Goal: Task Accomplishment & Management: Manage account settings

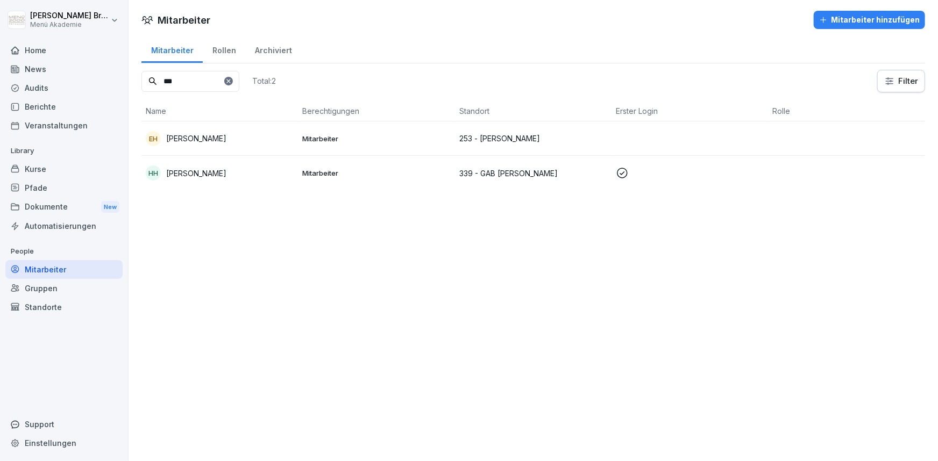
click at [56, 300] on div "Standorte" at bounding box center [63, 307] width 117 height 19
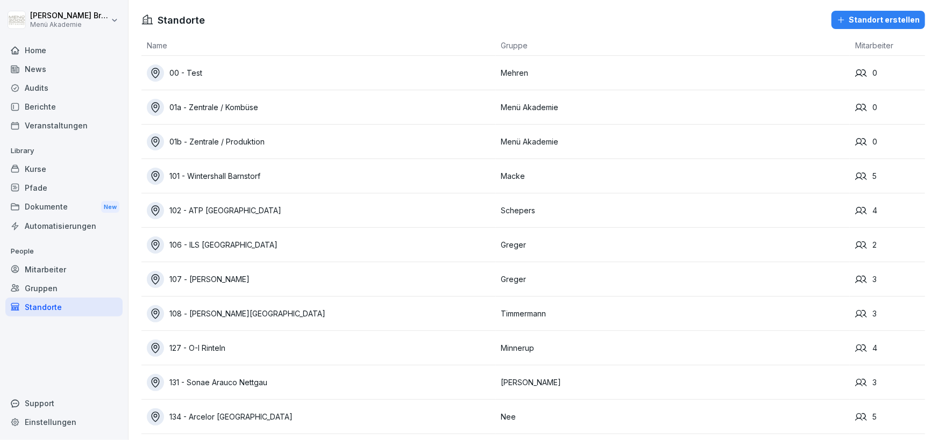
scroll to position [713, 0]
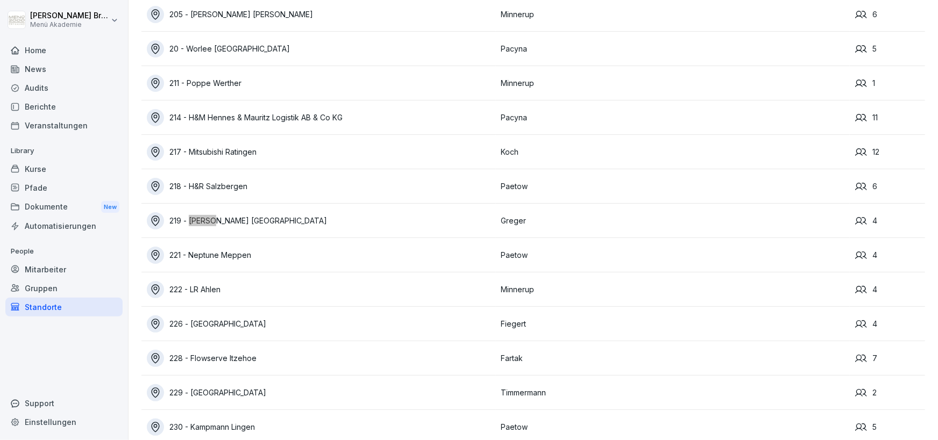
click at [235, 225] on div "219 - [PERSON_NAME] [GEOGRAPHIC_DATA]" at bounding box center [321, 220] width 349 height 17
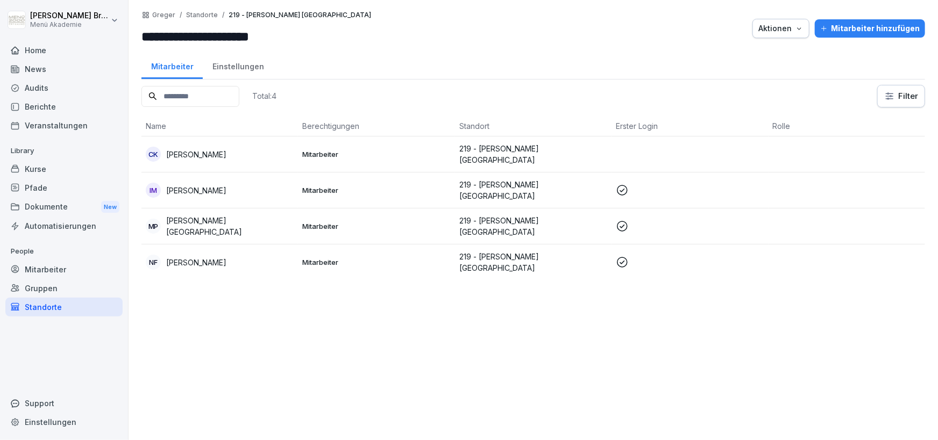
click at [885, 31] on div "Mitarbeiter hinzufügen" at bounding box center [869, 29] width 99 height 12
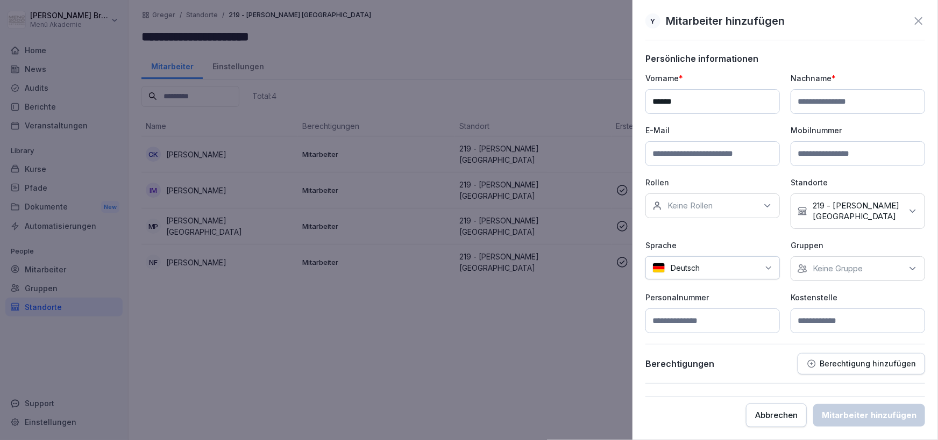
type input "******"
type input "********"
click at [675, 101] on input "******" at bounding box center [712, 101] width 134 height 25
type input "*****"
click at [807, 102] on input "********" at bounding box center [858, 101] width 134 height 25
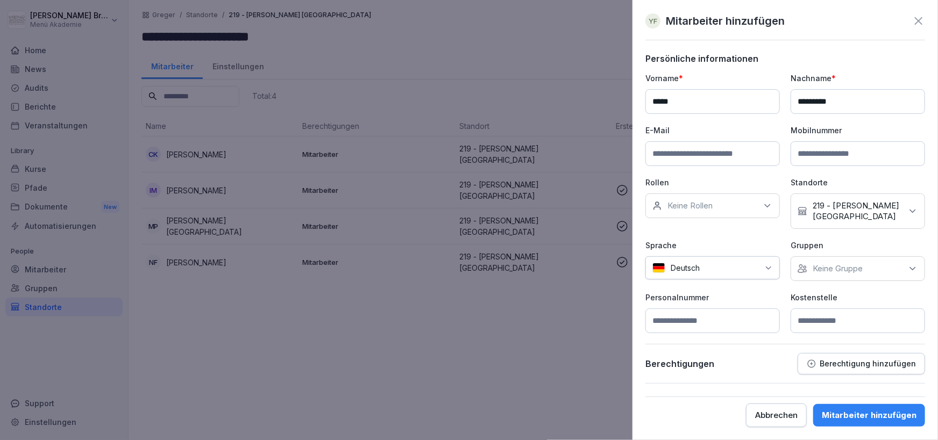
type input "*********"
click at [837, 267] on p "Keine Gruppe" at bounding box center [838, 269] width 50 height 11
click at [842, 322] on label "Menü Akademie" at bounding box center [843, 318] width 60 height 10
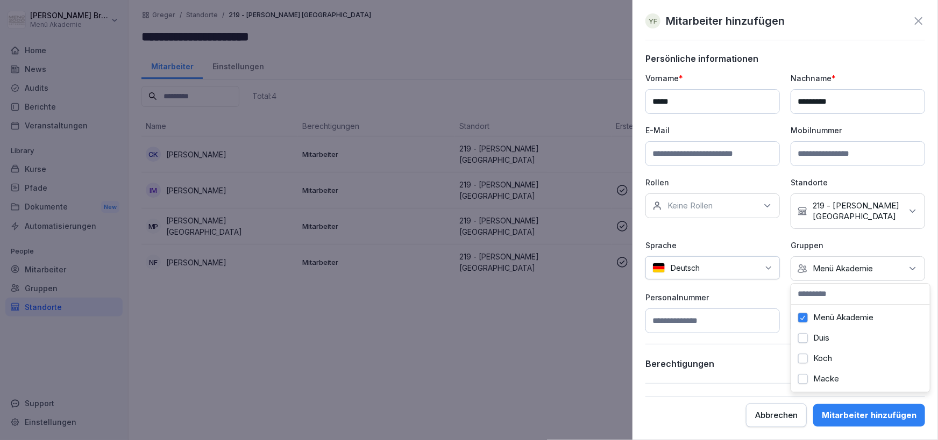
click at [755, 293] on p "Personalnummer" at bounding box center [712, 297] width 134 height 11
click at [813, 325] on input at bounding box center [858, 321] width 134 height 25
type input "***"
click at [890, 422] on button "Mitarbeiter hinzufügen" at bounding box center [869, 415] width 112 height 23
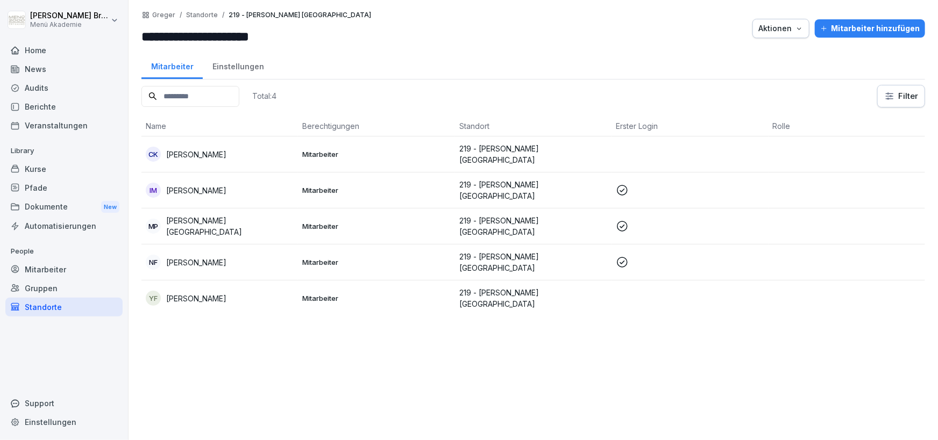
click at [204, 291] on div "YF [PERSON_NAME]" at bounding box center [220, 298] width 148 height 15
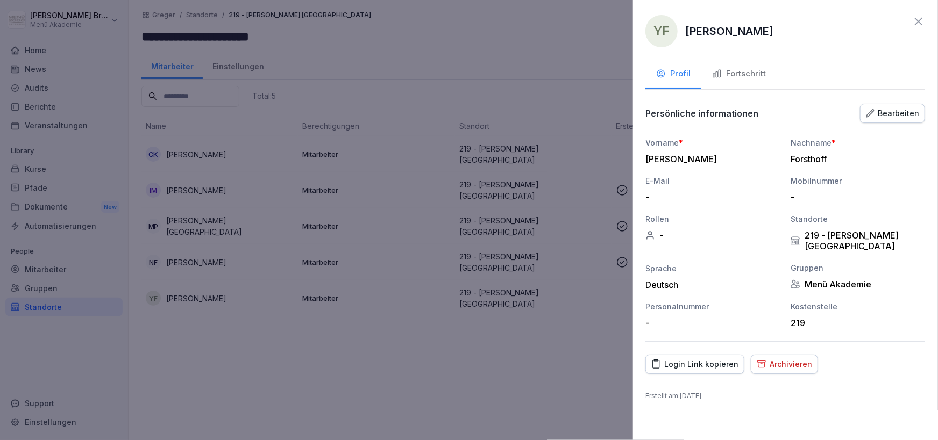
click at [733, 359] on div "Login Link kopieren" at bounding box center [694, 365] width 87 height 12
click at [917, 23] on icon at bounding box center [918, 21] width 13 height 13
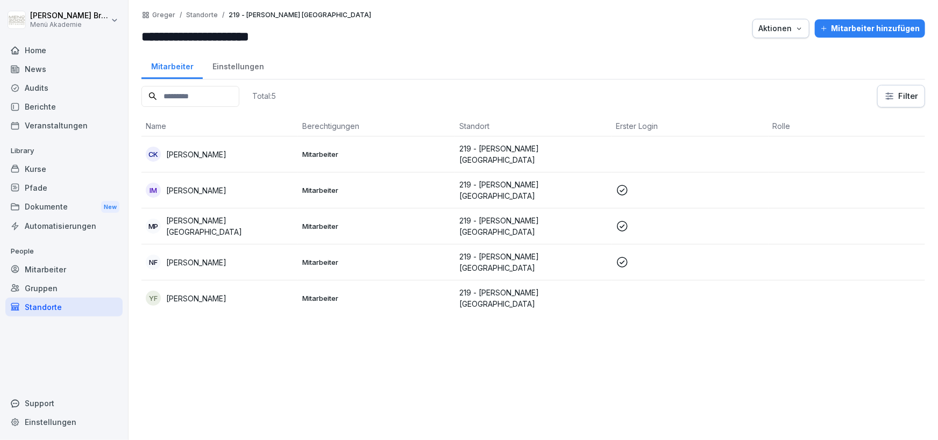
click at [56, 47] on div "Home" at bounding box center [63, 50] width 117 height 19
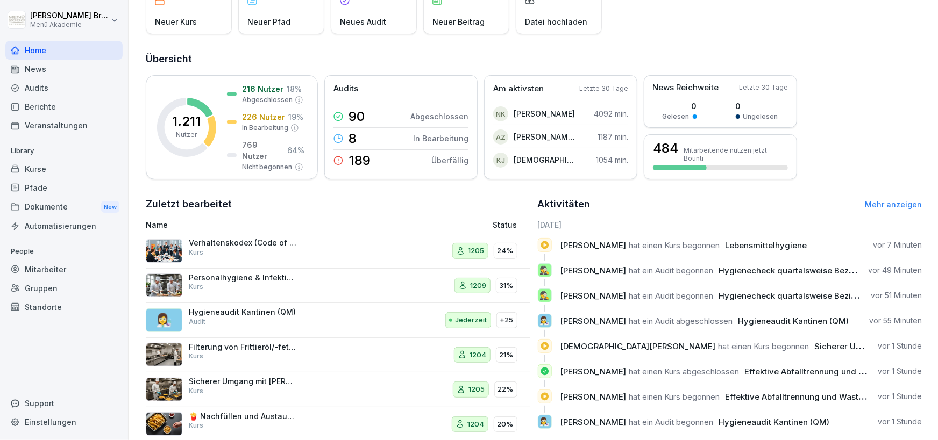
scroll to position [105, 0]
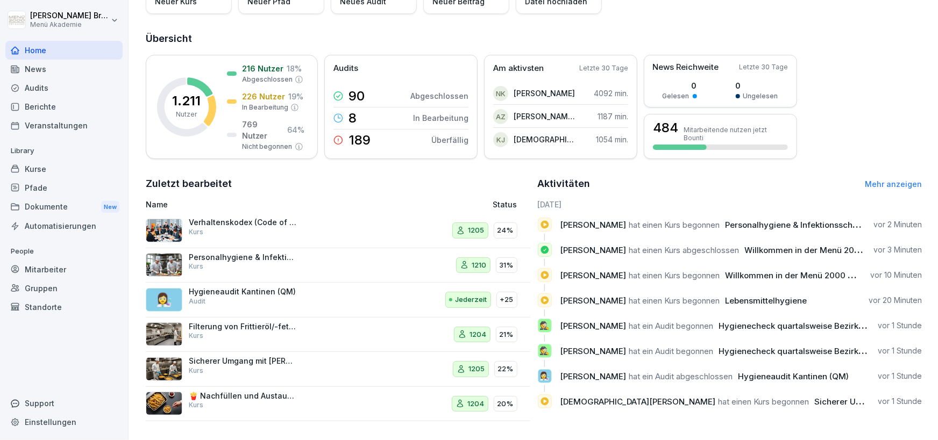
click at [40, 173] on div "Kurse" at bounding box center [63, 169] width 117 height 19
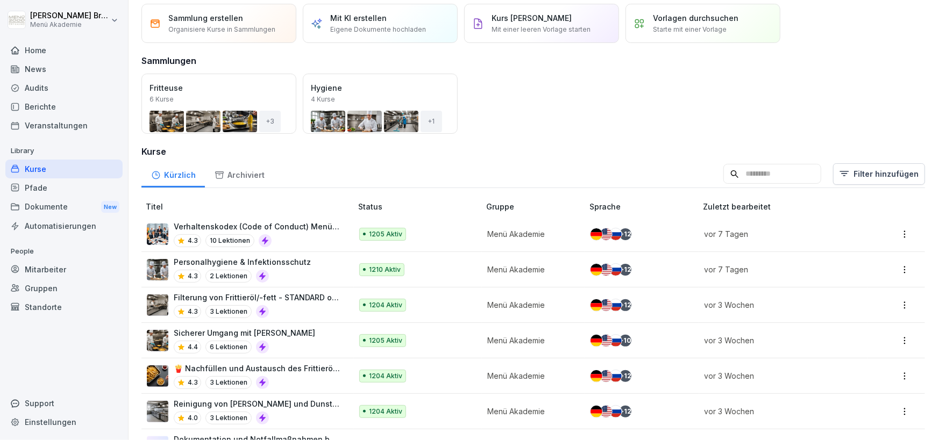
scroll to position [63, 0]
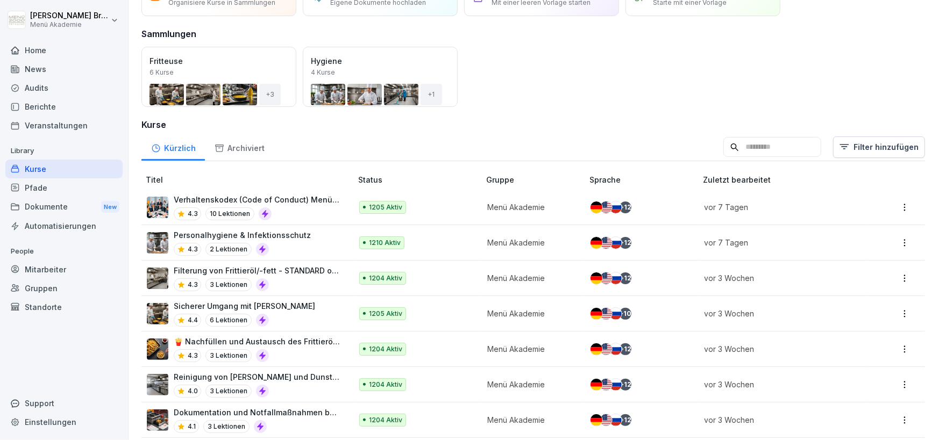
click at [52, 305] on div "Standorte" at bounding box center [63, 307] width 117 height 19
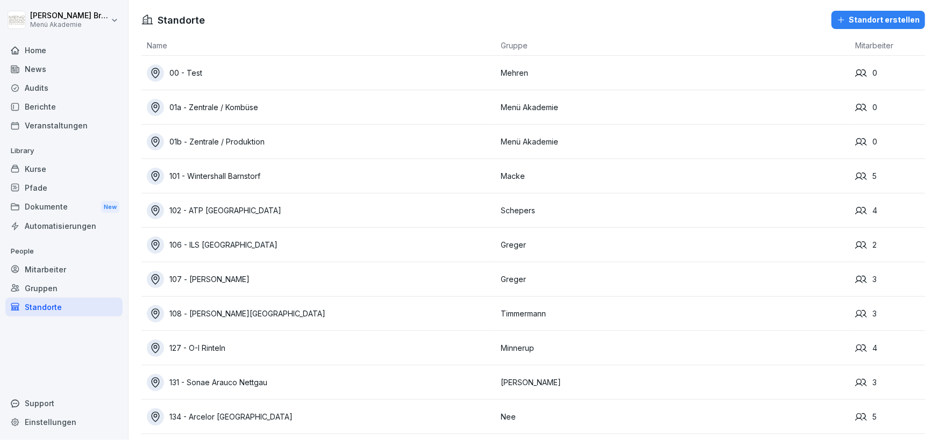
scroll to position [2606, 0]
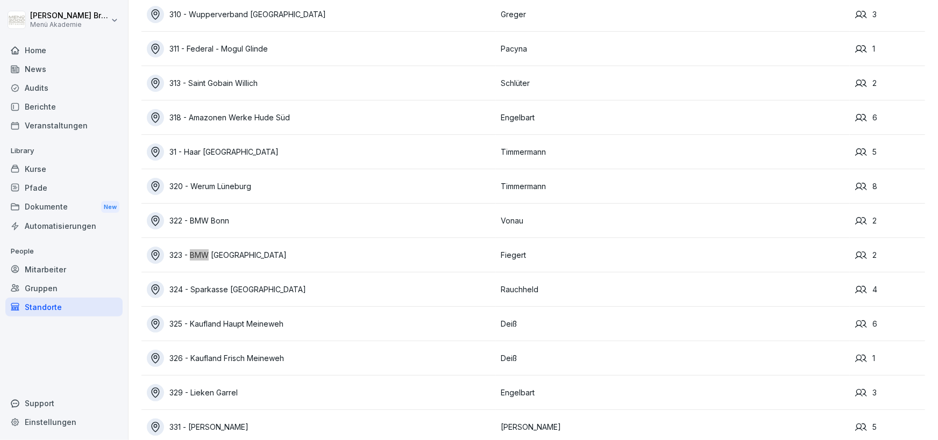
click at [240, 260] on div "323 - BMW [GEOGRAPHIC_DATA]" at bounding box center [321, 255] width 349 height 17
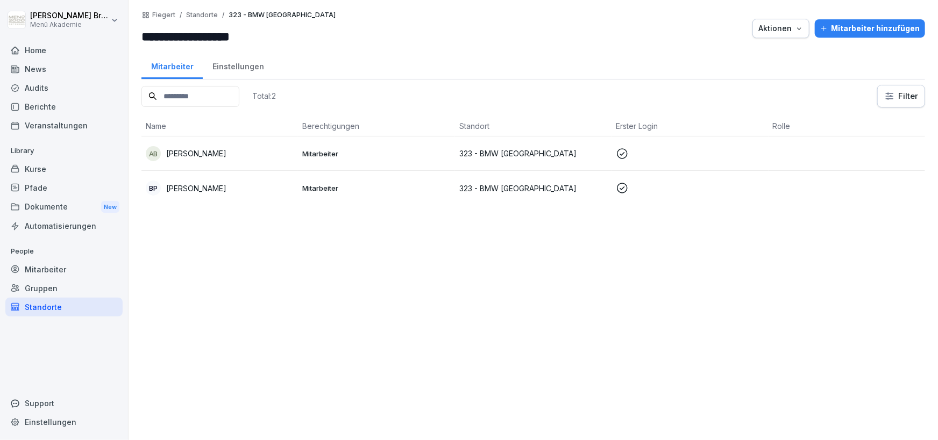
click at [203, 158] on p "[PERSON_NAME]" at bounding box center [196, 153] width 60 height 11
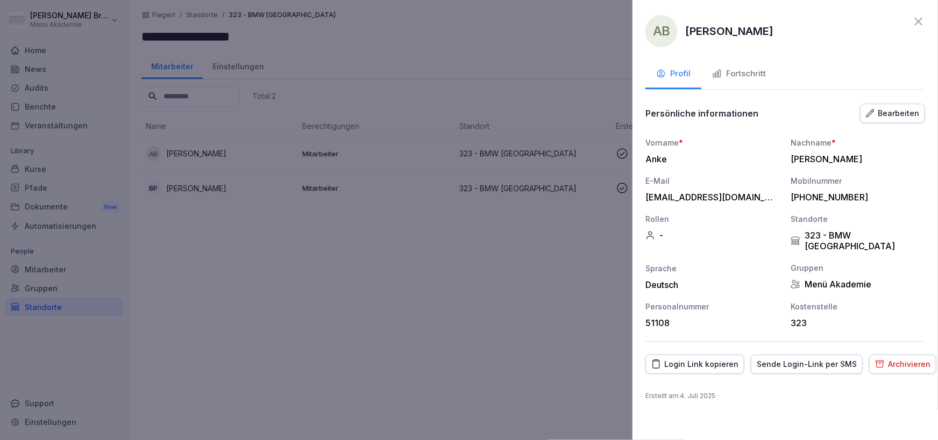
click at [899, 118] on div "Bearbeiten" at bounding box center [892, 114] width 53 height 12
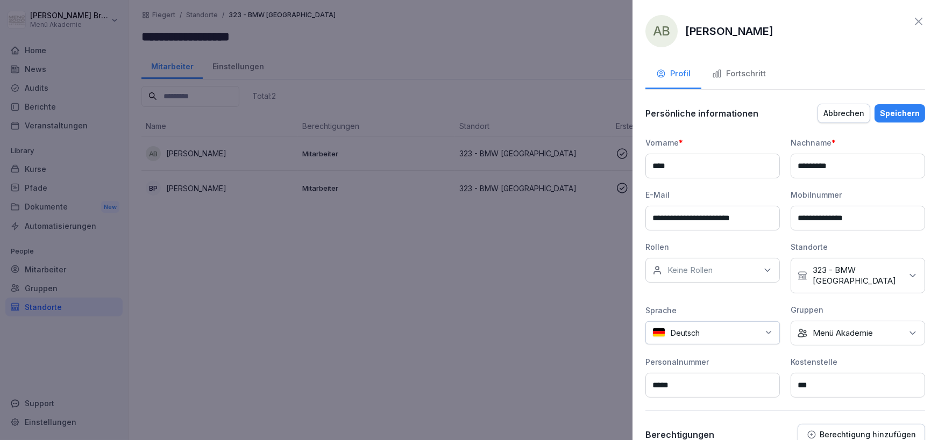
click at [856, 275] on p "323 - BMW [GEOGRAPHIC_DATA]" at bounding box center [857, 276] width 89 height 22
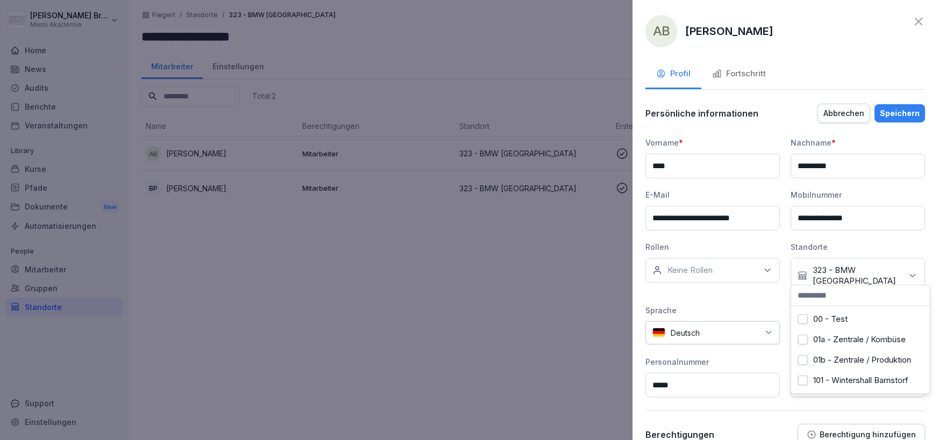
click at [842, 301] on input at bounding box center [860, 296] width 139 height 20
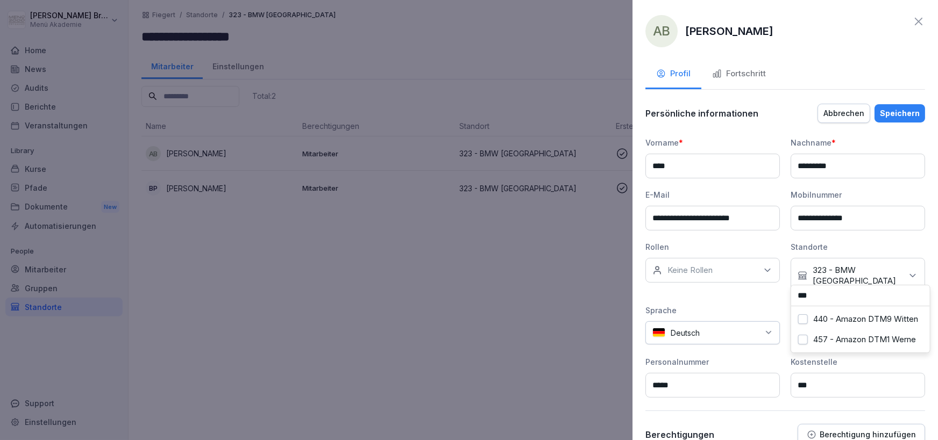
click at [853, 321] on label "440 - Amazon DTM9 Witten" at bounding box center [865, 320] width 105 height 10
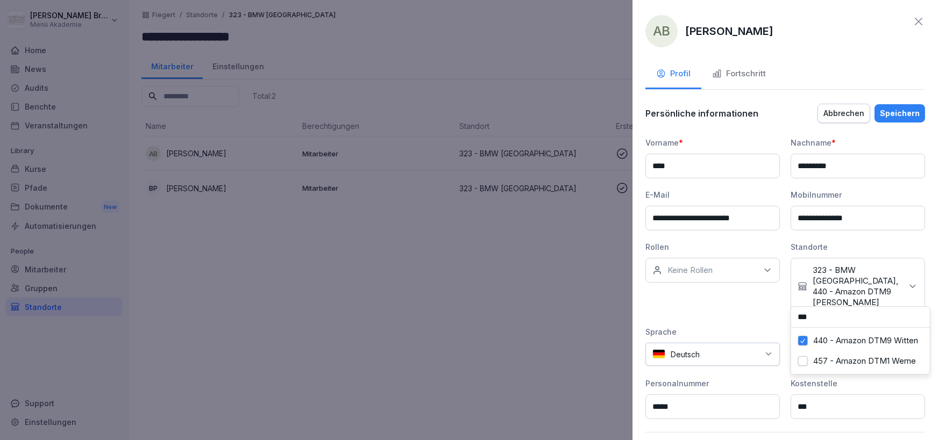
drag, startPoint x: 850, startPoint y: 319, endPoint x: 758, endPoint y: 318, distance: 92.5
click at [791, 318] on input "***" at bounding box center [860, 317] width 139 height 20
type input "***"
click at [801, 341] on button "323 - BMW [GEOGRAPHIC_DATA]" at bounding box center [802, 346] width 9 height 10
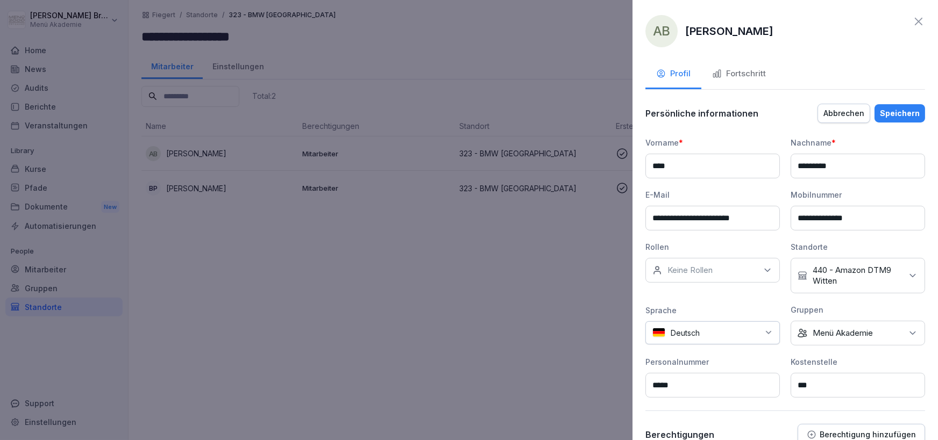
click at [735, 305] on div "Sprache" at bounding box center [712, 310] width 134 height 11
drag, startPoint x: 825, startPoint y: 382, endPoint x: 682, endPoint y: 386, distance: 143.1
click at [791, 386] on input "***" at bounding box center [858, 385] width 134 height 25
type input "***"
click at [915, 107] on button "Speichern" at bounding box center [899, 113] width 51 height 18
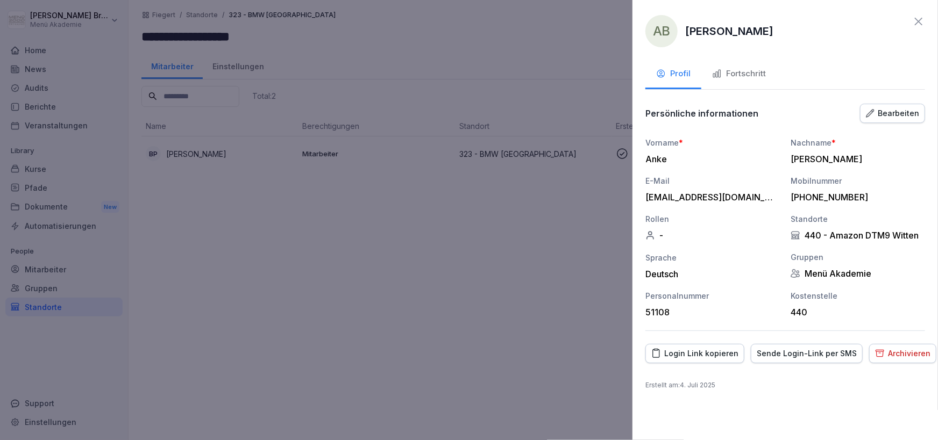
click at [443, 277] on div at bounding box center [469, 220] width 938 height 440
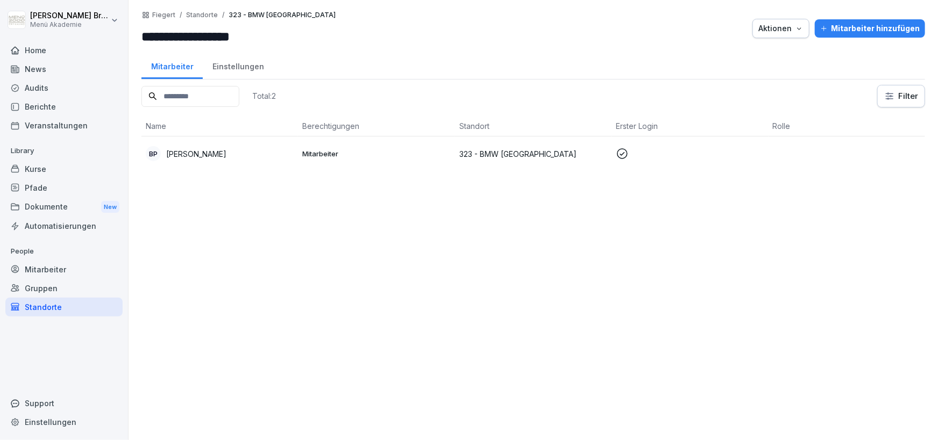
click at [853, 32] on div "Mitarbeiter hinzufügen" at bounding box center [869, 29] width 99 height 12
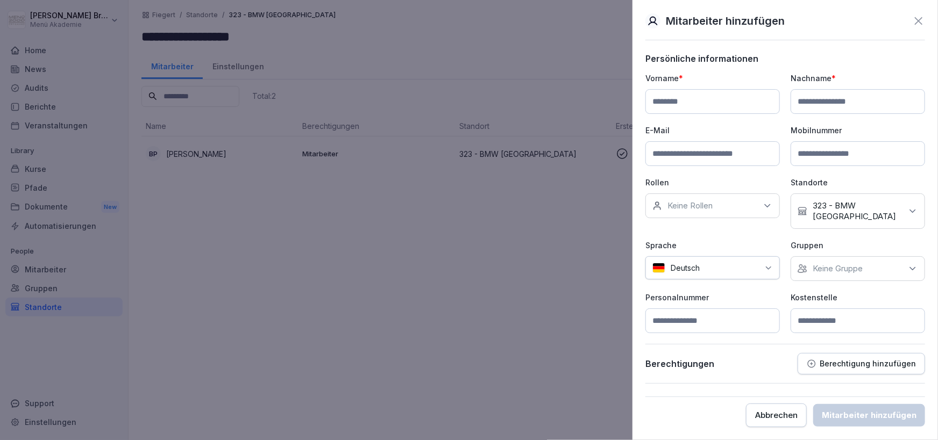
click at [700, 99] on input at bounding box center [712, 101] width 134 height 25
type input "******"
type input "*****"
click at [830, 264] on p "Keine Gruppe" at bounding box center [838, 269] width 50 height 11
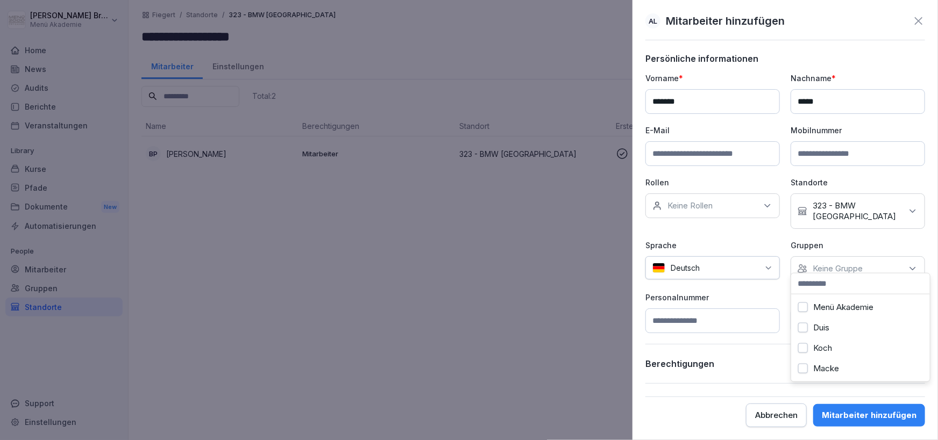
click at [839, 308] on label "Menü Akademie" at bounding box center [843, 308] width 60 height 10
click at [732, 318] on input at bounding box center [712, 321] width 134 height 25
click at [739, 332] on div "Persönliche informationen Vorname * ****** Nachname * ***** E-Mail Mobilnummer …" at bounding box center [785, 218] width 280 height 331
click at [845, 309] on input at bounding box center [858, 321] width 134 height 25
type input "***"
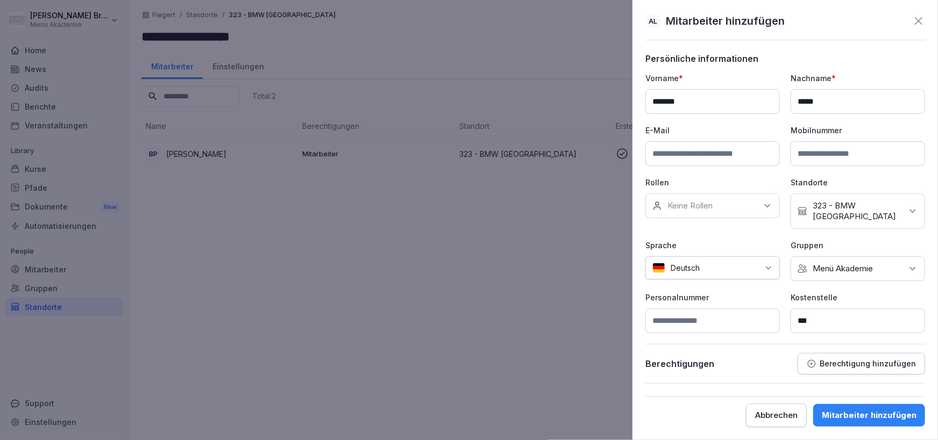
click at [870, 411] on div "Mitarbeiter hinzufügen" at bounding box center [869, 416] width 95 height 12
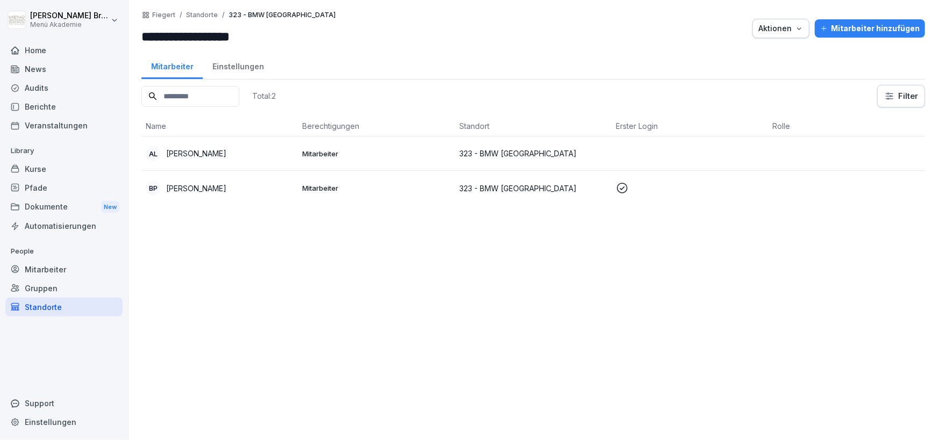
click at [478, 150] on p "323 - BMW [GEOGRAPHIC_DATA]" at bounding box center [533, 153] width 148 height 11
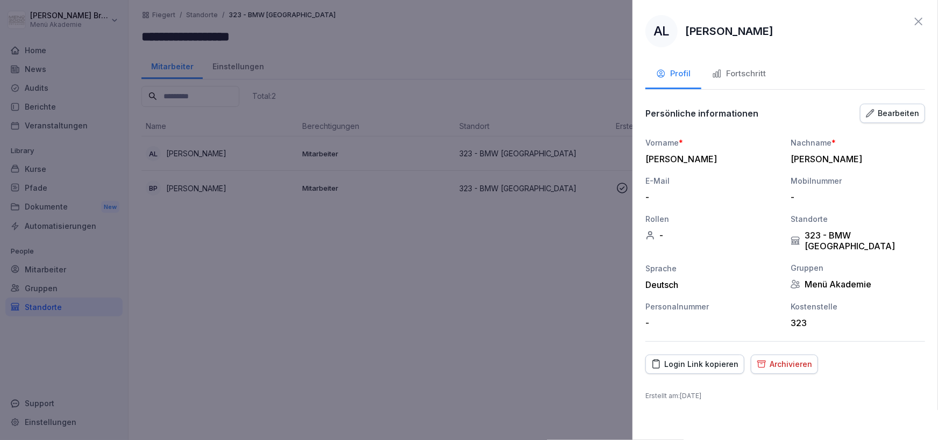
click at [729, 359] on div "Login Link kopieren" at bounding box center [694, 365] width 87 height 12
click at [919, 19] on icon at bounding box center [918, 21] width 13 height 13
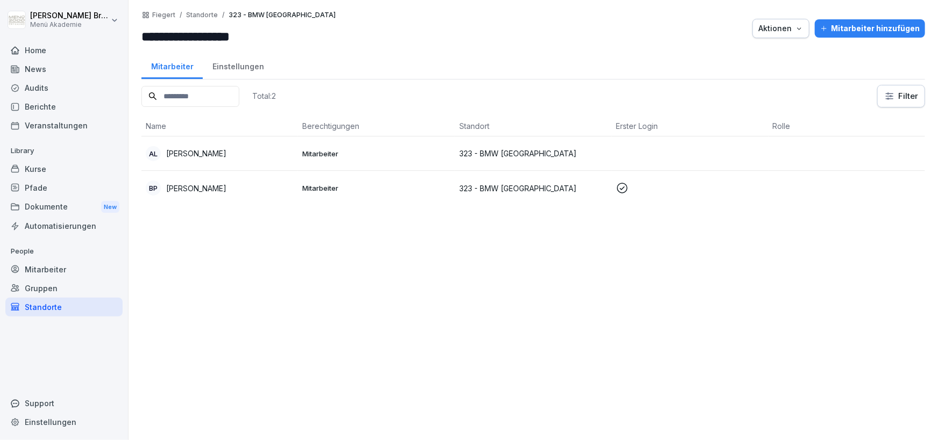
click at [56, 302] on div "Standorte" at bounding box center [63, 307] width 117 height 19
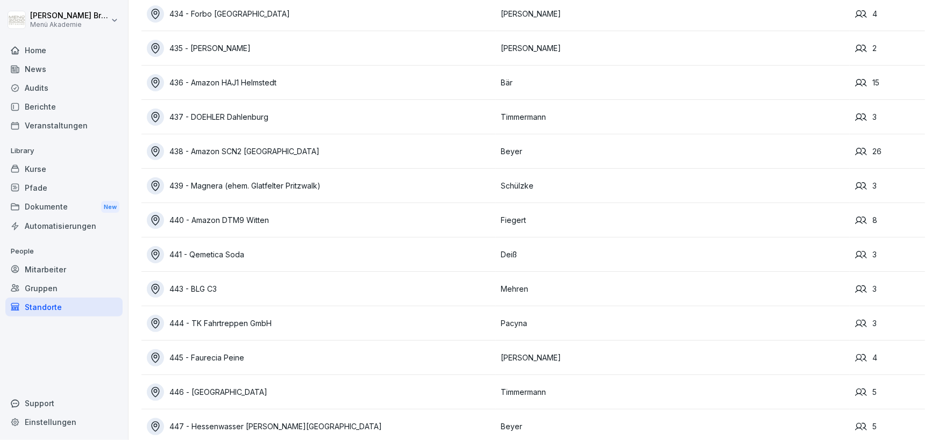
scroll to position [5944, 0]
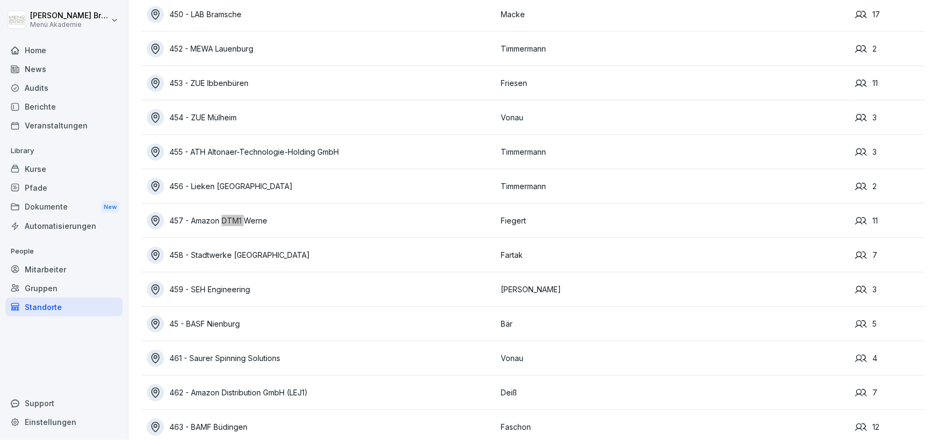
click at [261, 222] on div "457 - Amazon DTM1 Werne" at bounding box center [321, 220] width 349 height 17
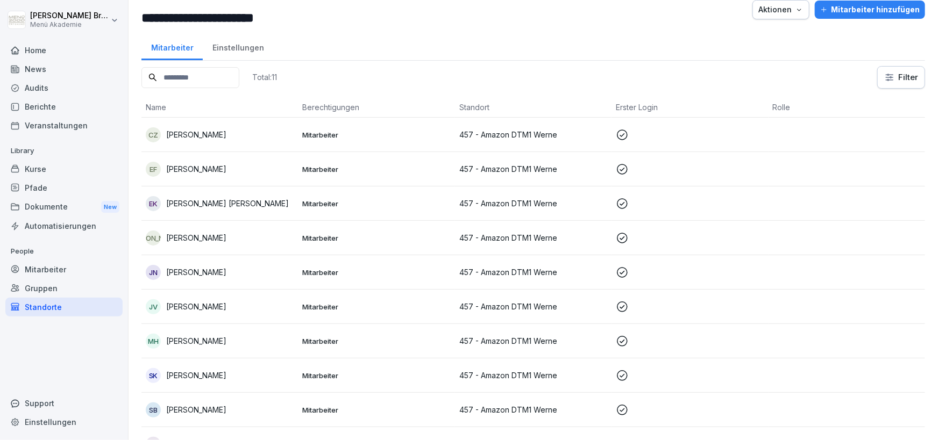
scroll to position [74, 0]
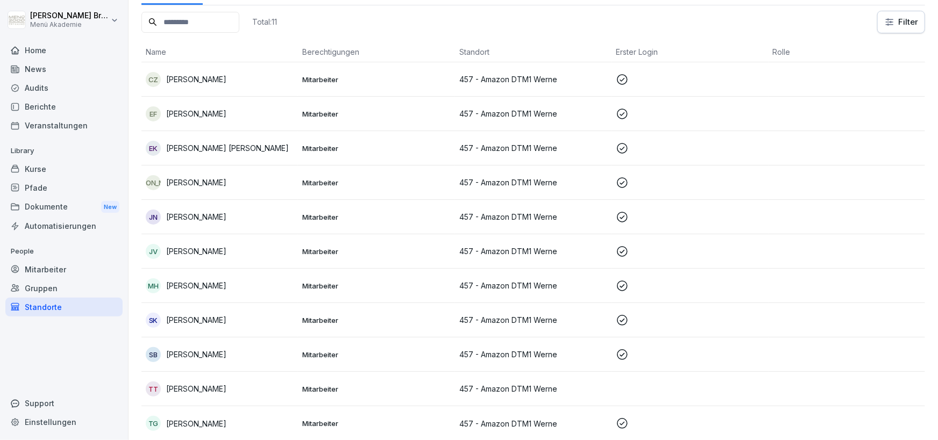
click at [207, 383] on div "TT [PERSON_NAME]" at bounding box center [220, 389] width 148 height 15
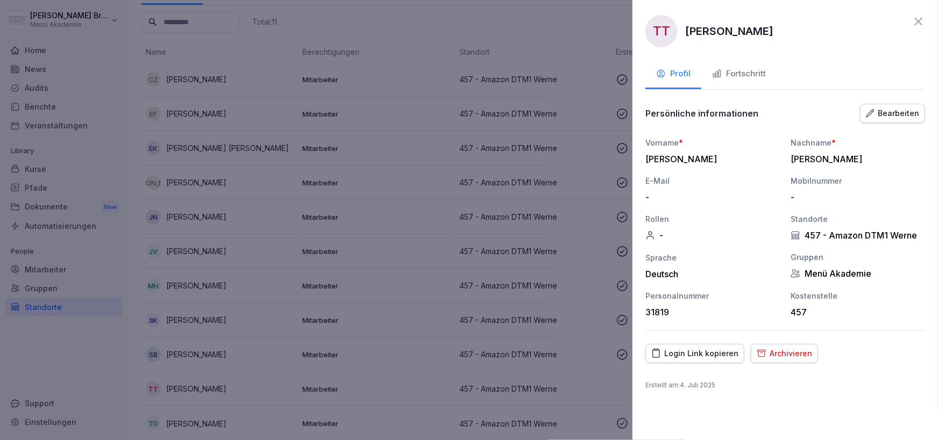
click at [767, 354] on div "Archivieren" at bounding box center [784, 354] width 55 height 12
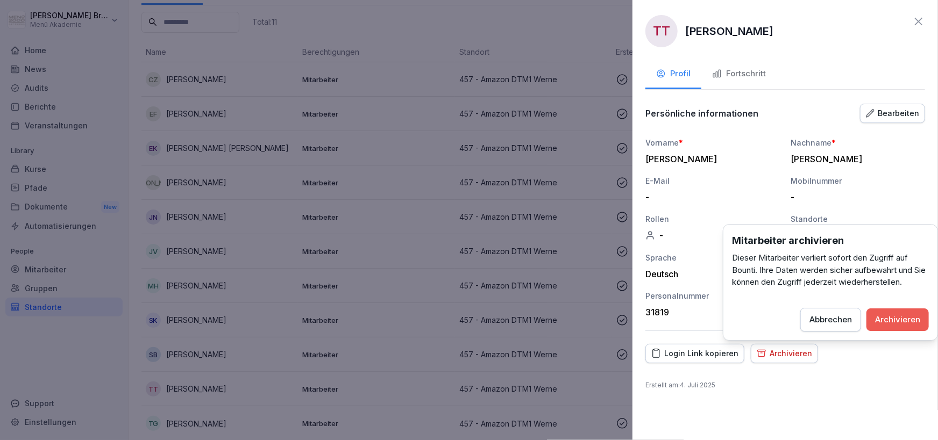
click at [908, 318] on div "Archivieren" at bounding box center [897, 320] width 45 height 12
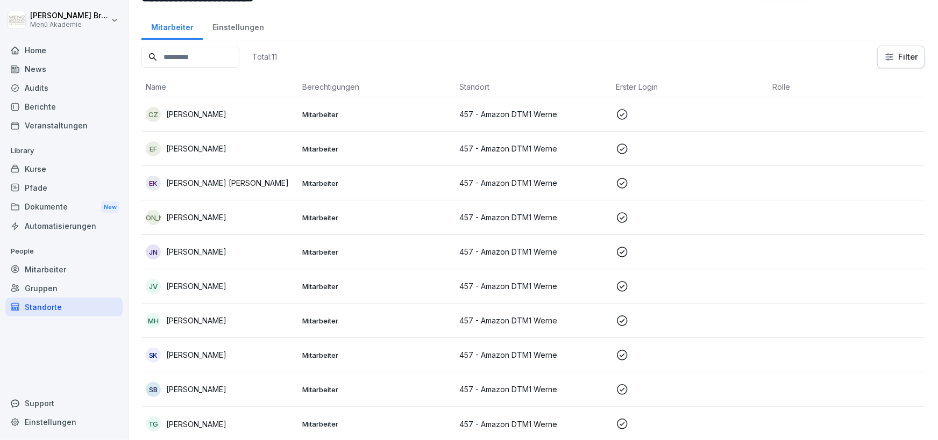
scroll to position [0, 0]
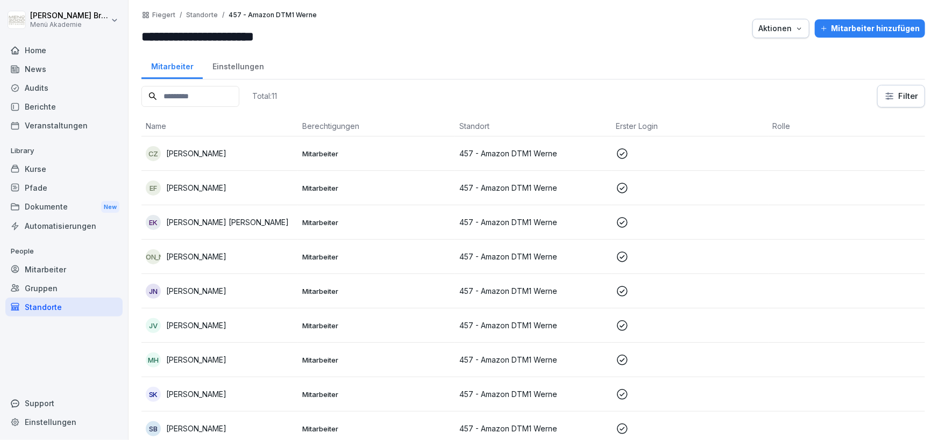
click at [877, 27] on div "Mitarbeiter hinzufügen" at bounding box center [869, 29] width 99 height 12
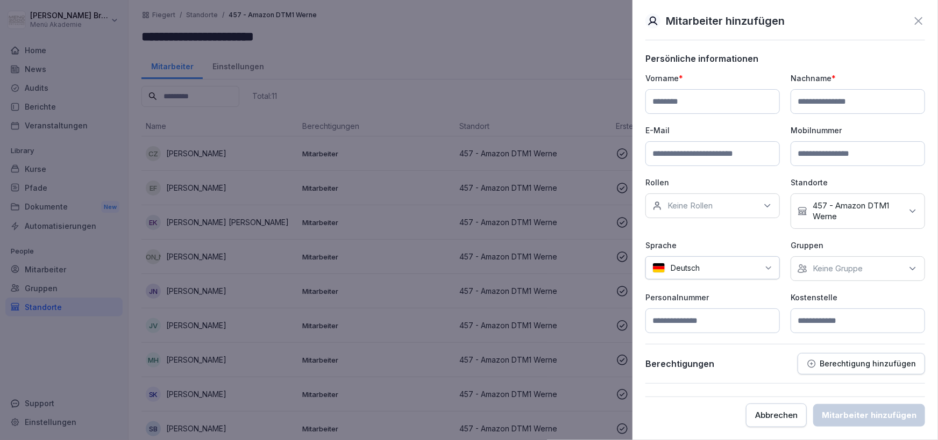
click at [736, 97] on input at bounding box center [712, 101] width 134 height 25
type input "********"
type input "******"
click at [842, 277] on div "Keine Gruppe" at bounding box center [858, 269] width 134 height 25
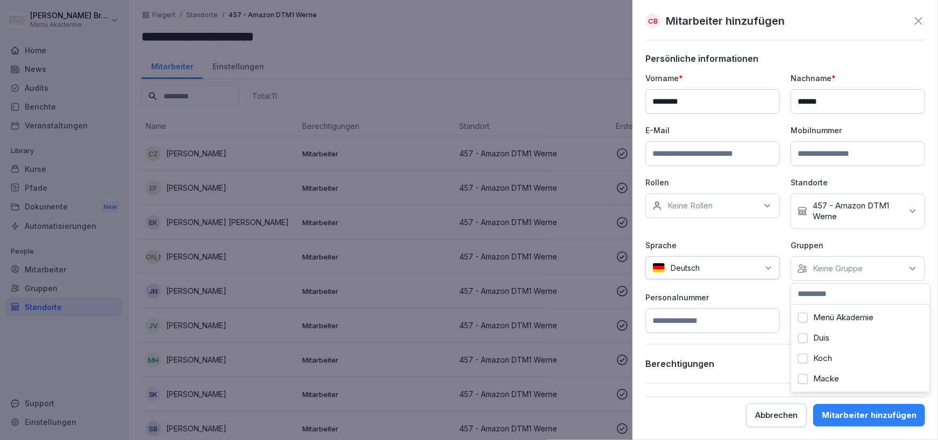
click at [827, 318] on label "Menü Akademie" at bounding box center [843, 318] width 60 height 10
click at [750, 300] on p "Personalnummer" at bounding box center [712, 297] width 134 height 11
click at [839, 323] on input at bounding box center [858, 321] width 134 height 25
type input "***"
click at [865, 413] on div "Mitarbeiter hinzufügen" at bounding box center [869, 416] width 95 height 12
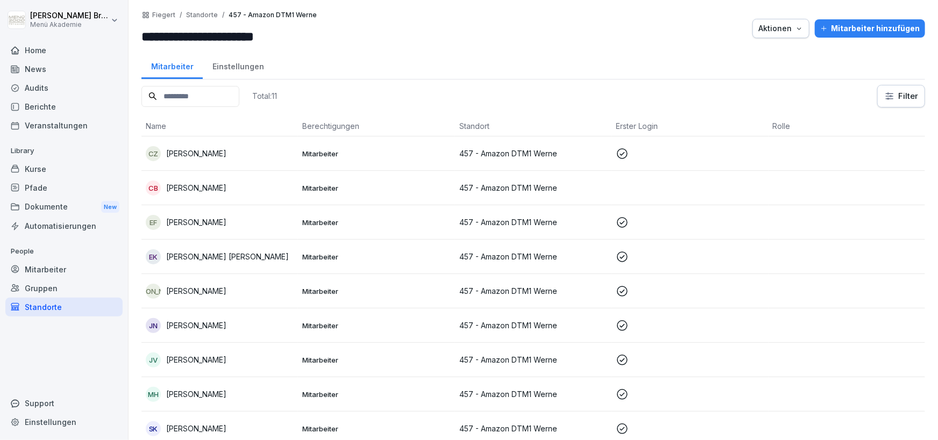
click at [196, 193] on p "[PERSON_NAME]" at bounding box center [196, 187] width 60 height 11
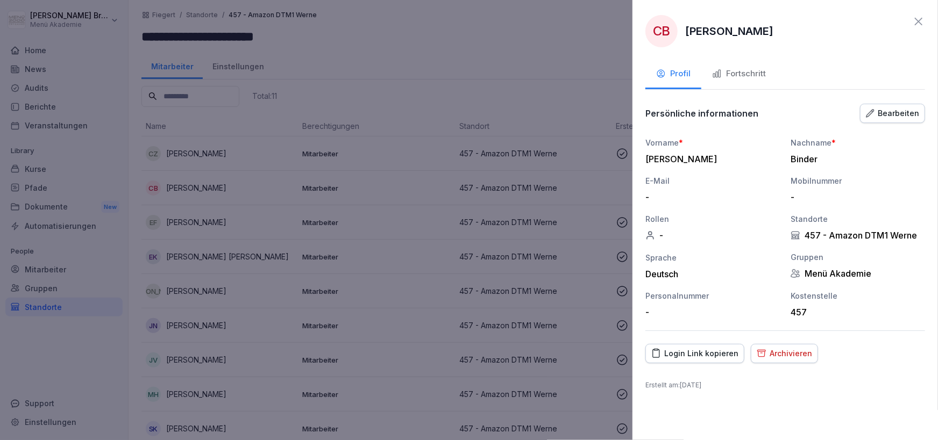
click at [704, 354] on div "Login Link kopieren" at bounding box center [694, 354] width 87 height 12
click at [921, 23] on icon at bounding box center [919, 22] width 8 height 8
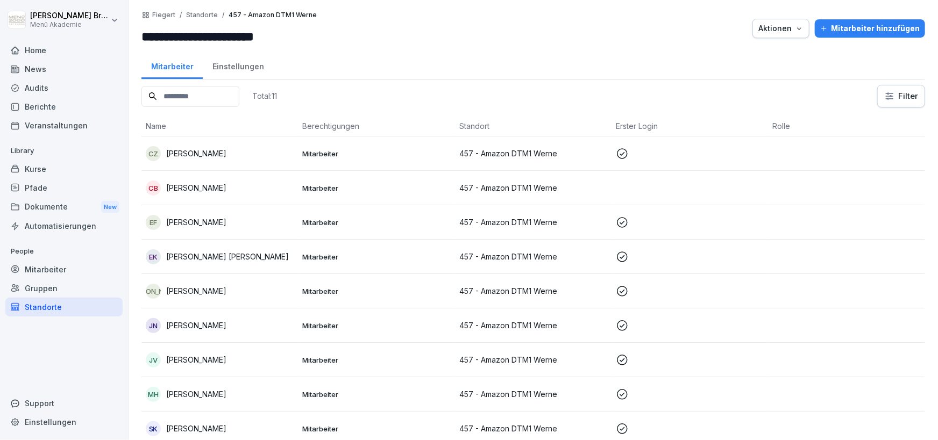
click at [875, 30] on div "Mitarbeiter hinzufügen" at bounding box center [869, 29] width 99 height 12
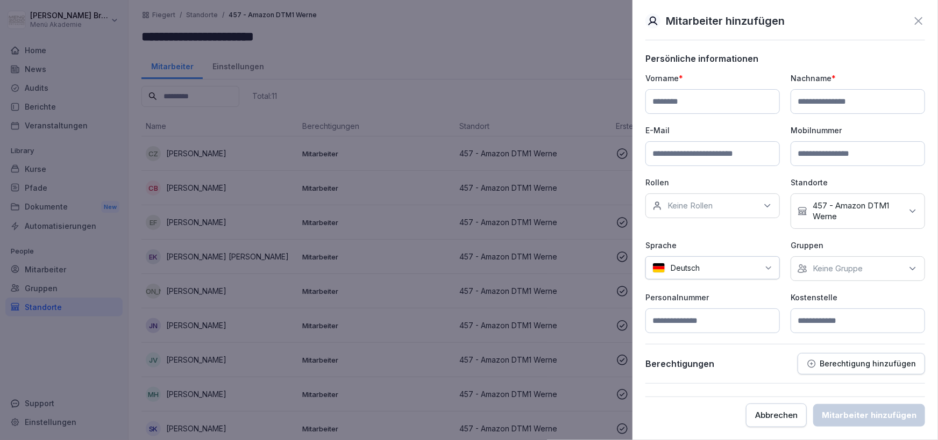
click at [668, 100] on input at bounding box center [712, 101] width 134 height 25
type input "******"
type input "*******"
click at [699, 200] on div "Keine Rollen" at bounding box center [712, 206] width 134 height 25
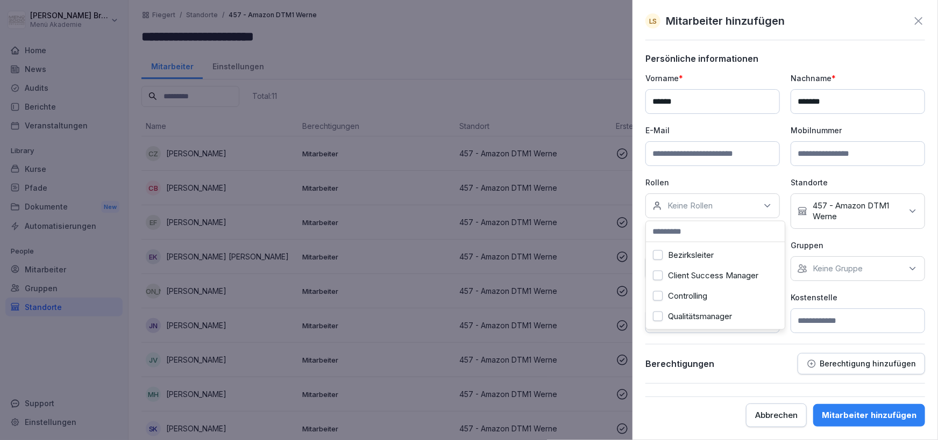
click at [852, 268] on p "Keine Gruppe" at bounding box center [838, 269] width 50 height 11
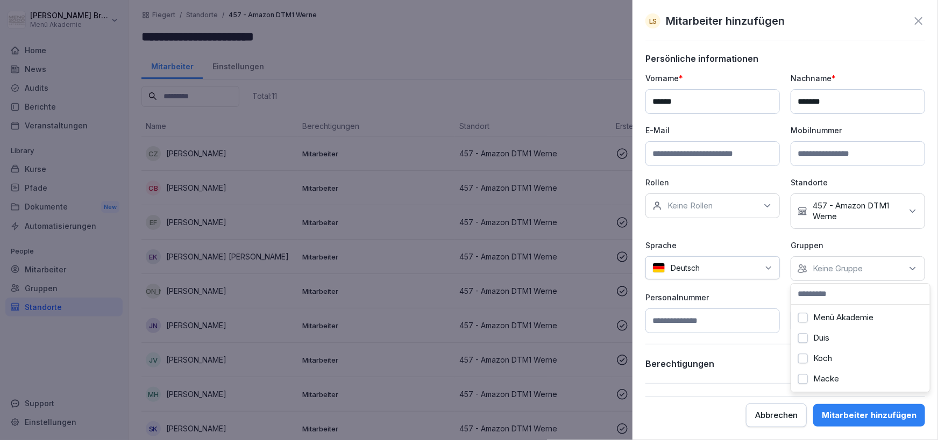
click at [832, 318] on label "Menü Akademie" at bounding box center [843, 318] width 60 height 10
click at [771, 320] on input at bounding box center [712, 321] width 134 height 25
click at [853, 324] on input at bounding box center [858, 321] width 134 height 25
type input "***"
click at [862, 412] on div "Mitarbeiter hinzufügen" at bounding box center [869, 416] width 95 height 12
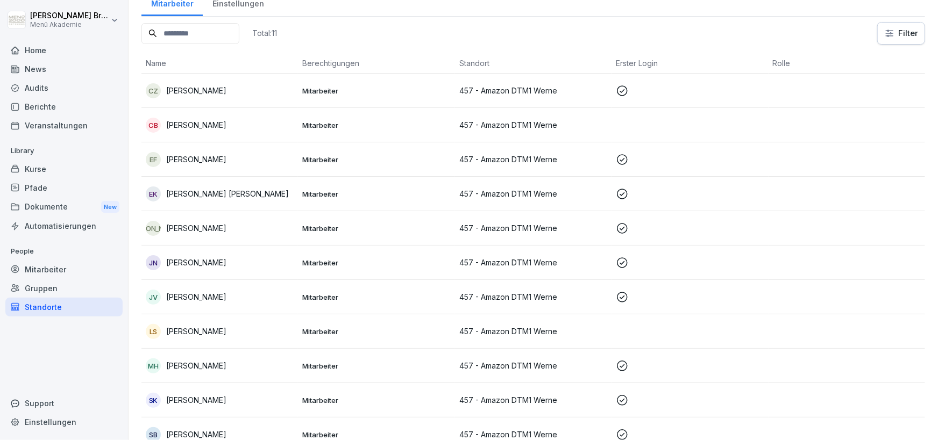
click at [175, 334] on p "[PERSON_NAME]" at bounding box center [196, 331] width 60 height 11
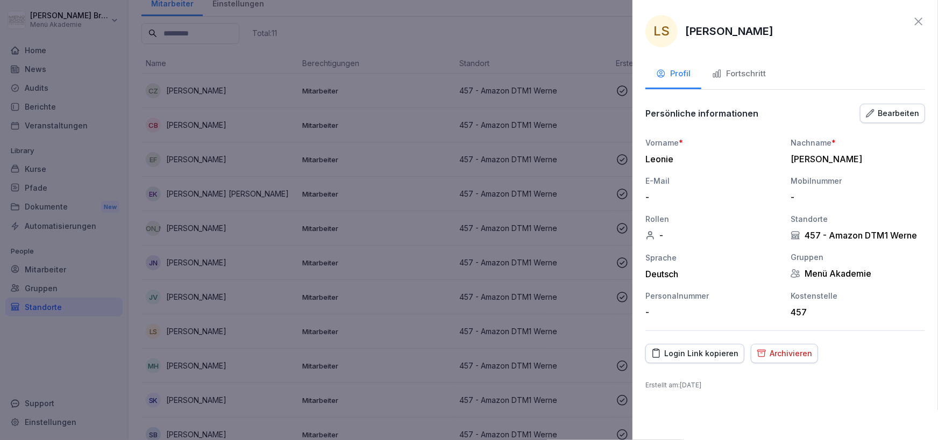
click at [695, 350] on div "Login Link kopieren" at bounding box center [694, 354] width 87 height 12
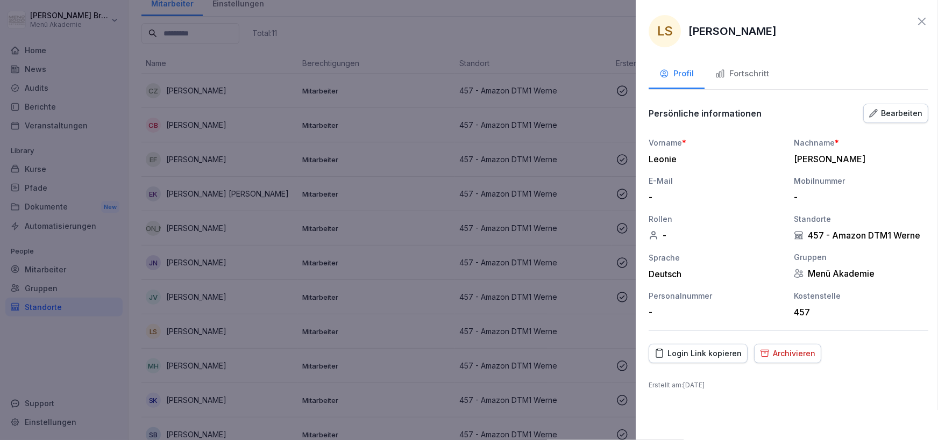
click at [518, 27] on div at bounding box center [469, 220] width 938 height 440
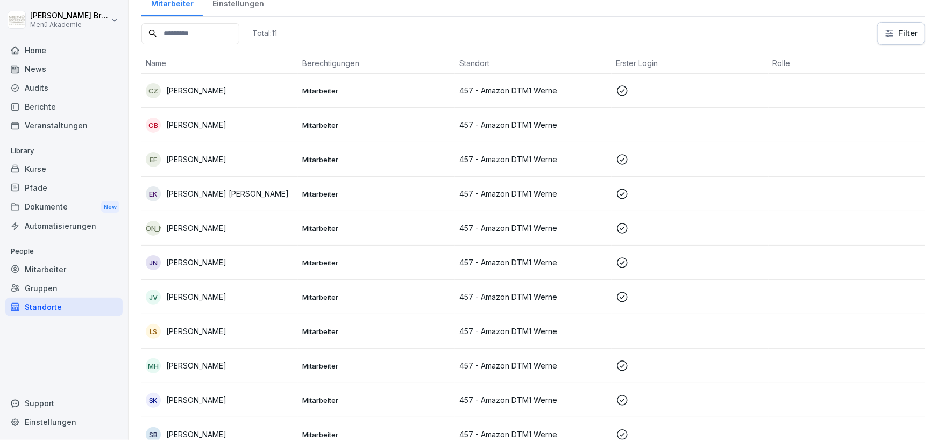
scroll to position [0, 0]
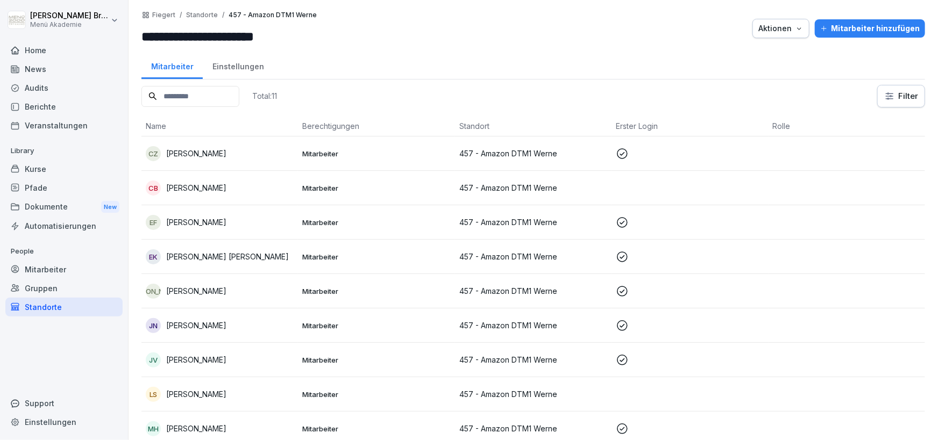
click at [72, 266] on div "Mitarbeiter" at bounding box center [63, 269] width 117 height 19
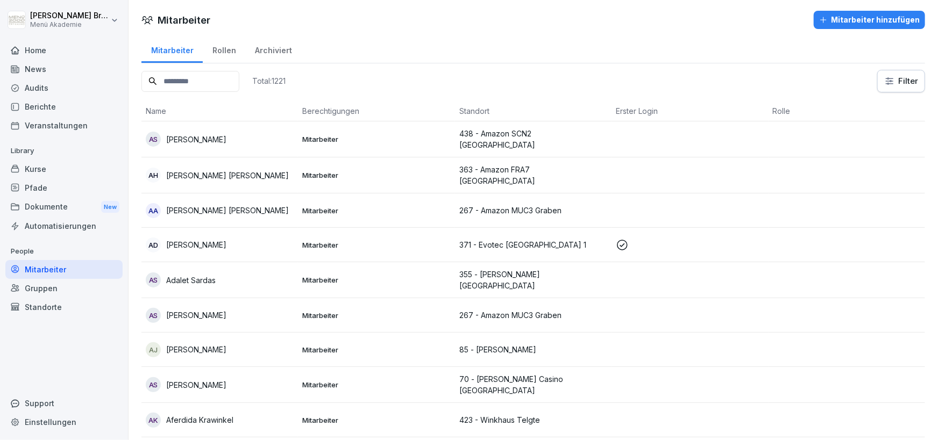
click at [239, 74] on input at bounding box center [190, 81] width 98 height 21
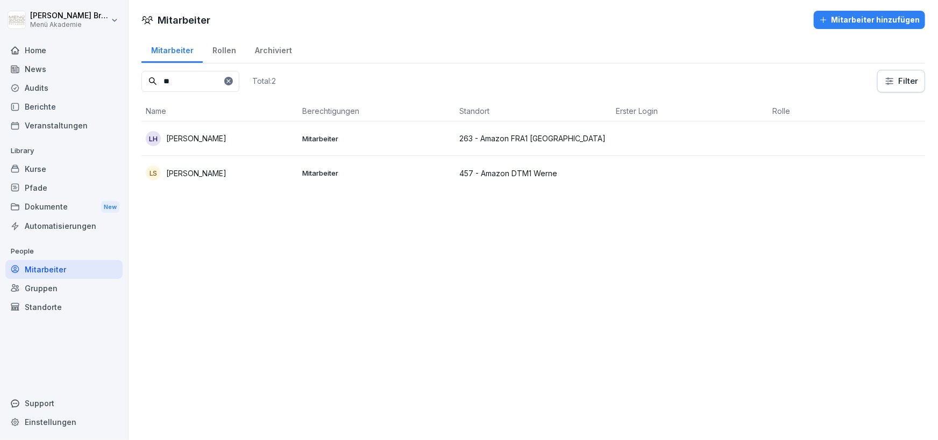
type input "*"
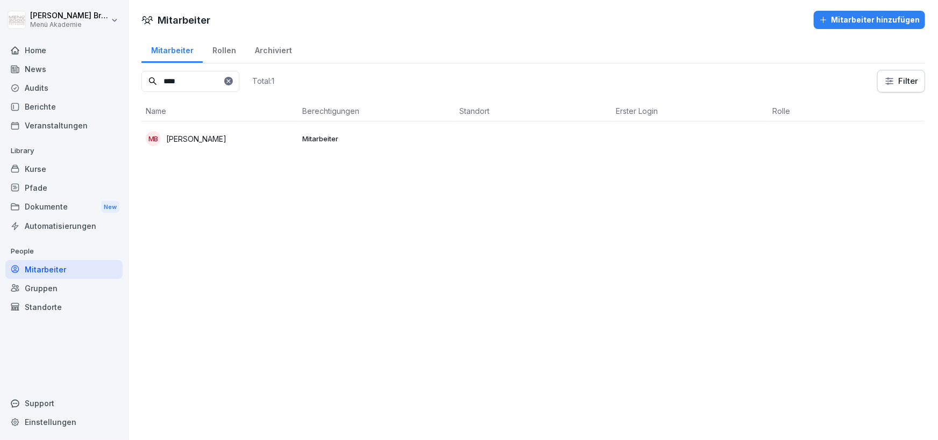
type input "****"
click at [182, 137] on p "[PERSON_NAME]" at bounding box center [196, 138] width 60 height 11
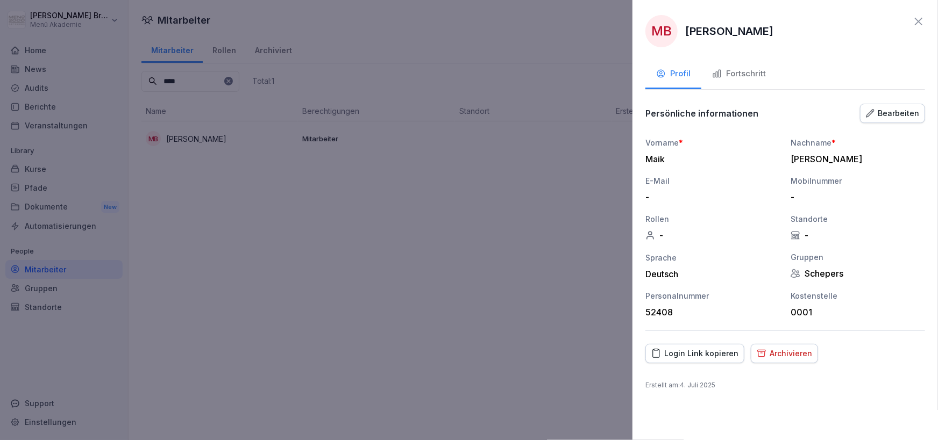
click at [887, 119] on div "Bearbeiten" at bounding box center [892, 114] width 53 height 12
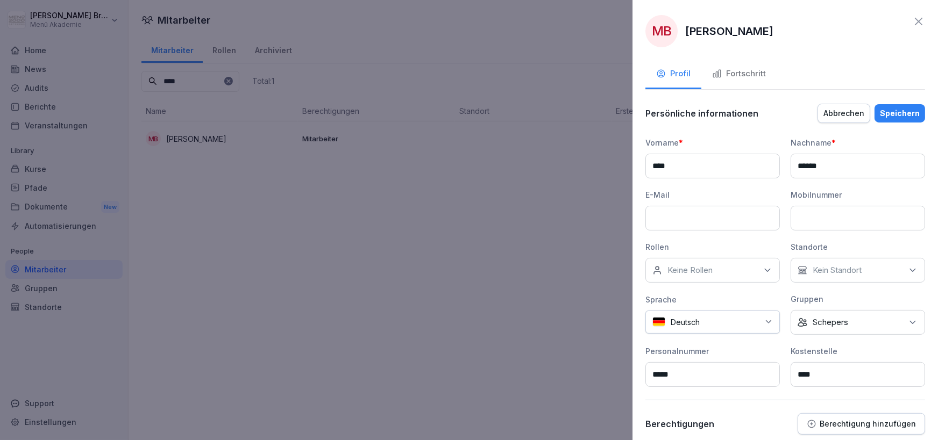
click at [836, 328] on p "Schepers" at bounding box center [830, 322] width 35 height 11
click at [831, 230] on label "Menü Akademie" at bounding box center [843, 232] width 60 height 10
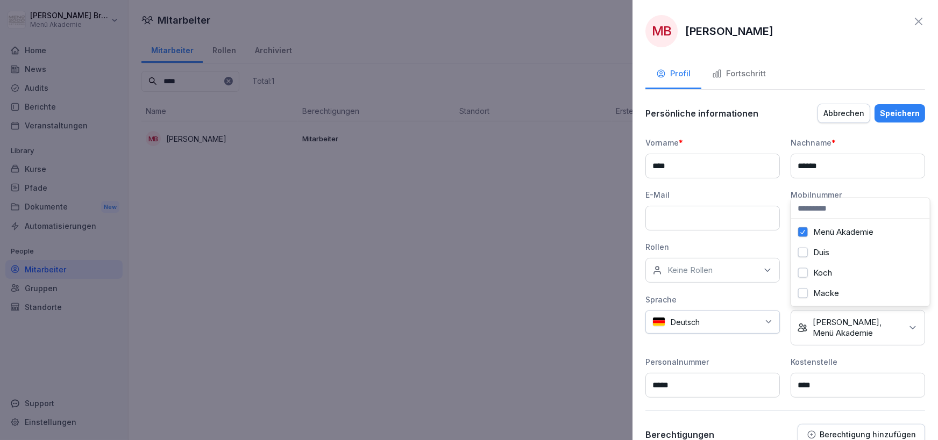
click at [844, 330] on p "[PERSON_NAME], Menü Akademie" at bounding box center [857, 328] width 89 height 22
click at [845, 209] on input at bounding box center [860, 208] width 139 height 20
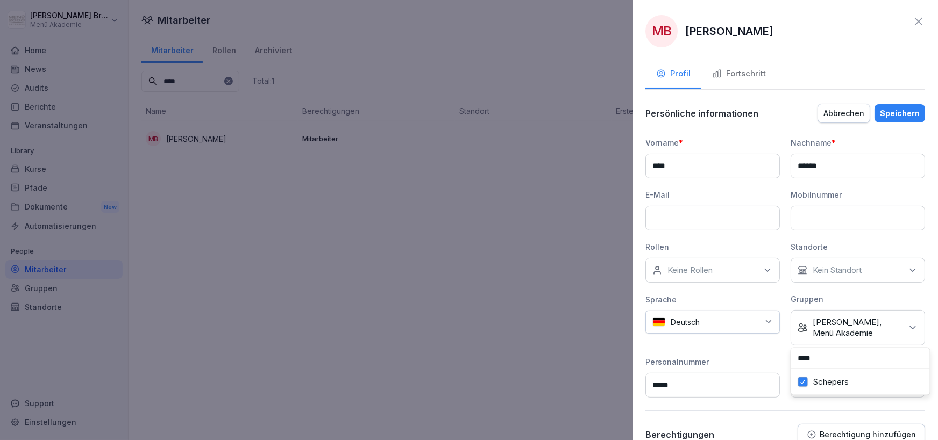
type input "****"
click at [807, 387] on button "Schepers" at bounding box center [803, 383] width 10 height 10
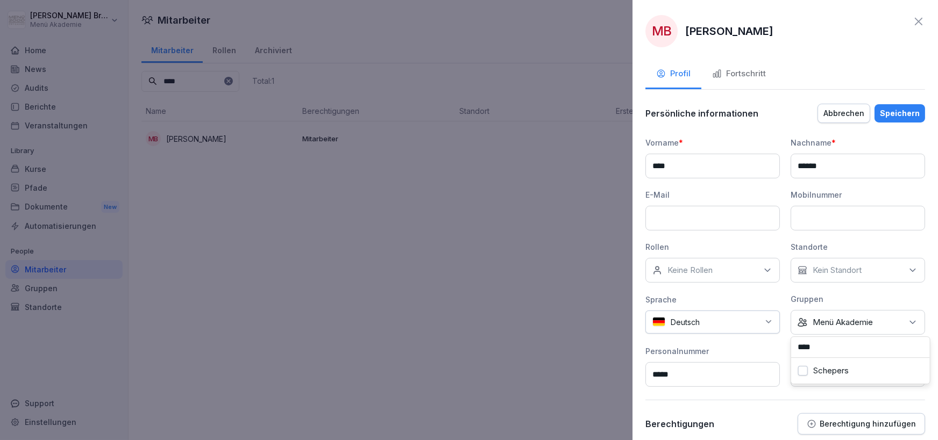
click at [765, 351] on div "Personalnummer" at bounding box center [712, 351] width 134 height 11
click at [822, 266] on p "Kein Standort" at bounding box center [837, 270] width 49 height 11
type input "***"
click at [855, 340] on label "457 - Amazon DTM1 Werne" at bounding box center [864, 340] width 103 height 10
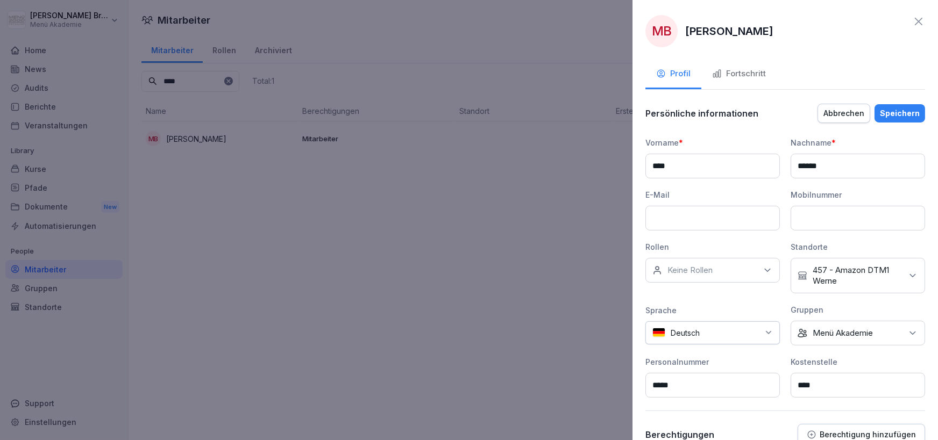
click at [764, 296] on div "Vorname * **** Nachname * ****** E-Mail Mobilnummer Rollen Keine Rollen Standor…" at bounding box center [785, 267] width 280 height 261
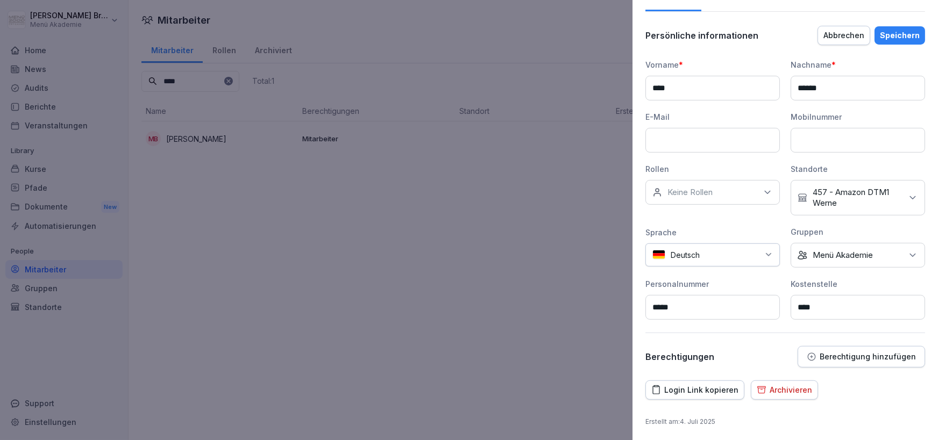
drag, startPoint x: 848, startPoint y: 306, endPoint x: 694, endPoint y: 307, distance: 153.8
click at [791, 307] on input "****" at bounding box center [858, 307] width 134 height 25
type input "***"
click at [686, 387] on div "Login Link kopieren" at bounding box center [694, 391] width 87 height 12
click at [903, 39] on div "Speichern" at bounding box center [900, 36] width 40 height 12
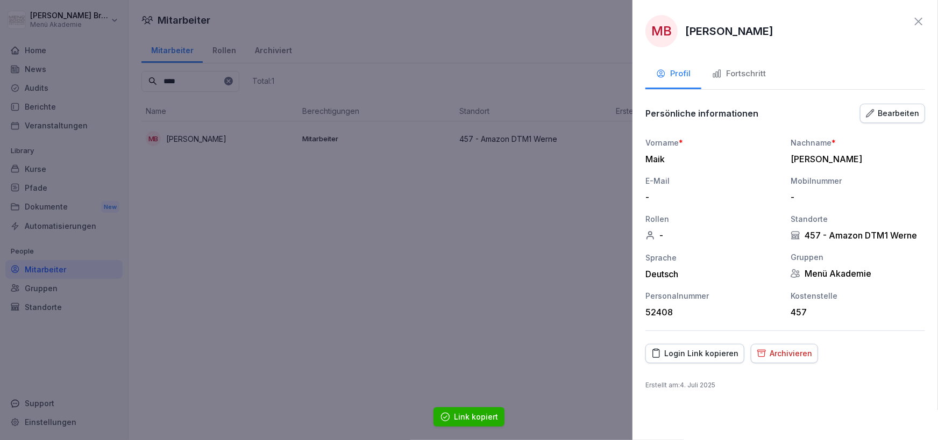
scroll to position [0, 0]
click at [697, 350] on div "Login Link kopieren" at bounding box center [694, 354] width 87 height 12
click at [921, 18] on icon at bounding box center [918, 21] width 13 height 13
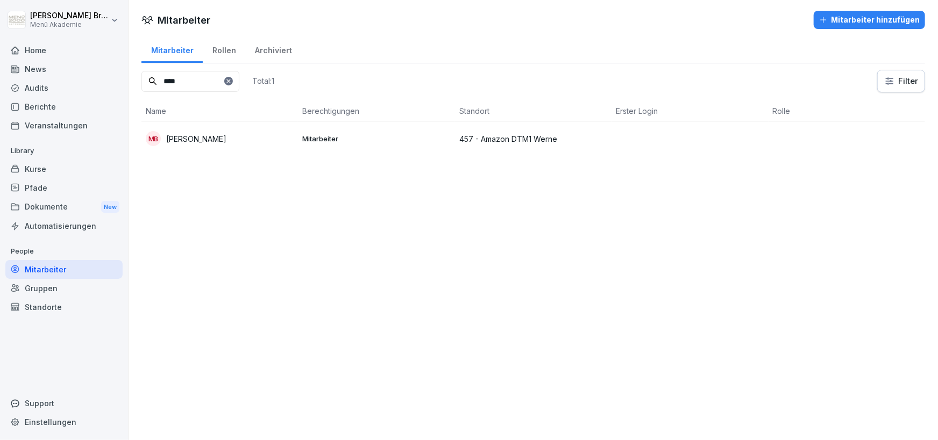
click at [46, 308] on div "Standorte" at bounding box center [63, 307] width 117 height 19
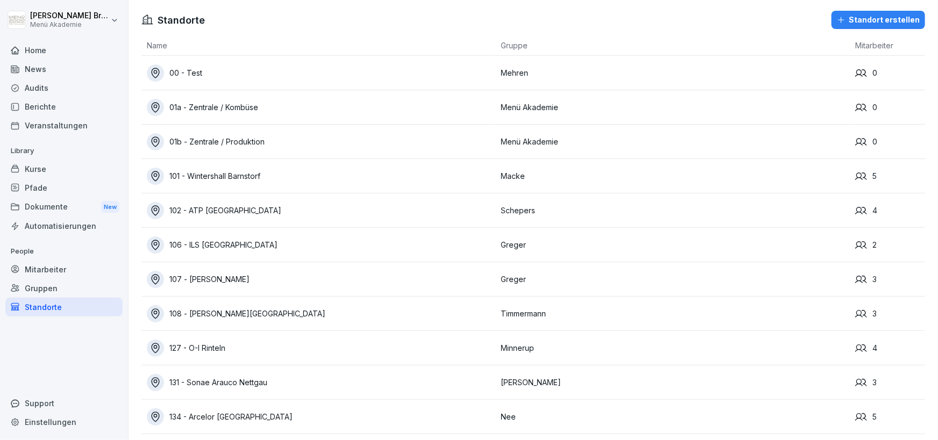
scroll to position [2296, 0]
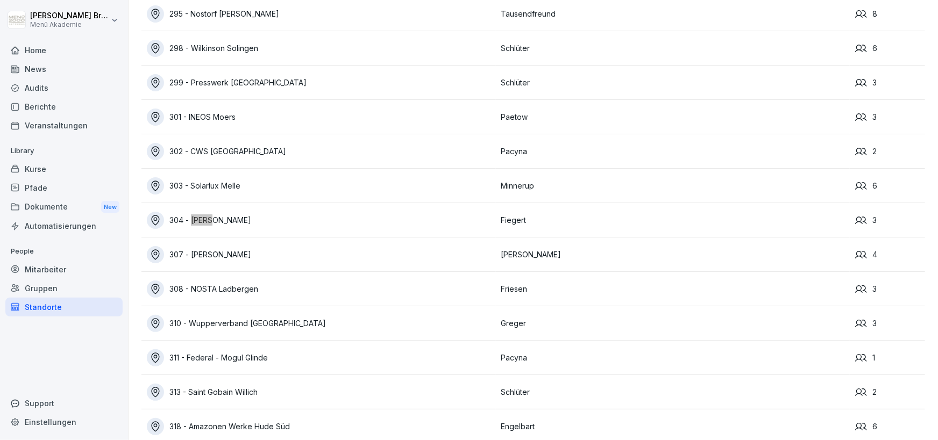
click at [231, 221] on div "304 - [PERSON_NAME]" at bounding box center [321, 220] width 349 height 17
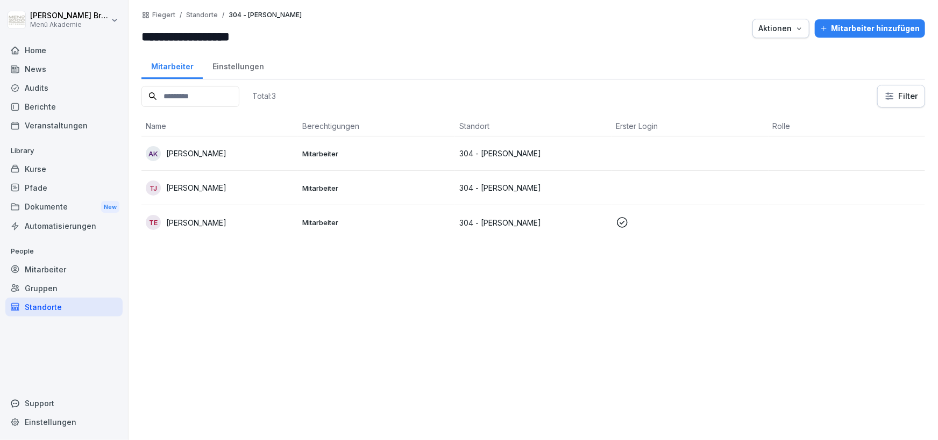
click at [224, 154] on p "[PERSON_NAME]" at bounding box center [196, 153] width 60 height 11
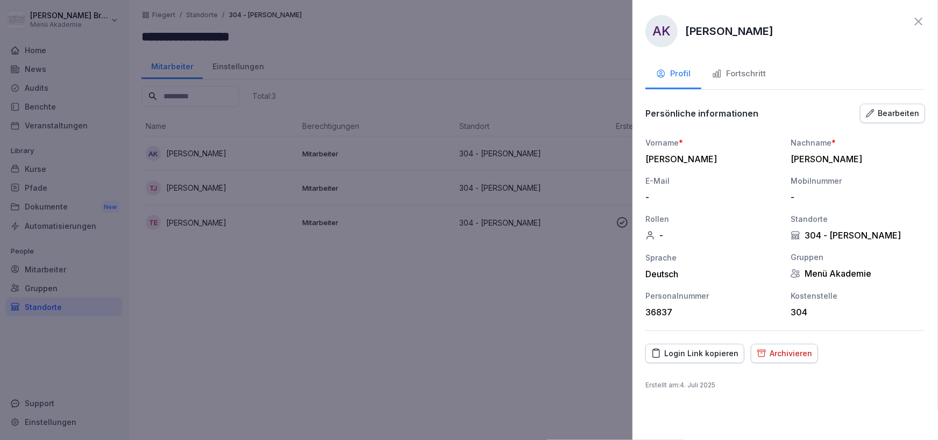
click at [786, 350] on div "Archivieren" at bounding box center [784, 354] width 55 height 12
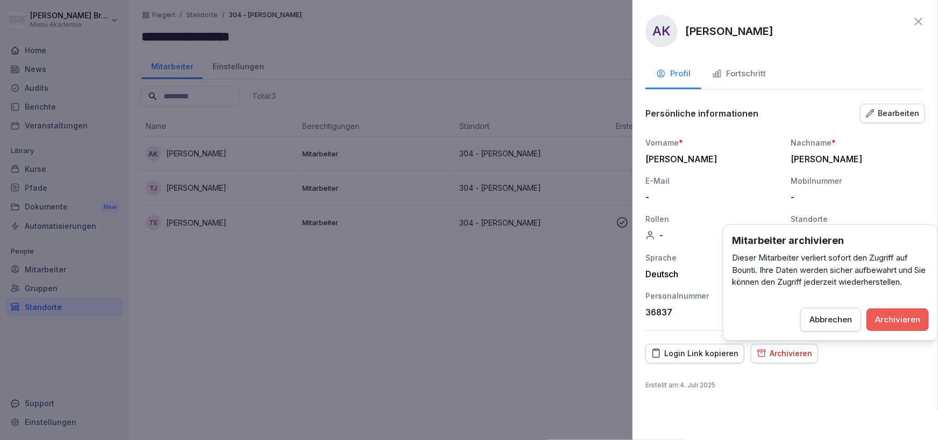
click at [899, 319] on div "Archivieren" at bounding box center [897, 320] width 45 height 12
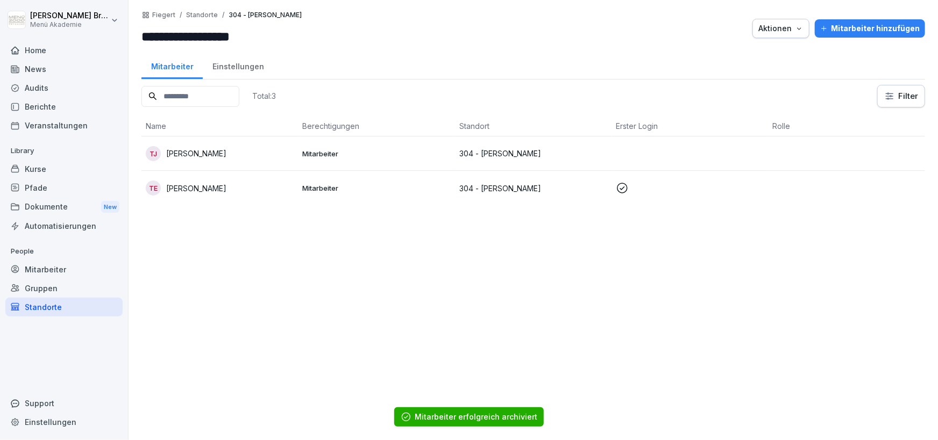
click at [845, 17] on div "**********" at bounding box center [533, 28] width 784 height 35
click at [844, 23] on div "Mitarbeiter hinzufügen" at bounding box center [869, 29] width 99 height 12
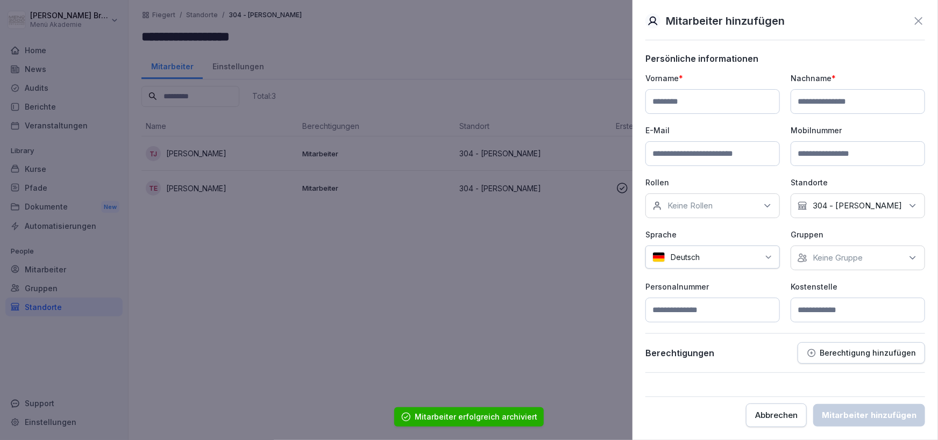
click at [713, 101] on input at bounding box center [712, 101] width 134 height 25
type input "*******"
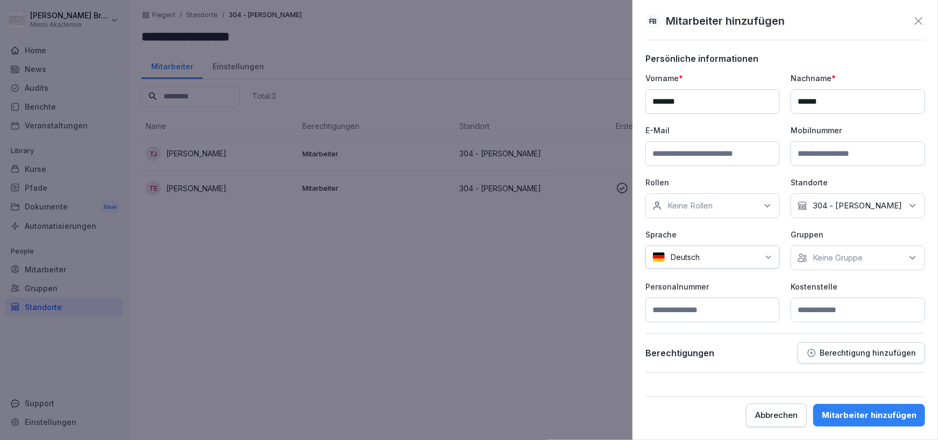
type input "******"
click at [853, 260] on p "Keine Gruppe" at bounding box center [838, 258] width 50 height 11
click at [810, 306] on div "Menü Akademie" at bounding box center [860, 307] width 133 height 20
click at [763, 292] on p "Personalnummer" at bounding box center [712, 286] width 134 height 11
click at [832, 308] on input at bounding box center [858, 310] width 134 height 25
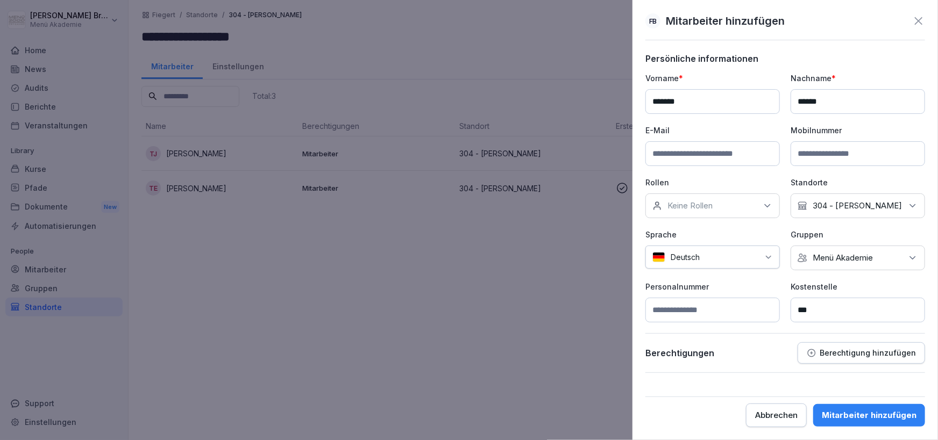
type input "***"
click at [871, 414] on div "Mitarbeiter hinzufügen" at bounding box center [869, 416] width 95 height 12
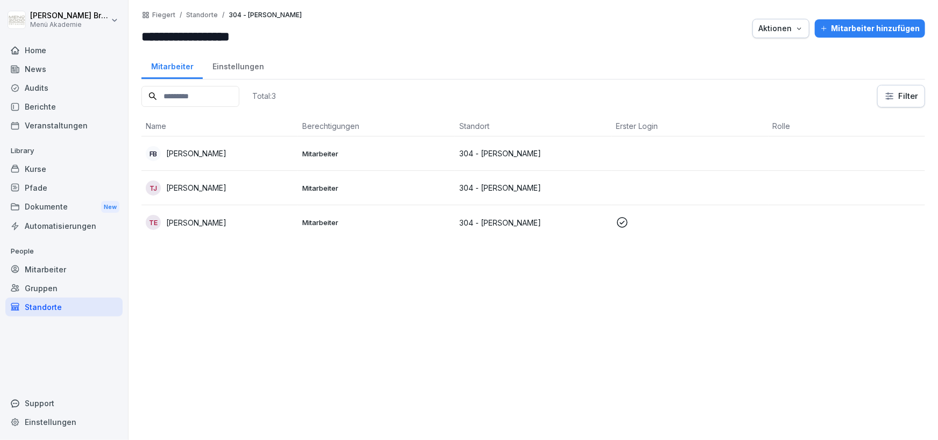
click at [209, 153] on p "[PERSON_NAME]" at bounding box center [196, 153] width 60 height 11
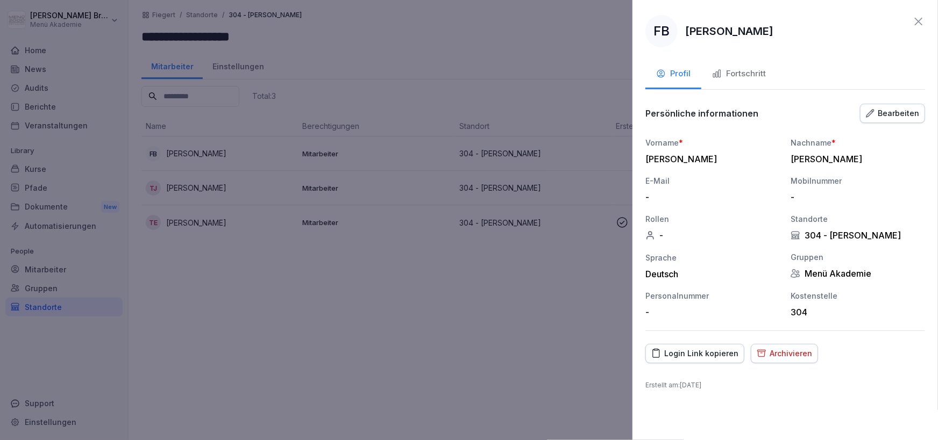
click at [706, 357] on div "Login Link kopieren" at bounding box center [694, 354] width 87 height 12
click at [263, 281] on div at bounding box center [469, 220] width 938 height 440
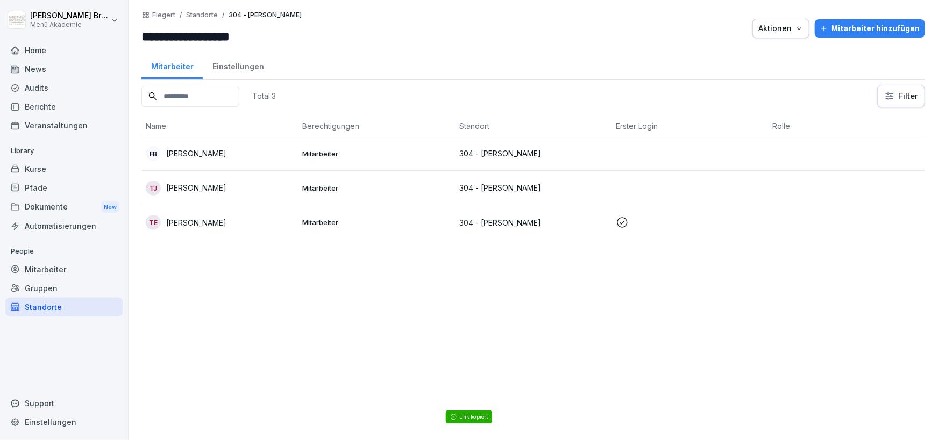
click at [51, 307] on div "Standorte" at bounding box center [63, 307] width 117 height 19
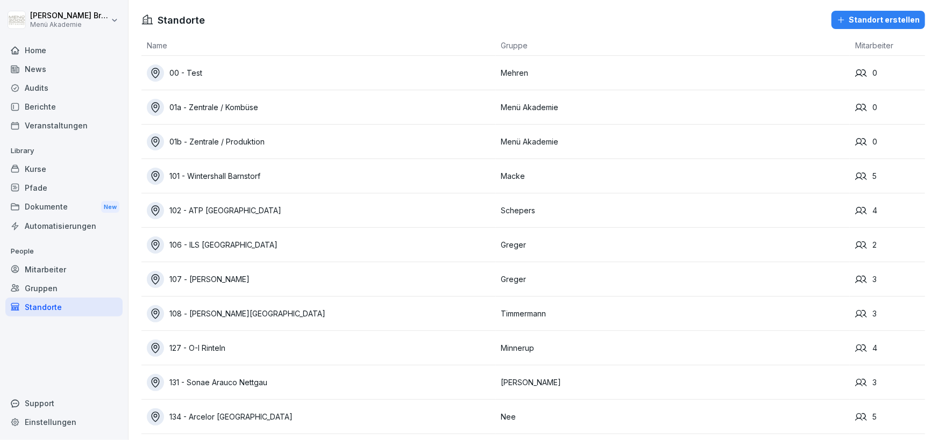
scroll to position [369, 0]
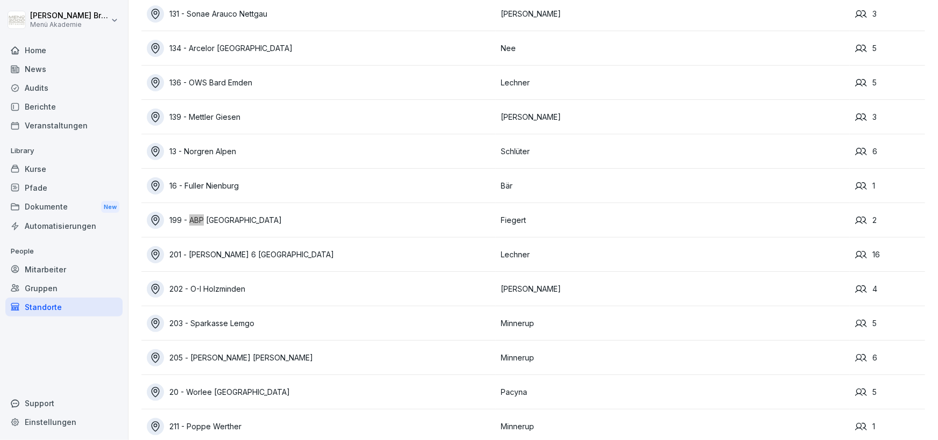
click at [237, 220] on div "199 - ABP [GEOGRAPHIC_DATA]" at bounding box center [321, 220] width 349 height 17
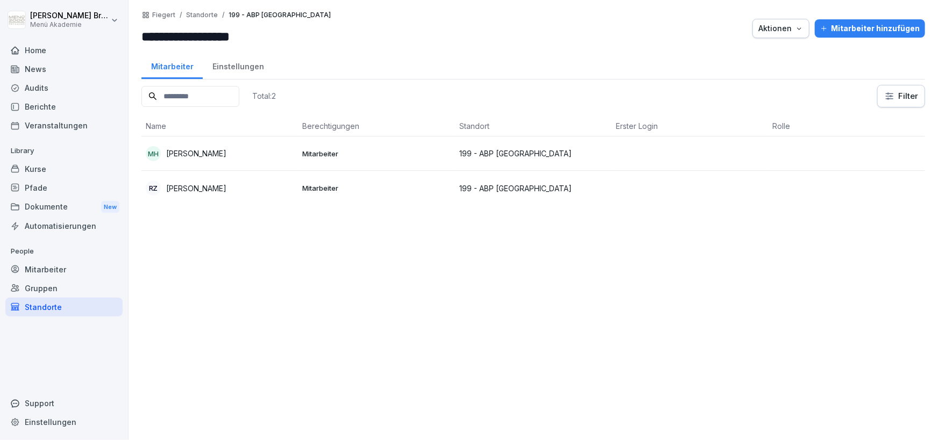
click at [229, 156] on div "MH [PERSON_NAME]" at bounding box center [220, 153] width 148 height 15
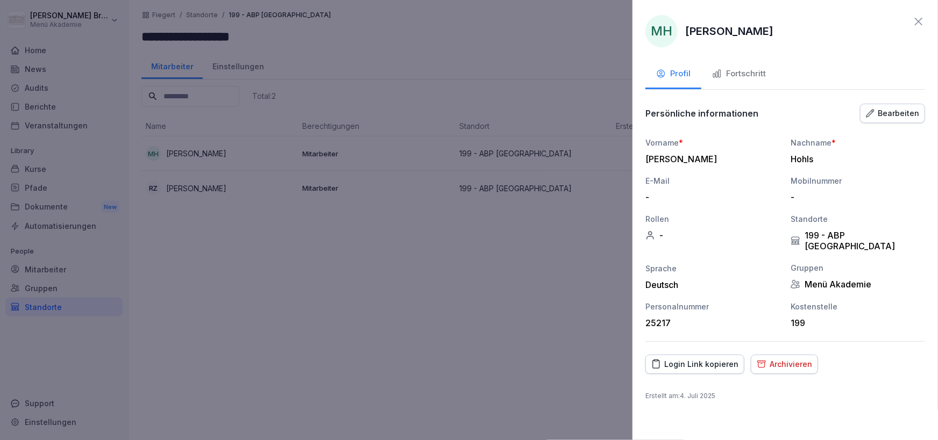
click at [792, 359] on div "Archivieren" at bounding box center [784, 365] width 55 height 12
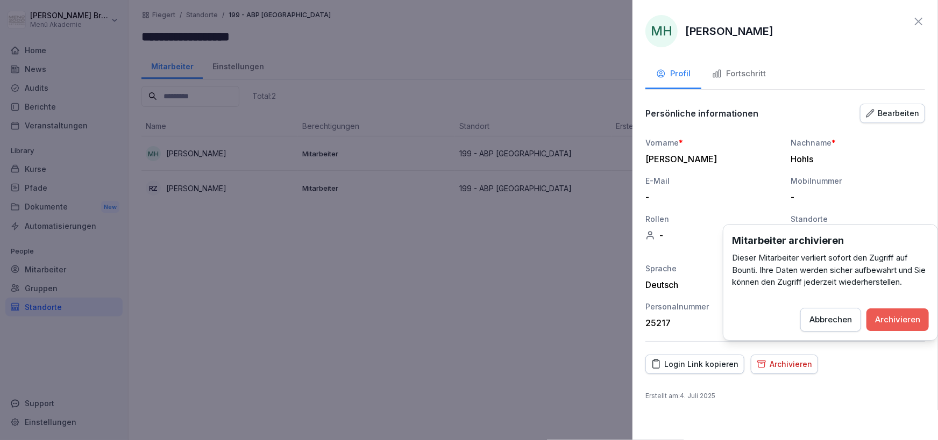
click at [818, 325] on div "Abbrechen" at bounding box center [830, 320] width 42 height 12
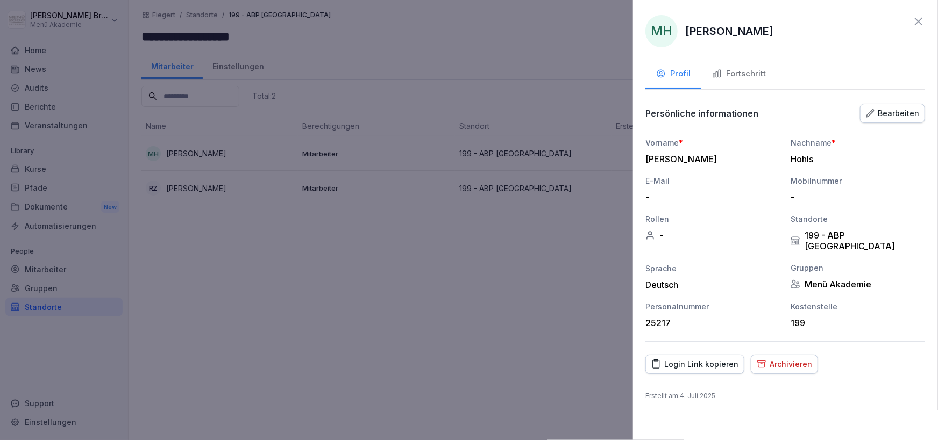
click at [886, 115] on div "Bearbeiten" at bounding box center [892, 114] width 53 height 12
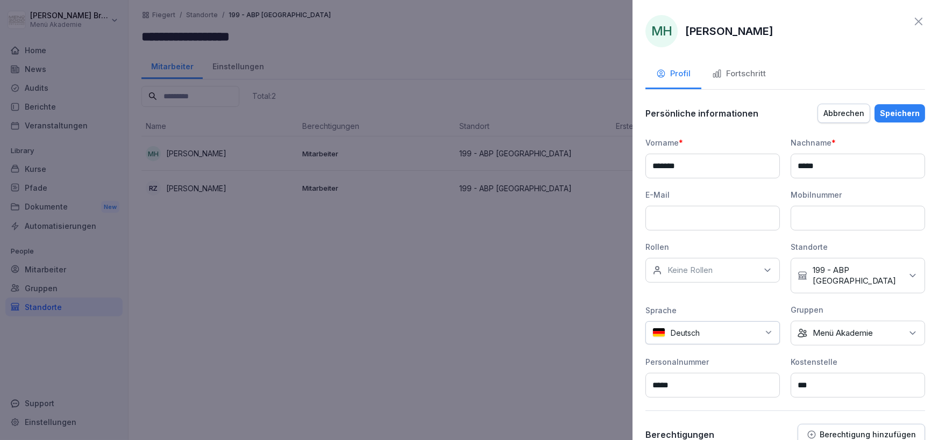
click at [851, 267] on p "199 - ABP [GEOGRAPHIC_DATA]" at bounding box center [857, 276] width 89 height 22
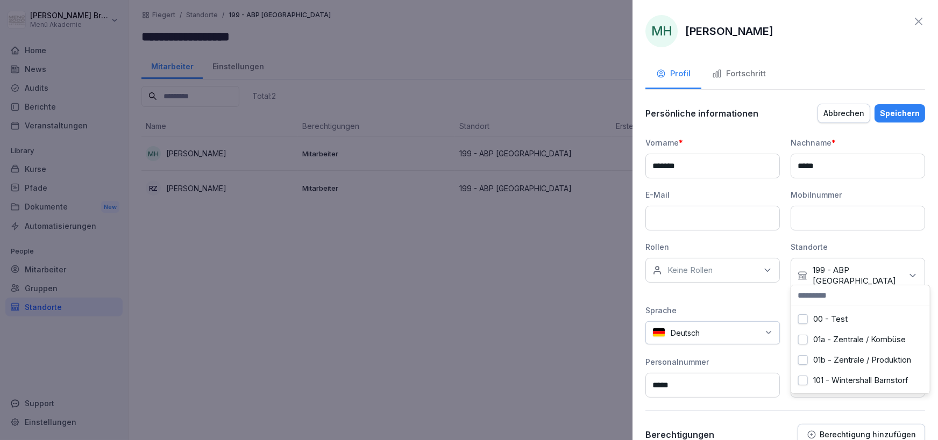
click at [834, 287] on input at bounding box center [860, 296] width 139 height 20
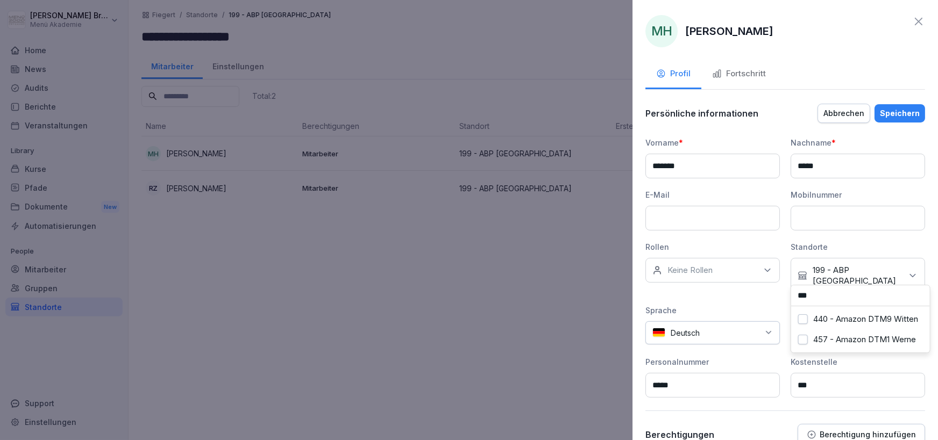
type input "***"
click at [858, 340] on label "457 - Amazon DTM1 Werne" at bounding box center [864, 340] width 103 height 10
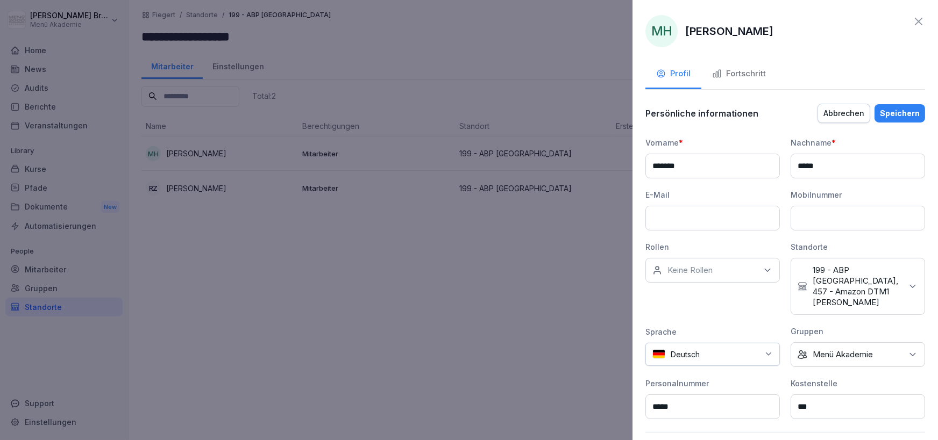
click at [884, 282] on p "199 - ABP [GEOGRAPHIC_DATA], 457 - Amazon DTM1 [PERSON_NAME]" at bounding box center [857, 286] width 89 height 43
type input "***"
click at [802, 341] on button "199 - ABP [GEOGRAPHIC_DATA]" at bounding box center [802, 346] width 9 height 10
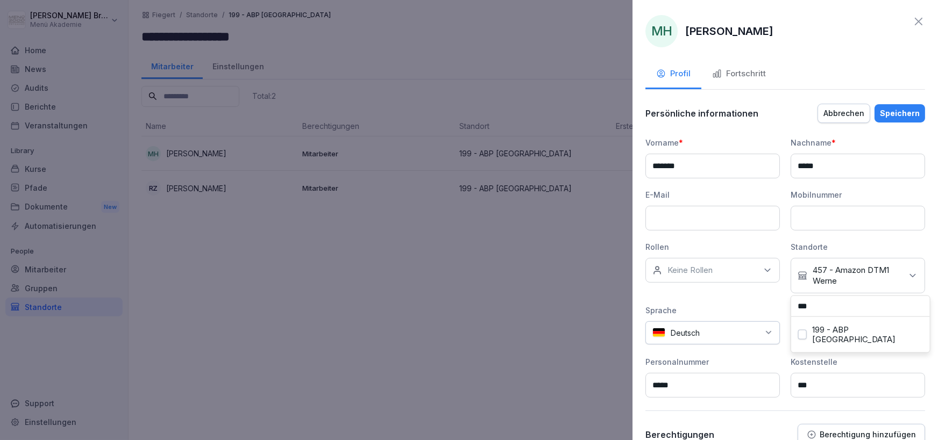
click at [746, 297] on div "Vorname * ******* Nachname * ***** E-Mail Mobilnummer Rollen Keine Rollen Stand…" at bounding box center [785, 267] width 280 height 261
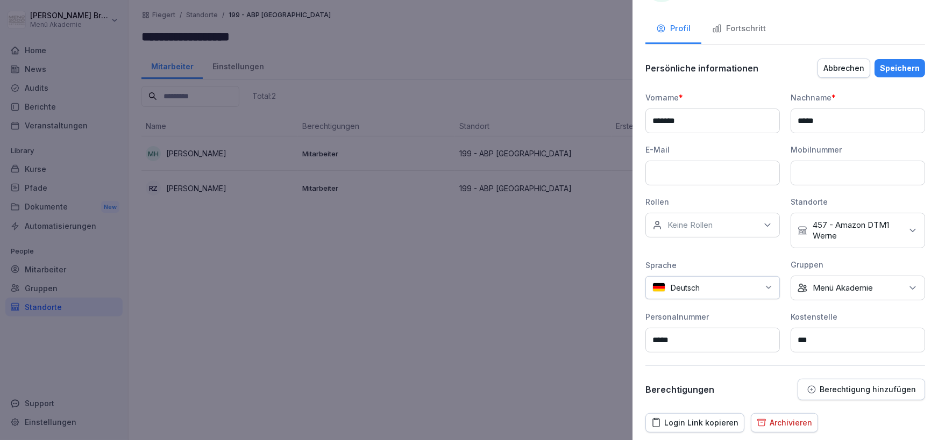
scroll to position [78, 0]
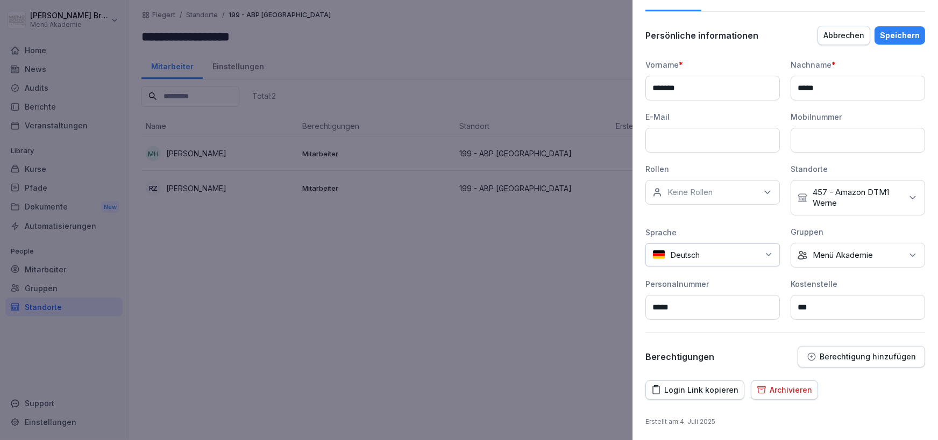
click at [908, 34] on div "Speichern" at bounding box center [900, 36] width 40 height 12
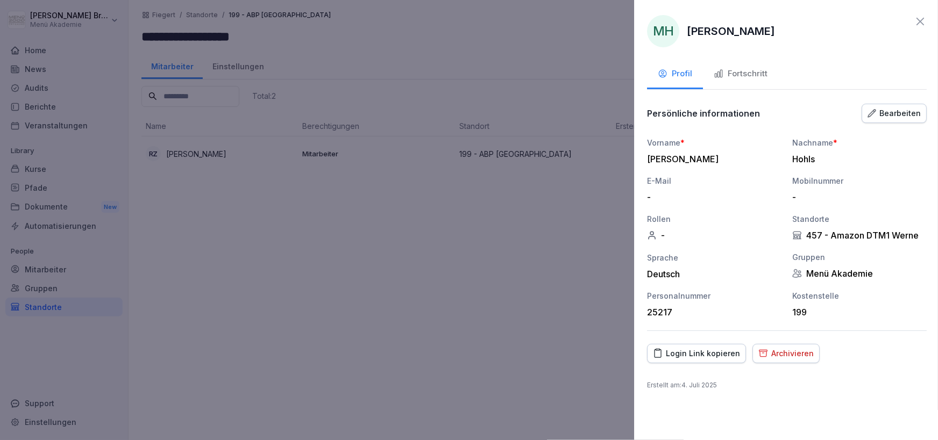
click at [306, 281] on div at bounding box center [469, 220] width 938 height 440
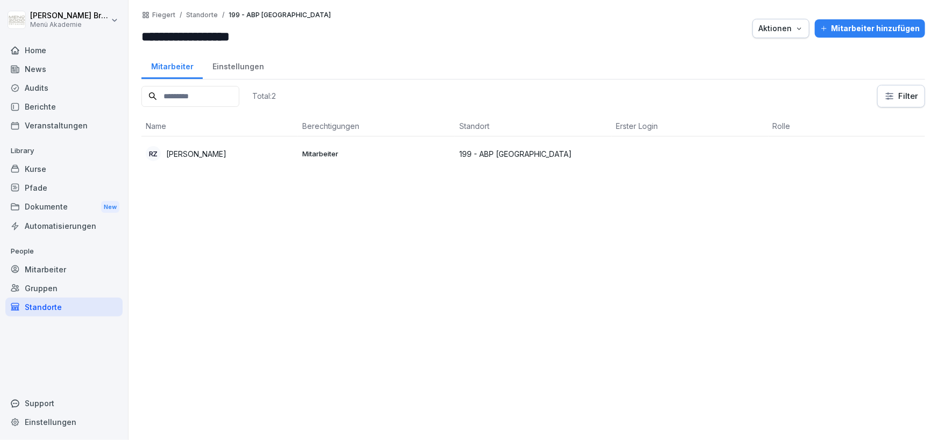
click at [873, 27] on div "Mitarbeiter hinzufügen" at bounding box center [869, 29] width 99 height 12
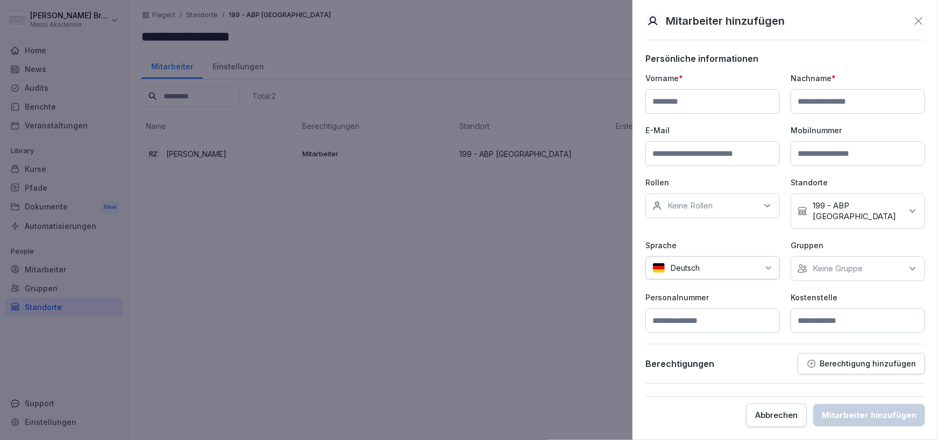
click at [667, 98] on input at bounding box center [712, 101] width 134 height 25
type input "******"
type input "**********"
click at [838, 309] on input at bounding box center [858, 321] width 134 height 25
type input "***"
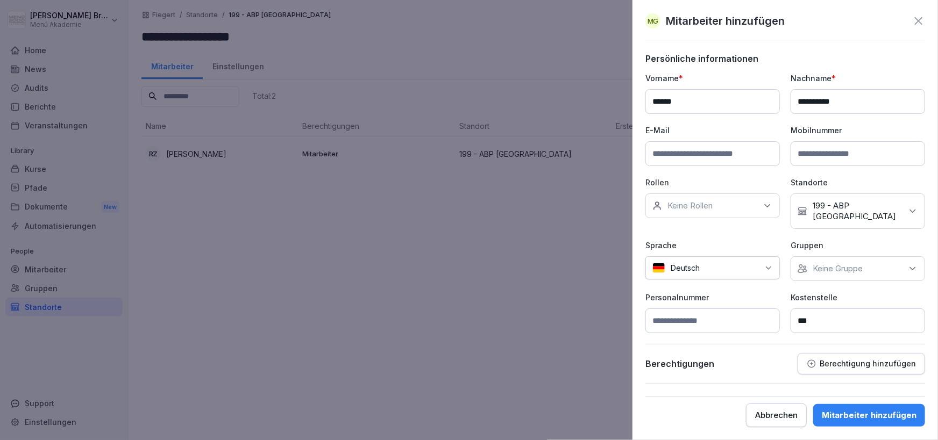
click at [823, 269] on div "Keine Gruppe" at bounding box center [858, 269] width 134 height 25
click at [822, 308] on label "Menü Akademie" at bounding box center [843, 308] width 60 height 10
click at [768, 353] on div "Berechtigungen Berechtigung hinzufügen" at bounding box center [785, 364] width 280 height 22
click at [868, 407] on button "Mitarbeiter hinzufügen" at bounding box center [869, 415] width 112 height 23
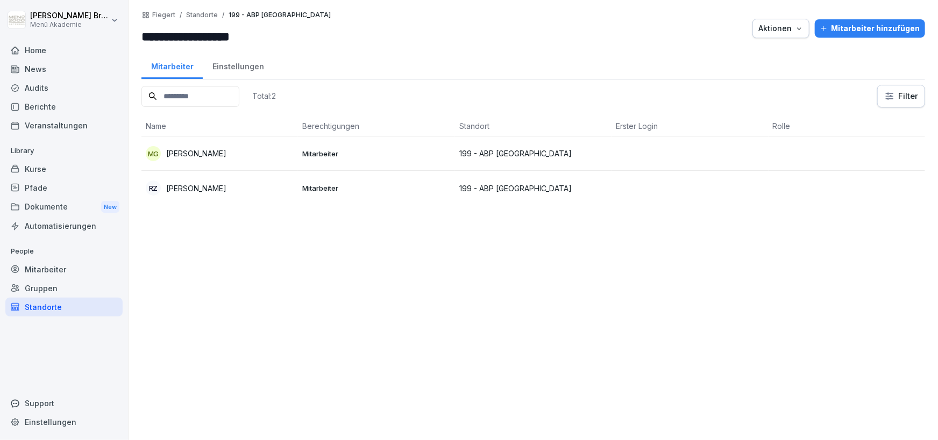
click at [222, 155] on p "[PERSON_NAME]" at bounding box center [196, 153] width 60 height 11
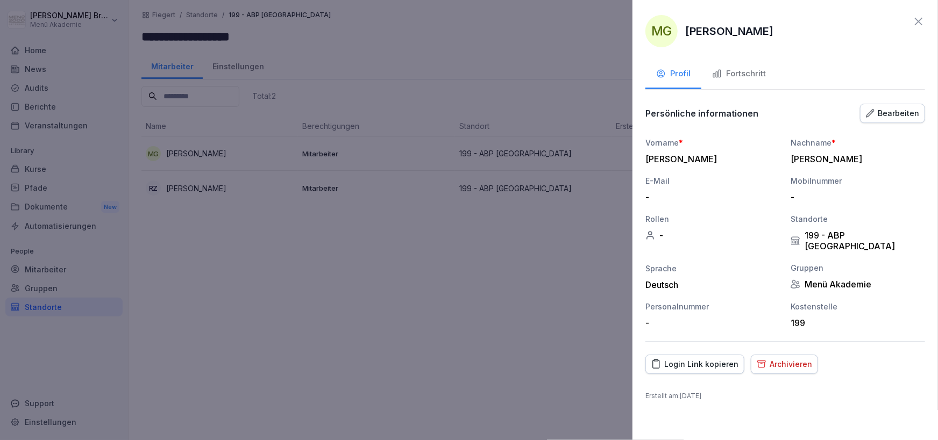
click at [698, 359] on div "Login Link kopieren" at bounding box center [694, 365] width 87 height 12
click at [267, 322] on div at bounding box center [469, 220] width 938 height 440
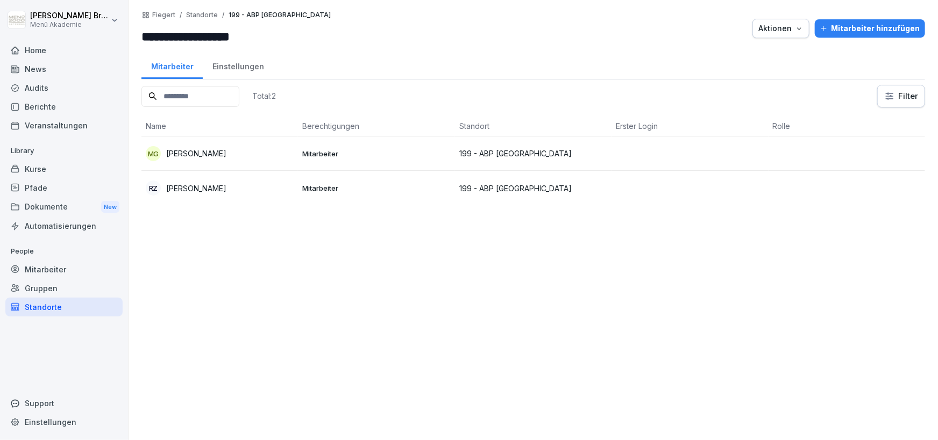
click at [53, 311] on div "Standorte" at bounding box center [63, 307] width 117 height 19
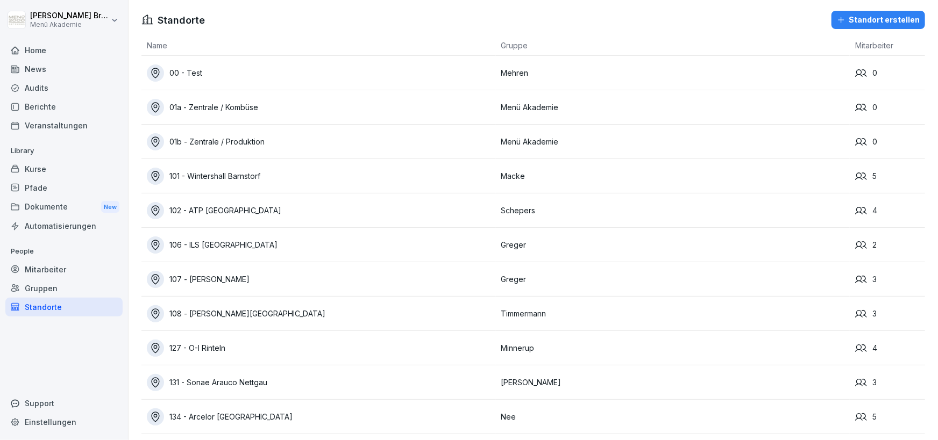
scroll to position [2296, 0]
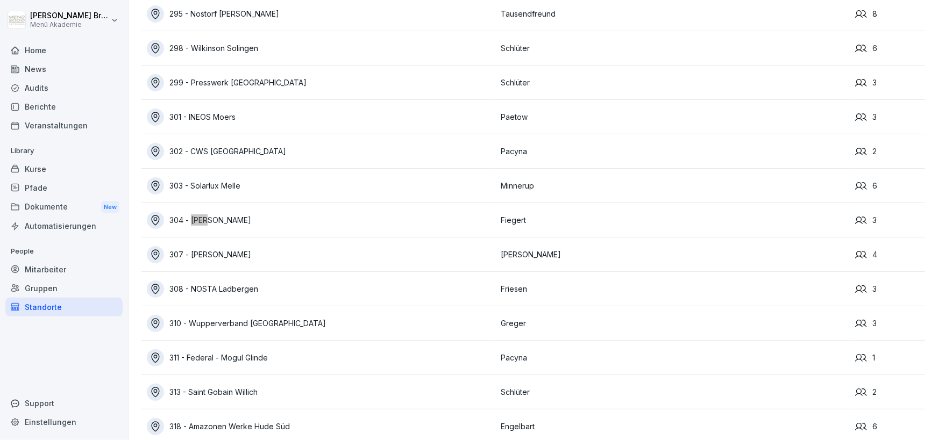
click at [224, 215] on div "304 - [PERSON_NAME]" at bounding box center [321, 220] width 349 height 17
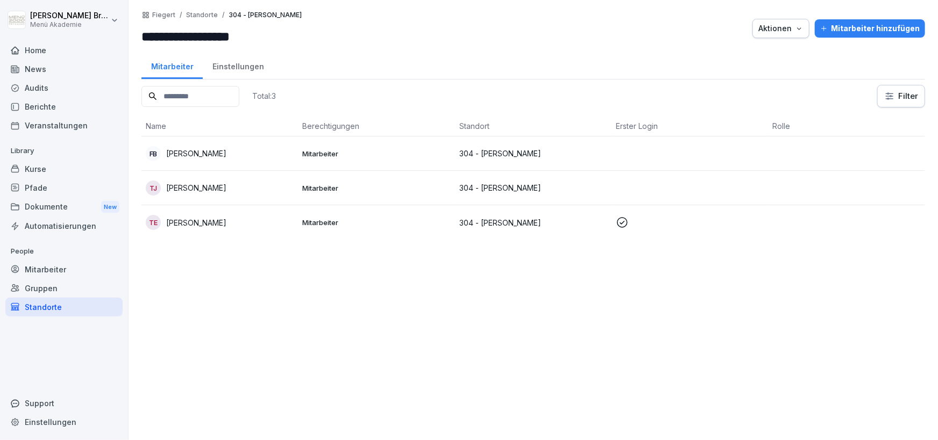
click at [58, 302] on div "Standorte" at bounding box center [63, 307] width 117 height 19
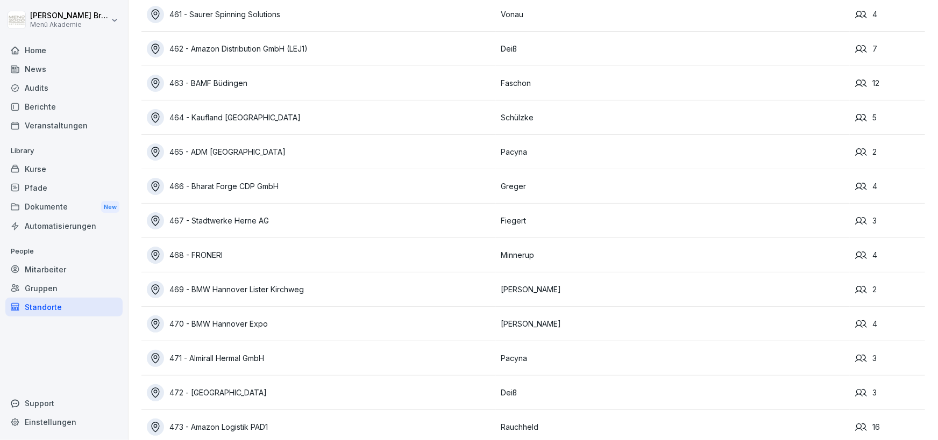
scroll to position [6977, 0]
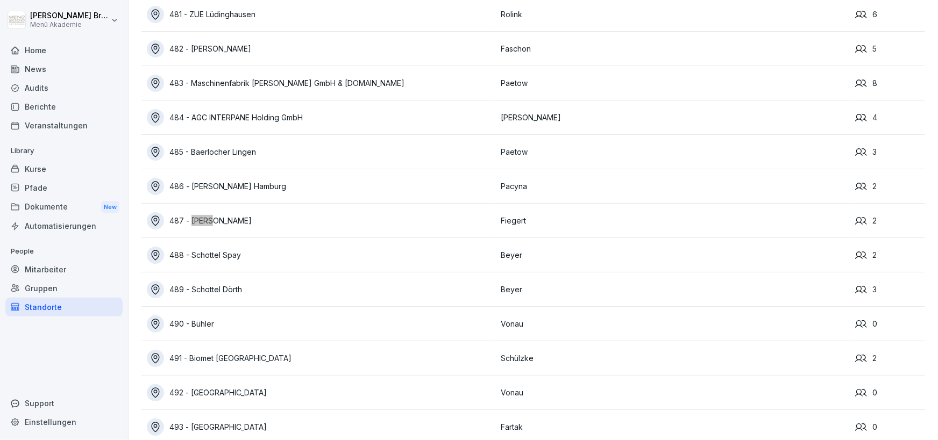
click at [248, 222] on div "487 - [PERSON_NAME]" at bounding box center [321, 220] width 349 height 17
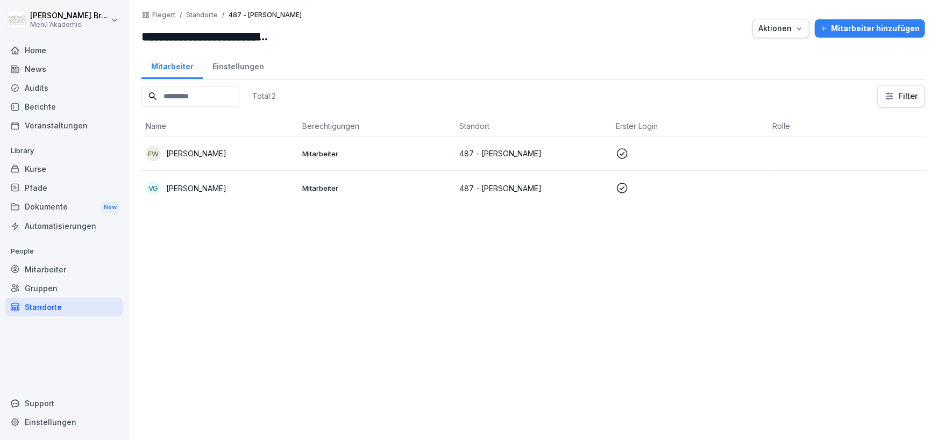
click at [887, 32] on div "Mitarbeiter hinzufügen" at bounding box center [869, 29] width 99 height 12
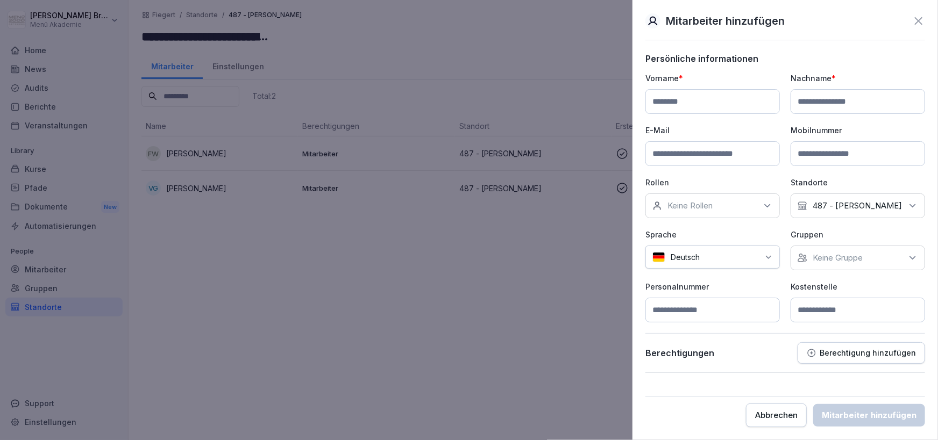
click at [720, 101] on input at bounding box center [712, 101] width 134 height 25
type input "****"
click at [835, 271] on div "Keine Gruppe" at bounding box center [858, 258] width 134 height 25
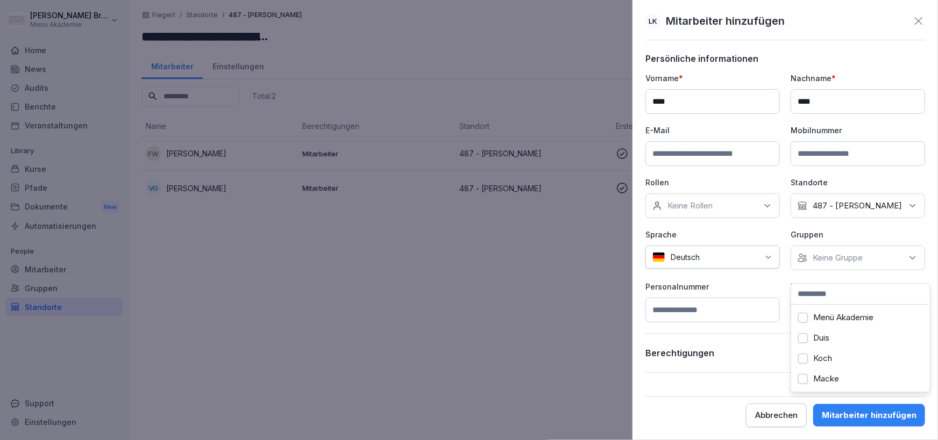
click at [824, 311] on div "Menü Akademie" at bounding box center [860, 318] width 133 height 20
click at [761, 240] on p "Sprache" at bounding box center [712, 234] width 134 height 11
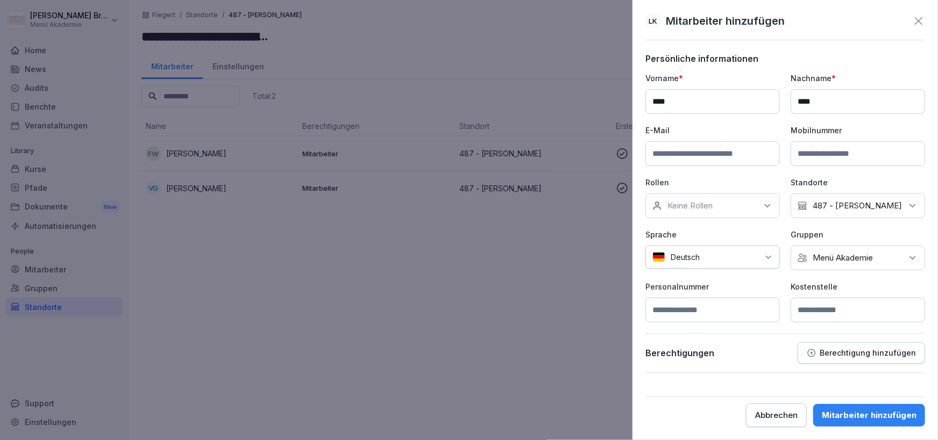
click at [850, 323] on input at bounding box center [858, 310] width 134 height 25
type input "***"
click at [885, 414] on div "Mitarbeiter hinzufügen" at bounding box center [869, 416] width 95 height 12
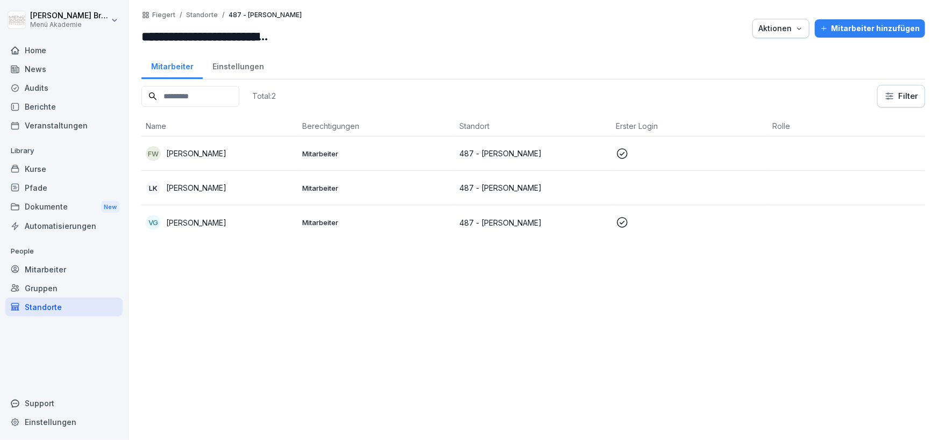
click at [197, 188] on p "[PERSON_NAME]" at bounding box center [196, 187] width 60 height 11
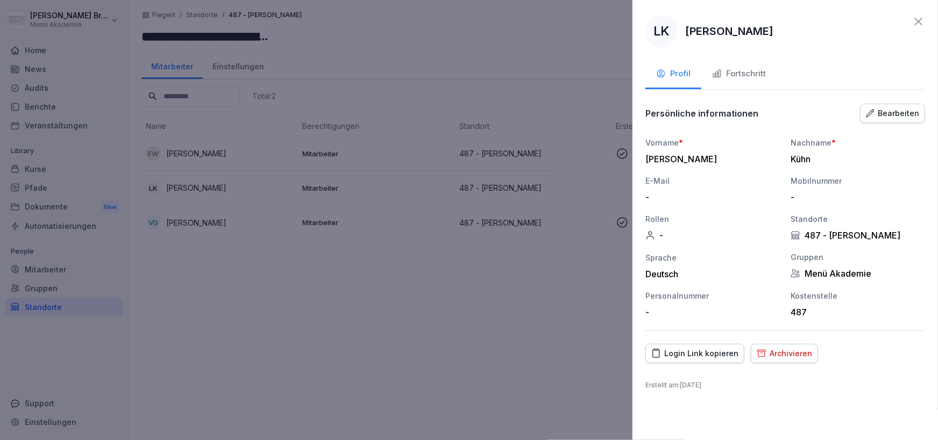
click at [703, 360] on div "Login Link kopieren" at bounding box center [694, 354] width 87 height 12
click at [398, 386] on div at bounding box center [469, 220] width 938 height 440
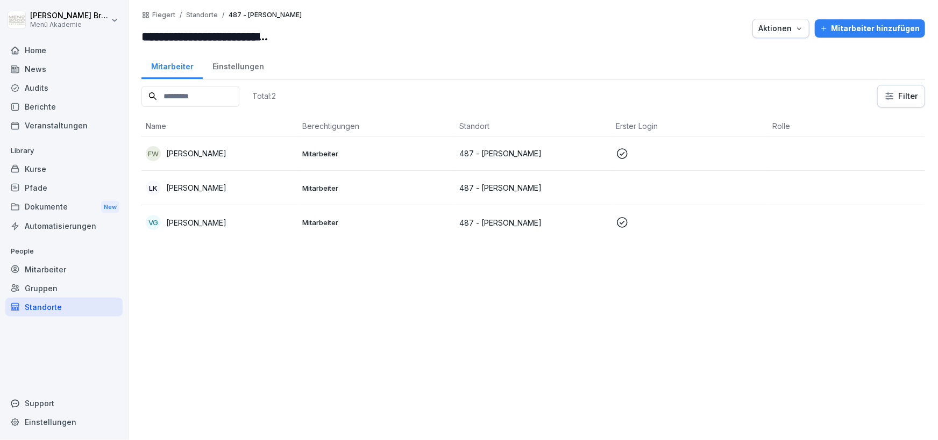
click at [35, 298] on div "Standorte" at bounding box center [63, 307] width 117 height 19
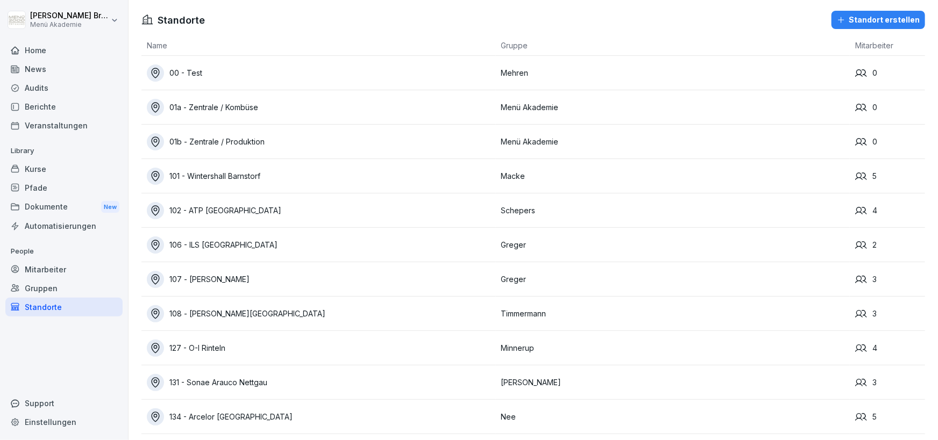
click at [870, 16] on div "Standort erstellen" at bounding box center [878, 20] width 83 height 12
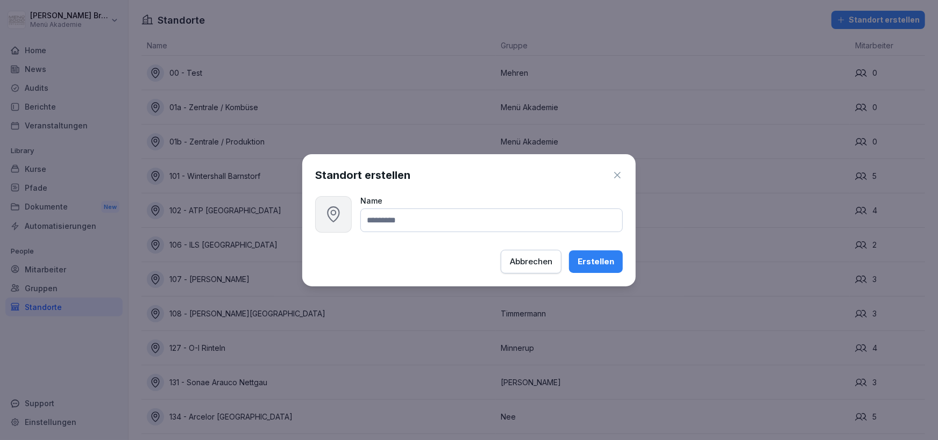
click at [427, 220] on input at bounding box center [491, 221] width 262 height 24
type input "**********"
click at [614, 258] on div "Erstellen" at bounding box center [596, 262] width 37 height 12
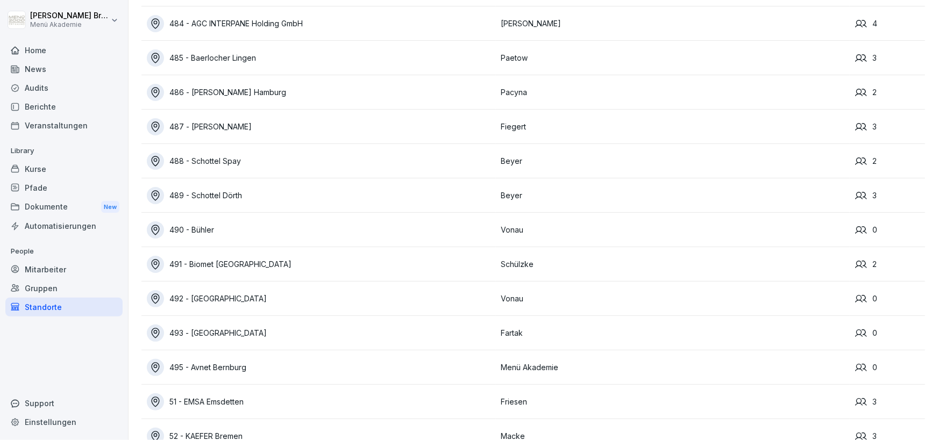
scroll to position [7083, 0]
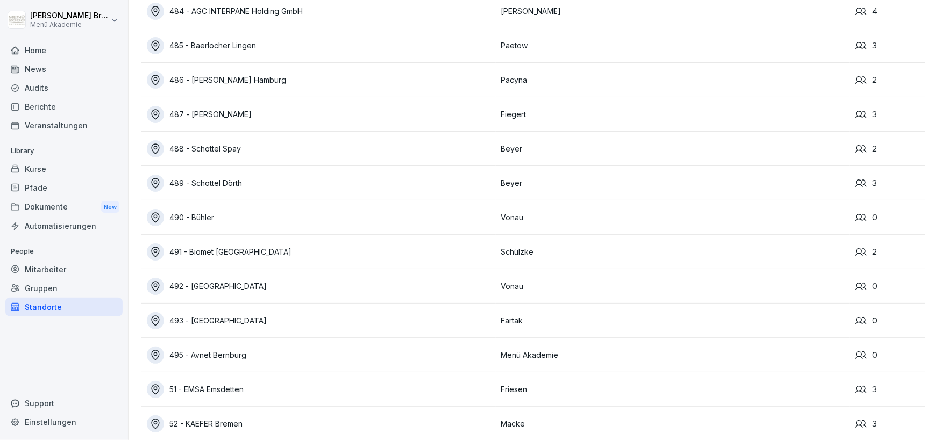
click at [234, 352] on div "495 - Avnet Bernburg" at bounding box center [321, 355] width 349 height 17
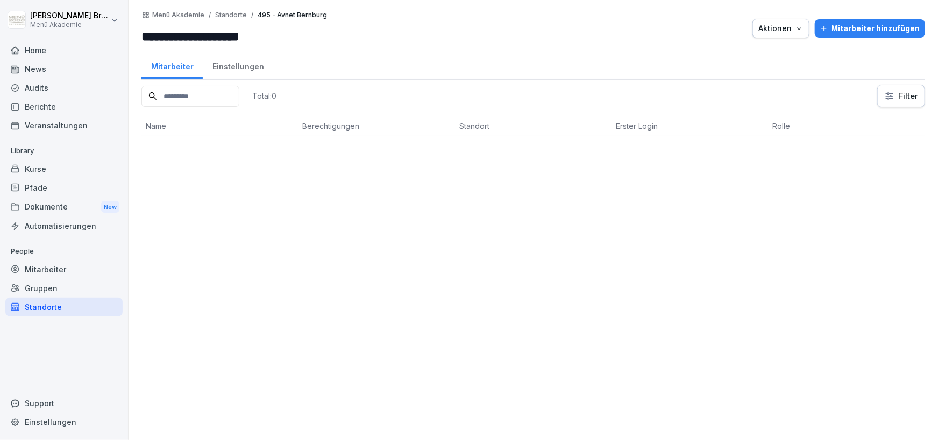
click at [793, 27] on div "Aktionen" at bounding box center [780, 29] width 45 height 12
click at [757, 69] on p "Standort verschieben" at bounding box center [754, 72] width 77 height 10
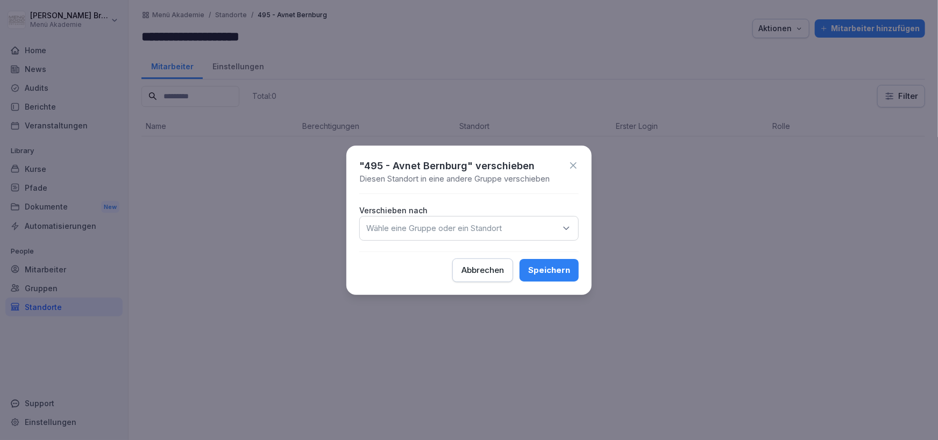
click at [560, 225] on div "Wähle eine Gruppe oder ein Standort" at bounding box center [468, 228] width 219 height 25
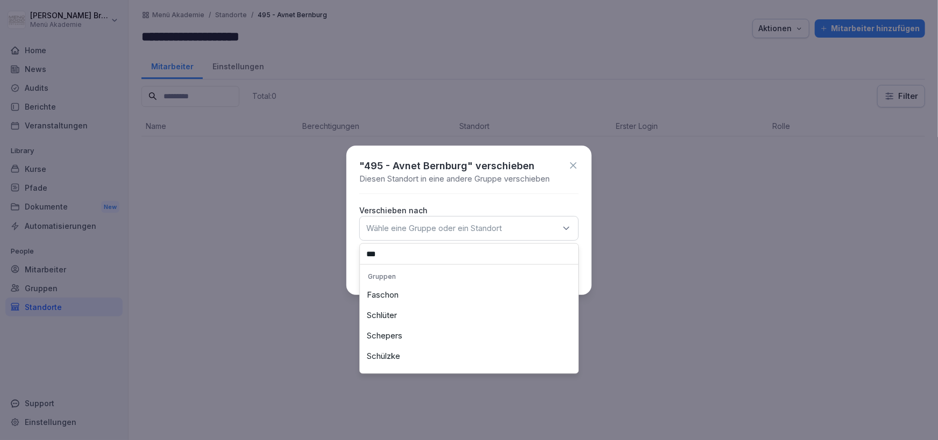
type input "***"
click at [385, 351] on div "Schülzke" at bounding box center [468, 356] width 213 height 20
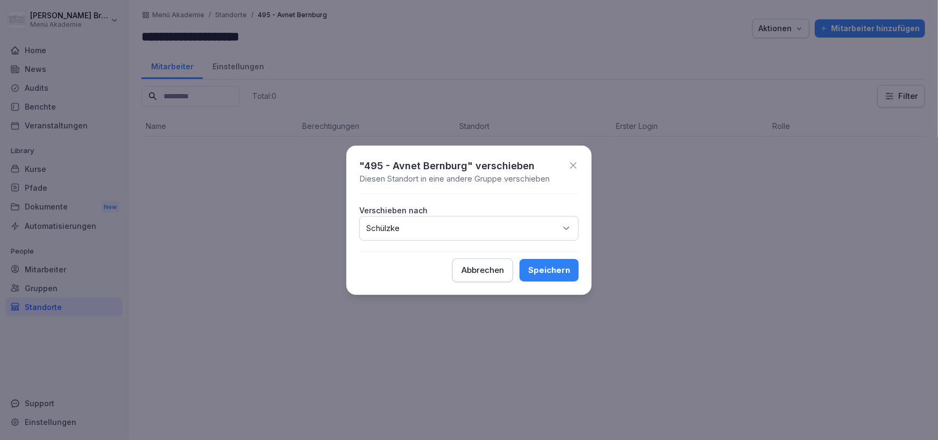
click at [553, 272] on div "Speichern" at bounding box center [549, 271] width 42 height 12
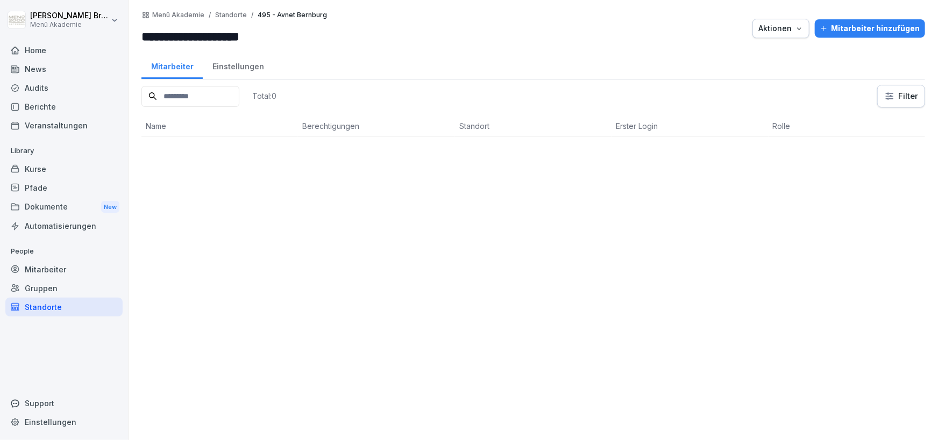
click at [863, 25] on div "Mitarbeiter hinzufügen" at bounding box center [869, 29] width 99 height 12
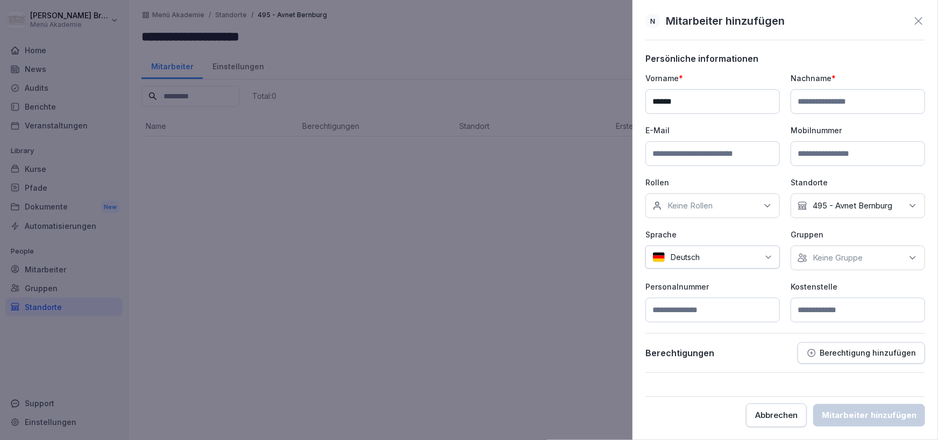
type input "******"
type input "********"
click at [688, 147] on input at bounding box center [712, 153] width 134 height 25
paste input "**********"
type input "**********"
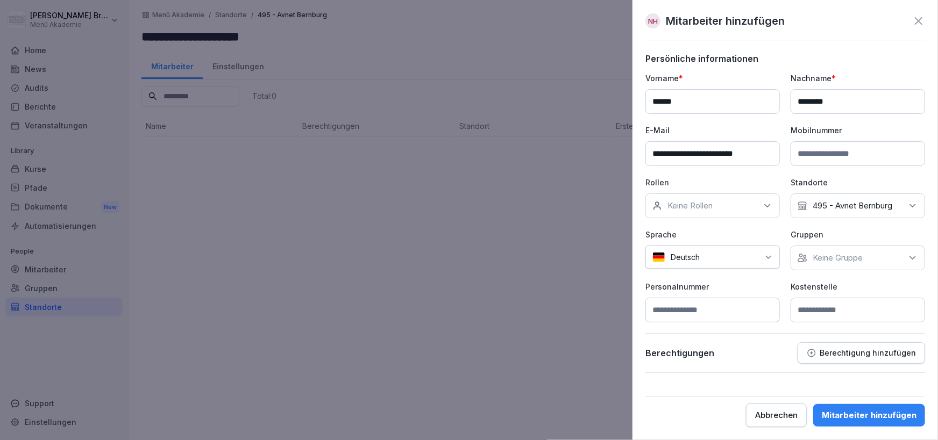
click at [711, 202] on p "Keine Rollen" at bounding box center [689, 206] width 45 height 11
click at [744, 183] on p "Rollen" at bounding box center [712, 182] width 134 height 11
click at [825, 253] on p "Keine Gruppe" at bounding box center [838, 258] width 50 height 11
click at [817, 312] on label "Menü Akademie" at bounding box center [843, 308] width 60 height 10
click at [749, 294] on div "Personalnummer" at bounding box center [712, 301] width 134 height 41
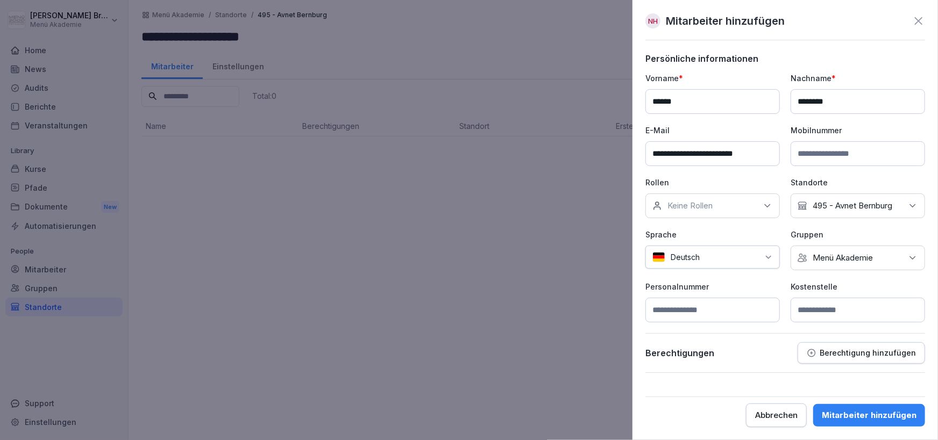
click at [845, 322] on input at bounding box center [858, 310] width 134 height 25
type input "***"
click at [873, 421] on div "Mitarbeiter hinzufügen" at bounding box center [869, 416] width 95 height 12
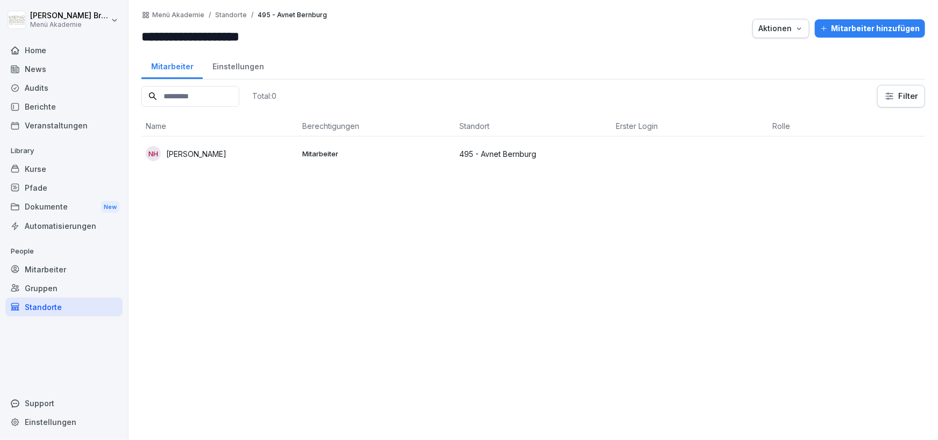
click at [215, 154] on p "[PERSON_NAME]" at bounding box center [196, 153] width 60 height 11
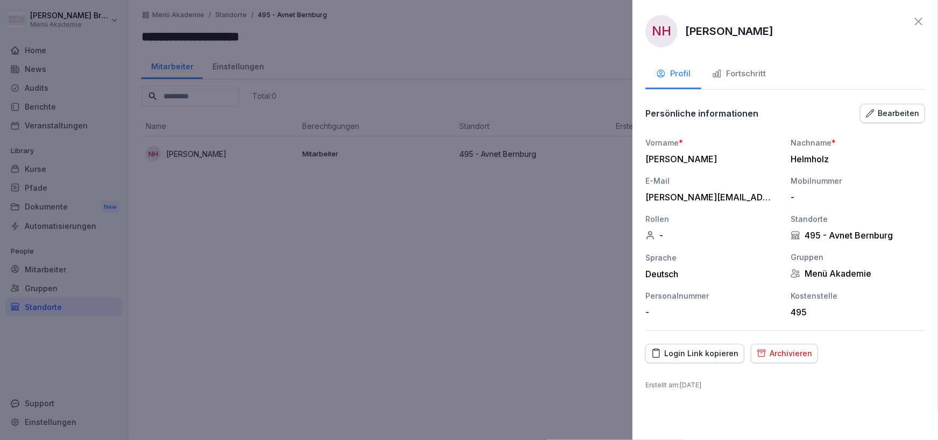
click at [751, 70] on div "Fortschritt" at bounding box center [739, 74] width 54 height 12
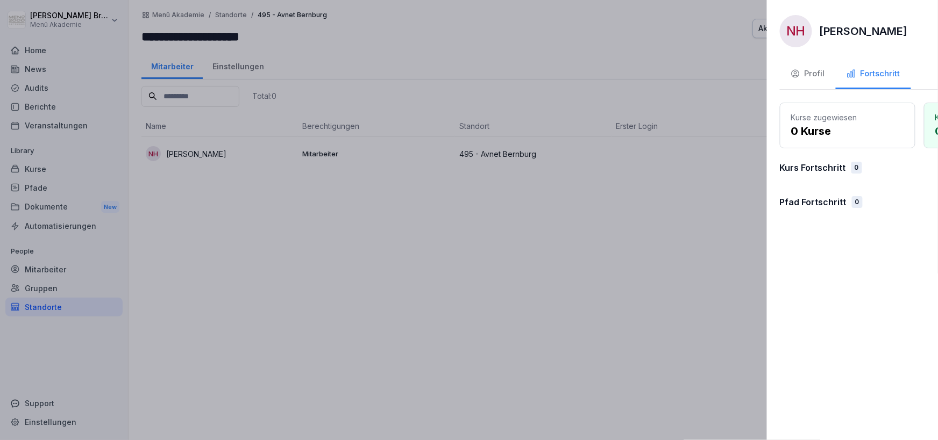
click at [518, 258] on div at bounding box center [469, 220] width 938 height 440
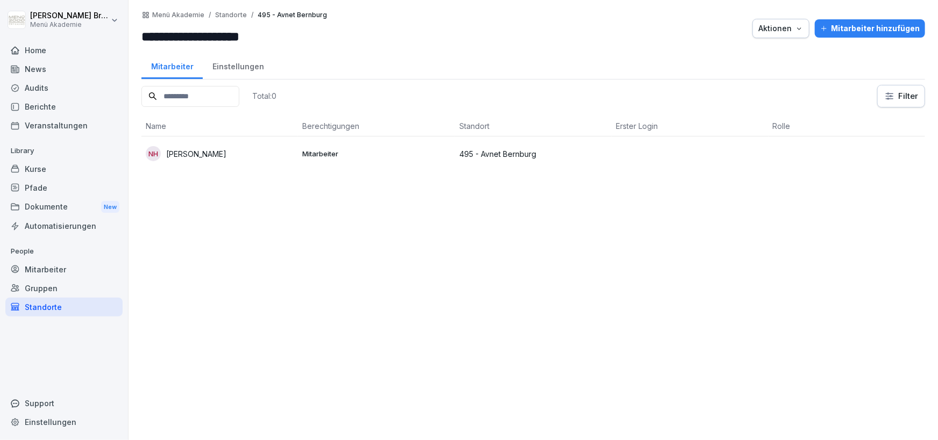
click at [853, 30] on div "Mitarbeiter hinzufügen" at bounding box center [869, 29] width 99 height 12
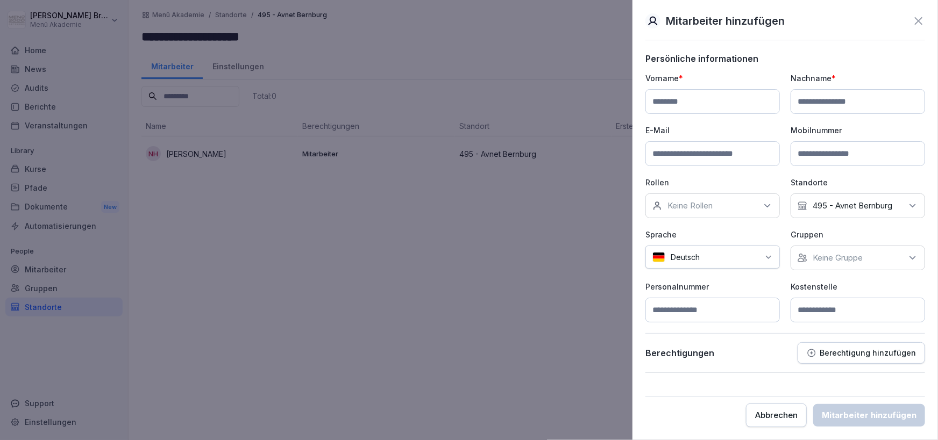
click at [687, 104] on input at bounding box center [712, 101] width 134 height 25
type input "******"
type input "*****"
click at [708, 155] on input at bounding box center [712, 153] width 134 height 25
paste input "**********"
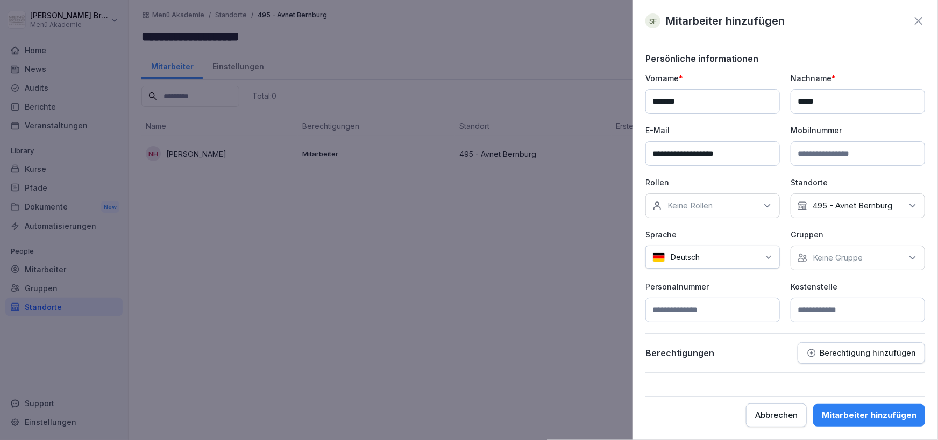
type input "**********"
click at [861, 261] on p "Keine Gruppe" at bounding box center [838, 258] width 50 height 11
click at [842, 311] on label "Menü Akademie" at bounding box center [843, 308] width 60 height 10
click at [779, 290] on p "Personalnummer" at bounding box center [712, 286] width 134 height 11
click at [822, 312] on input at bounding box center [858, 310] width 134 height 25
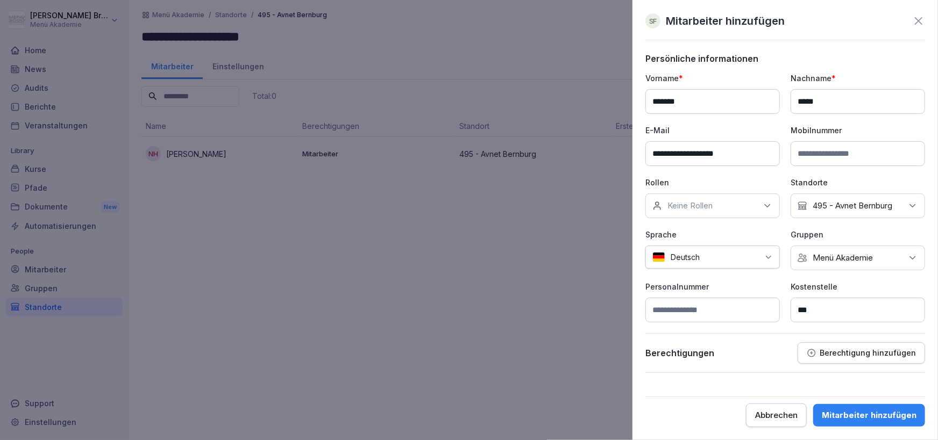
type input "***"
click at [876, 409] on button "Mitarbeiter hinzufügen" at bounding box center [869, 415] width 112 height 23
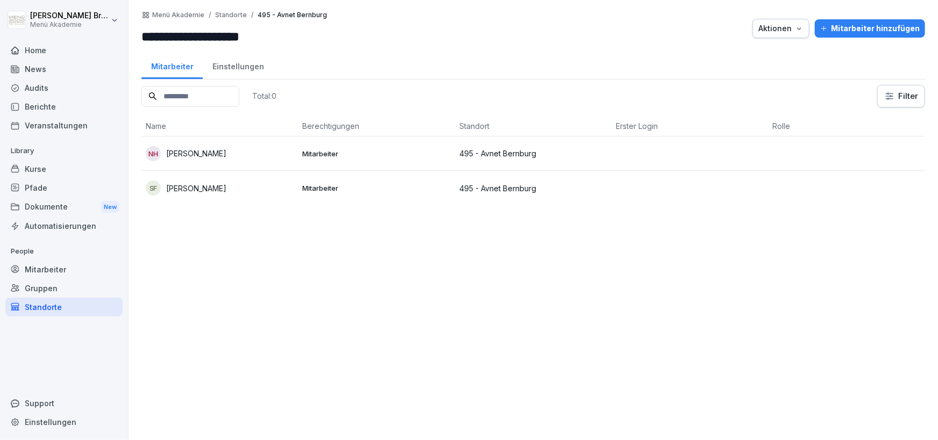
click at [885, 24] on div "Mitarbeiter hinzufügen" at bounding box center [869, 29] width 99 height 12
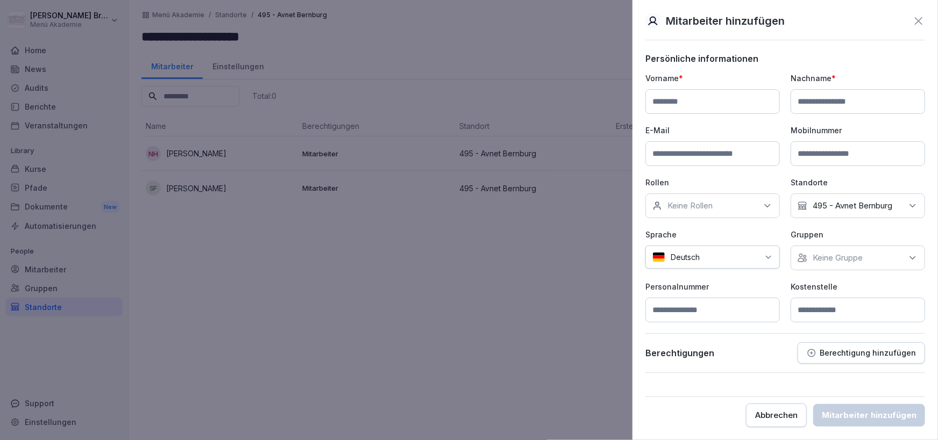
click at [699, 106] on input at bounding box center [712, 101] width 134 height 25
type input "*******"
type input "******"
click at [695, 152] on input at bounding box center [712, 153] width 134 height 25
paste input "**********"
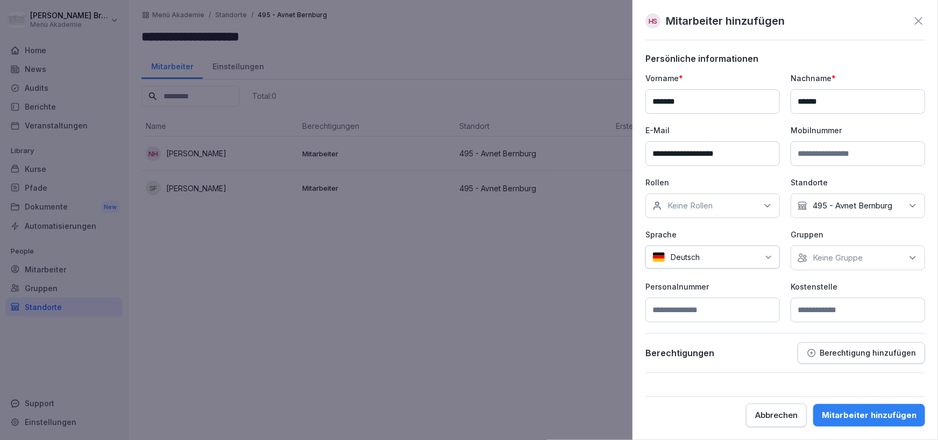
type input "**********"
click at [856, 260] on p "Keine Gruppe" at bounding box center [838, 258] width 50 height 11
click at [832, 311] on label "Menü Akademie" at bounding box center [843, 308] width 60 height 10
click at [770, 289] on p "Personalnummer" at bounding box center [712, 286] width 134 height 11
click at [823, 308] on input at bounding box center [858, 310] width 134 height 25
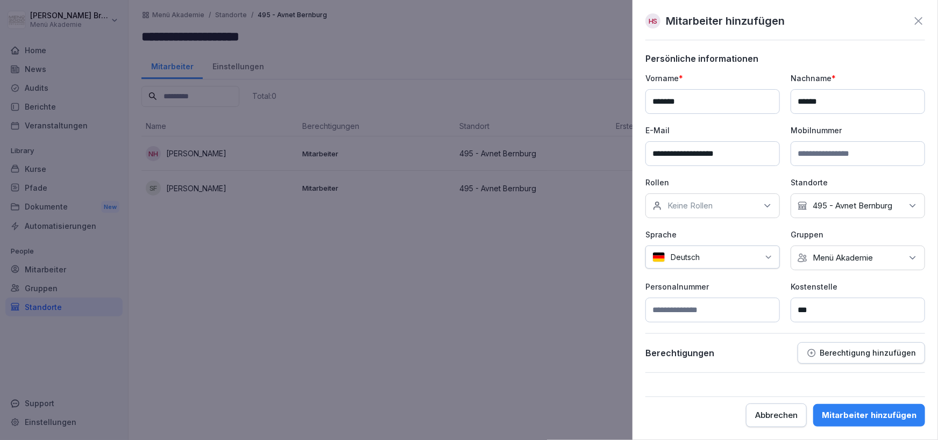
type input "***"
click at [864, 415] on div "Mitarbeiter hinzufügen" at bounding box center [869, 416] width 95 height 12
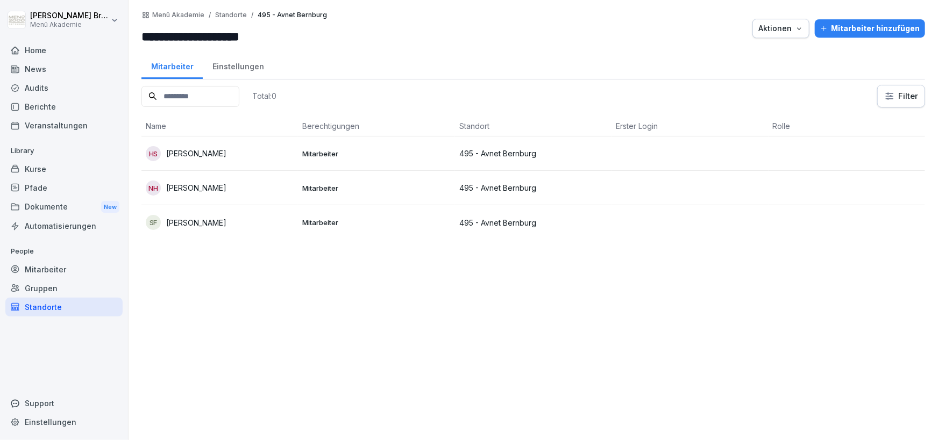
click at [229, 381] on div "Total: 0 Filter Name Berechtigungen Standort Erster Login [PERSON_NAME] [PERSON…" at bounding box center [533, 257] width 784 height 345
click at [885, 34] on button "Mitarbeiter hinzufügen" at bounding box center [870, 28] width 110 height 18
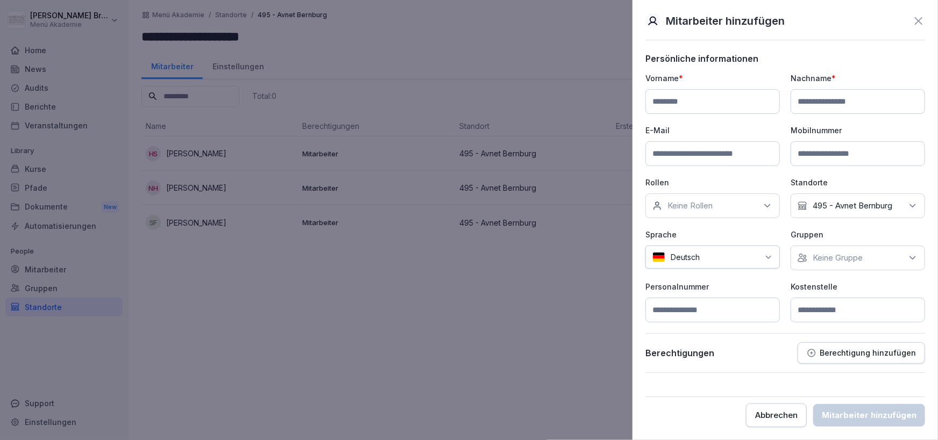
click at [719, 102] on input at bounding box center [712, 101] width 134 height 25
type input "******"
type input "********"
click at [728, 160] on input at bounding box center [712, 153] width 134 height 25
paste input "**********"
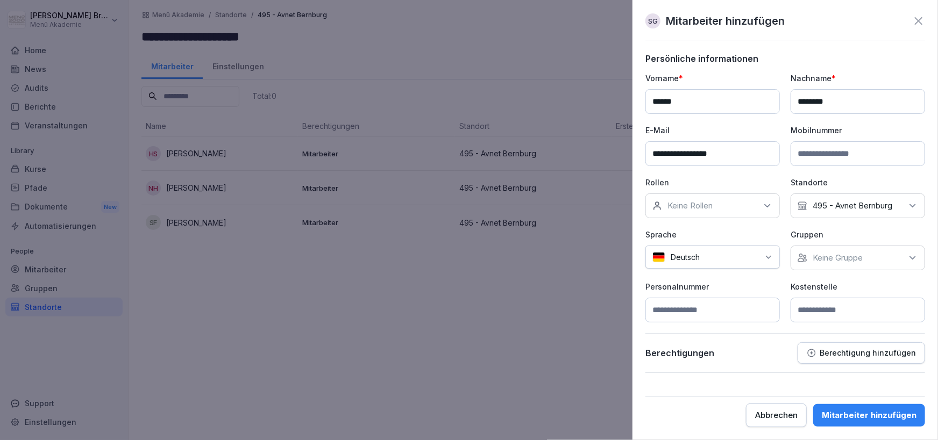
type input "**********"
click at [836, 304] on input at bounding box center [858, 310] width 134 height 25
type input "***"
click at [854, 252] on div "Keine Gruppe" at bounding box center [858, 258] width 134 height 25
click at [842, 305] on label "Menü Akademie" at bounding box center [843, 308] width 60 height 10
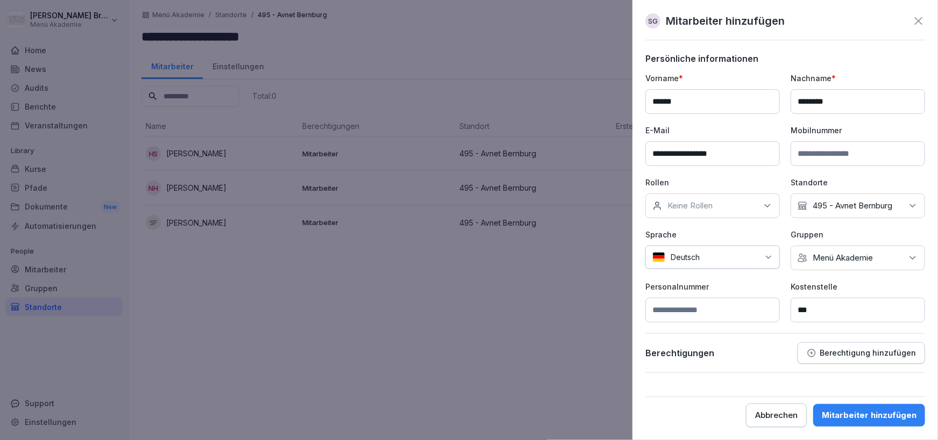
click at [771, 286] on p "Personalnummer" at bounding box center [712, 286] width 134 height 11
click at [903, 418] on div "Mitarbeiter hinzufügen" at bounding box center [869, 416] width 95 height 12
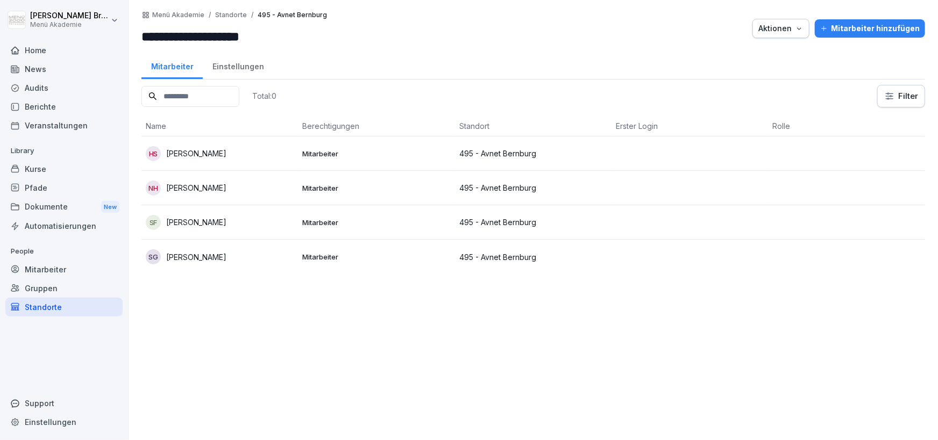
click at [582, 360] on div "Total: 0 Filter Name Berechtigungen Standort Erster Login [PERSON_NAME] [PERSON…" at bounding box center [533, 257] width 784 height 345
click at [216, 147] on div "HS [PERSON_NAME]" at bounding box center [220, 153] width 148 height 15
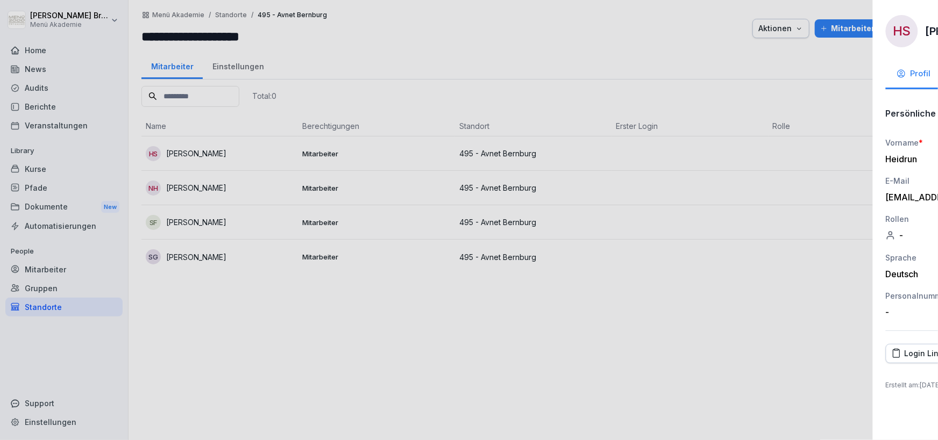
click at [320, 371] on div at bounding box center [469, 220] width 938 height 440
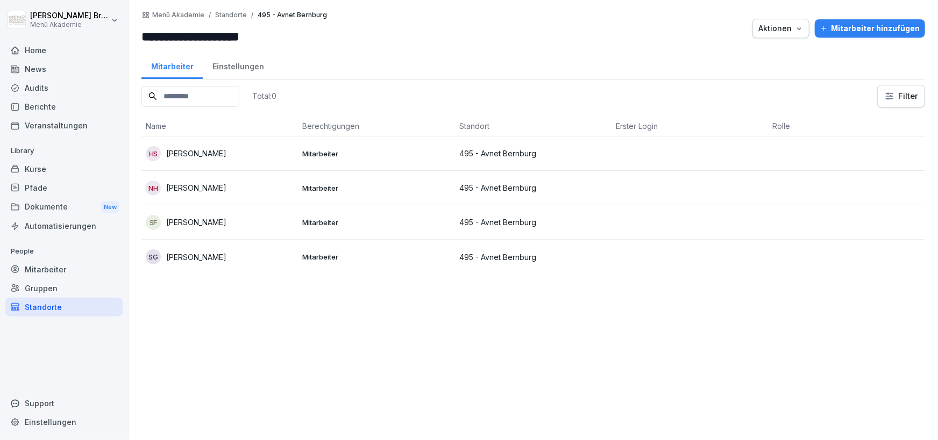
click at [196, 154] on p "[PERSON_NAME]" at bounding box center [196, 153] width 60 height 11
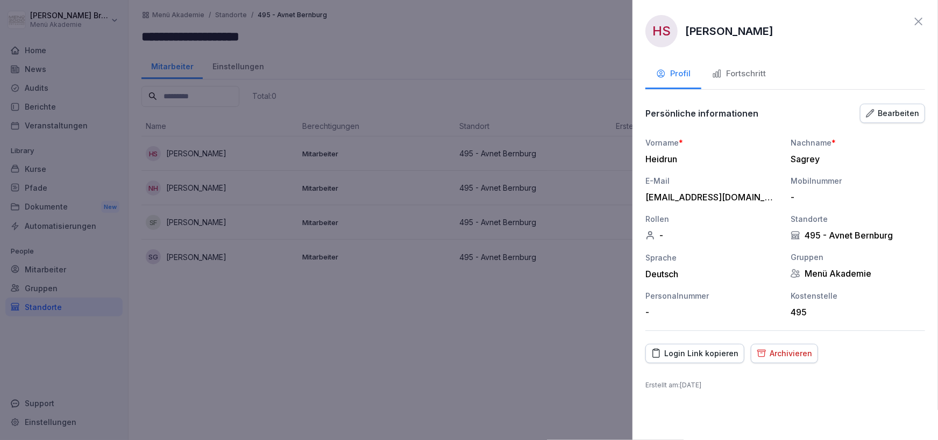
click at [745, 69] on div "Fortschritt" at bounding box center [739, 74] width 54 height 12
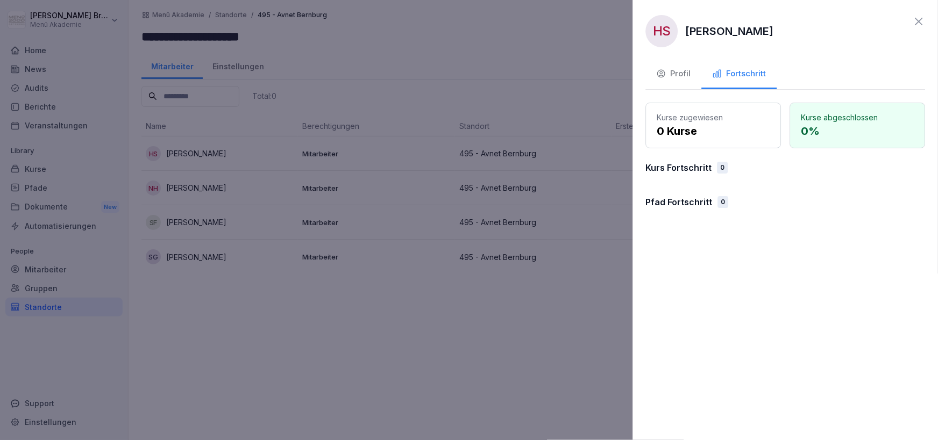
drag, startPoint x: 457, startPoint y: 339, endPoint x: 630, endPoint y: 189, distance: 228.8
click at [457, 336] on div at bounding box center [469, 220] width 938 height 440
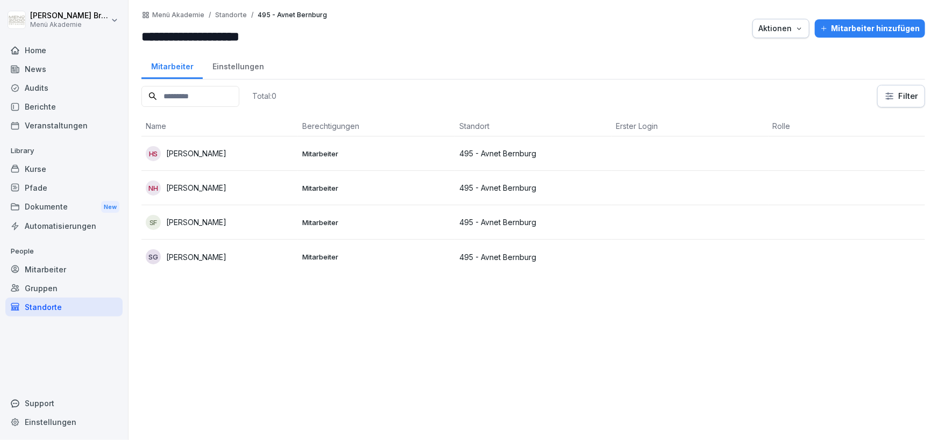
click at [37, 270] on div "Mitarbeiter" at bounding box center [63, 269] width 117 height 19
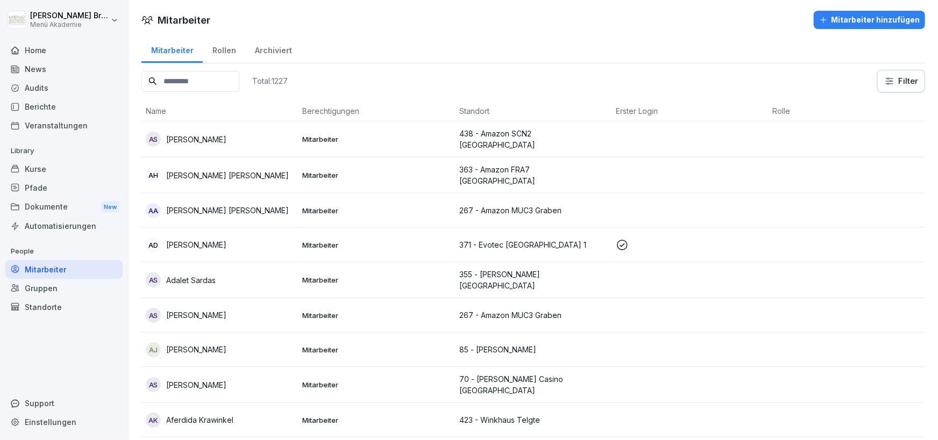
click at [47, 310] on div "Standorte" at bounding box center [63, 307] width 117 height 19
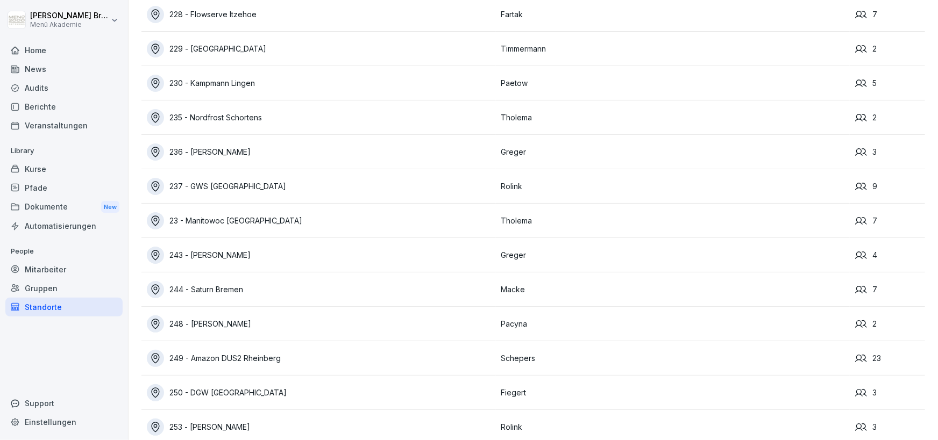
scroll to position [7218, 0]
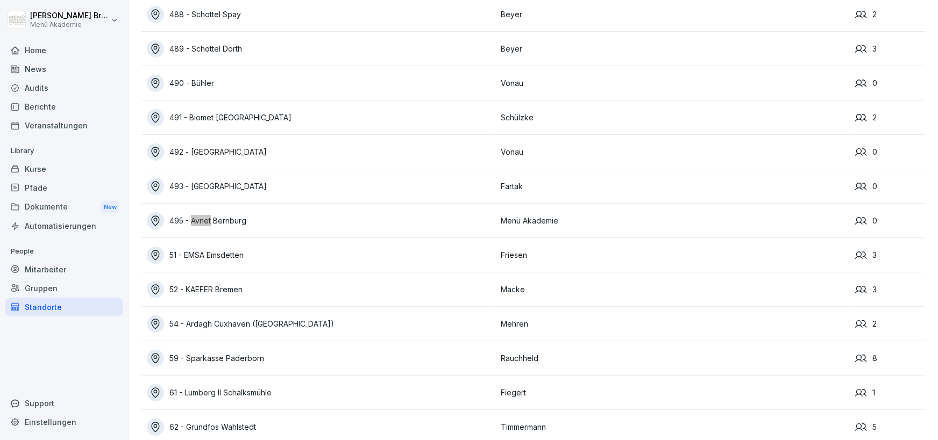
click at [220, 219] on div "495 - Avnet Bernburg" at bounding box center [321, 220] width 349 height 17
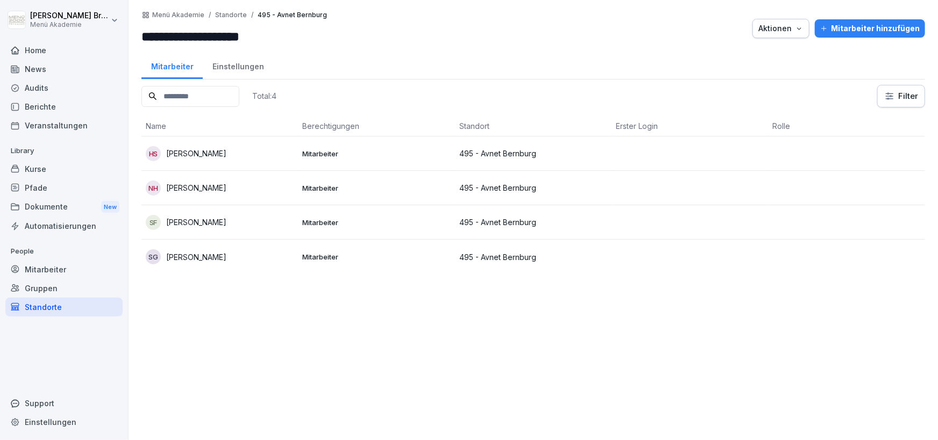
click at [797, 32] on div "Aktionen" at bounding box center [780, 29] width 45 height 12
click at [764, 73] on p "Standort verschieben" at bounding box center [754, 72] width 77 height 10
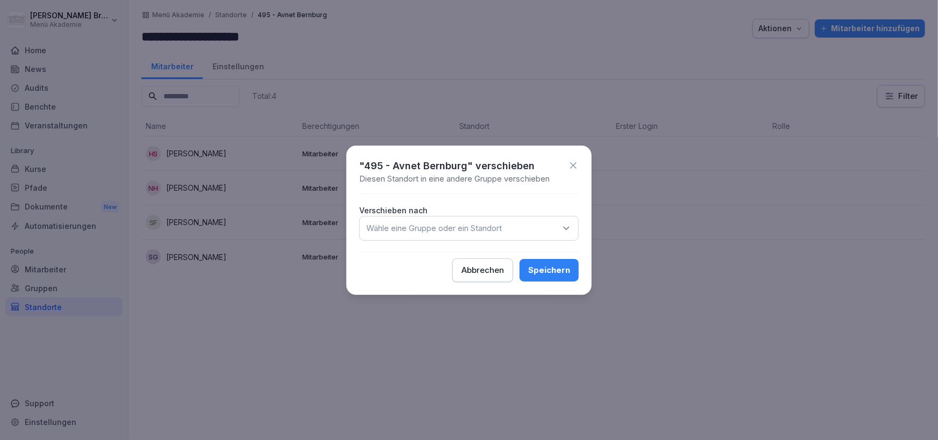
click at [519, 226] on div "Wähle eine Gruppe oder ein Standort" at bounding box center [468, 228] width 219 height 25
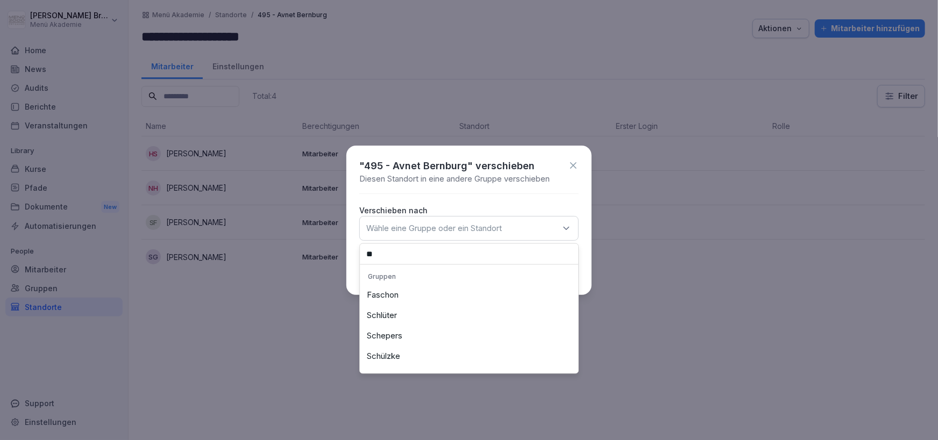
type input "**"
click at [392, 355] on div "Schülzke" at bounding box center [468, 356] width 213 height 20
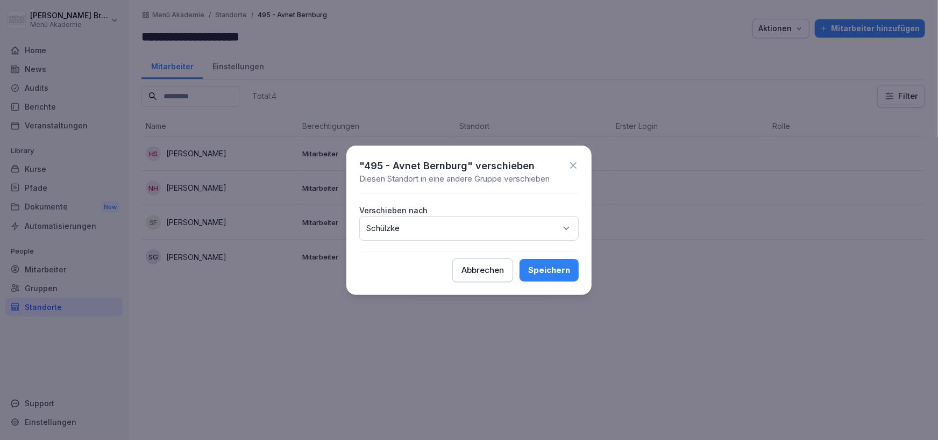
click at [552, 272] on div "Speichern" at bounding box center [549, 271] width 42 height 12
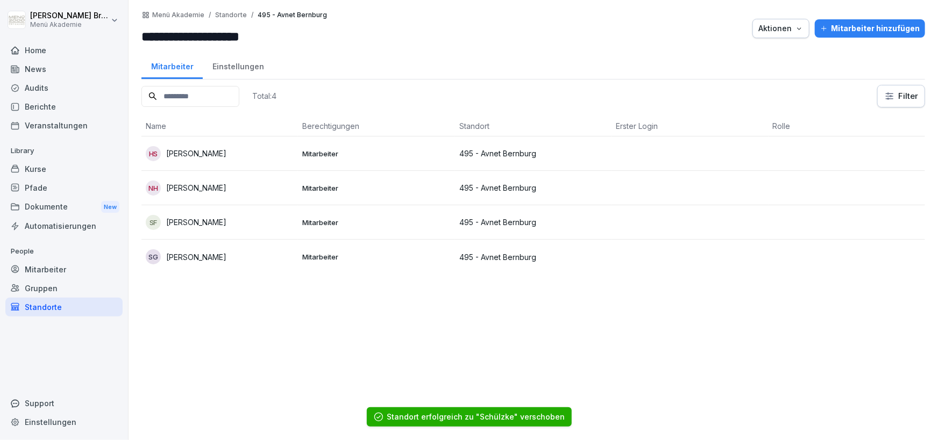
click at [229, 15] on p "Standorte" at bounding box center [231, 15] width 32 height 8
click at [164, 13] on p "Menü Akademie" at bounding box center [178, 15] width 52 height 8
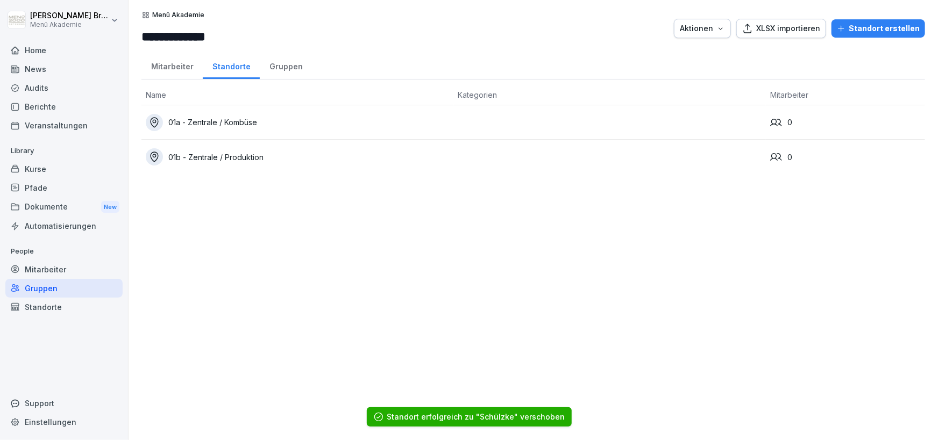
click at [39, 310] on div "Standorte" at bounding box center [63, 307] width 117 height 19
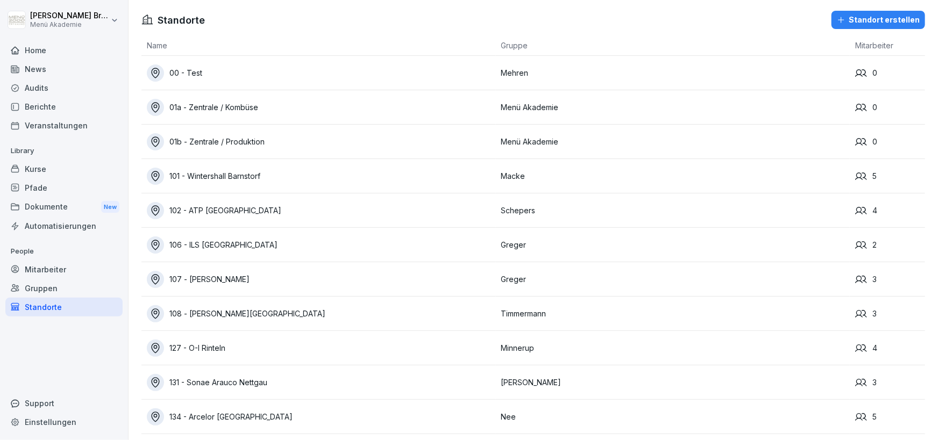
click at [63, 268] on div "Mitarbeiter" at bounding box center [63, 269] width 117 height 19
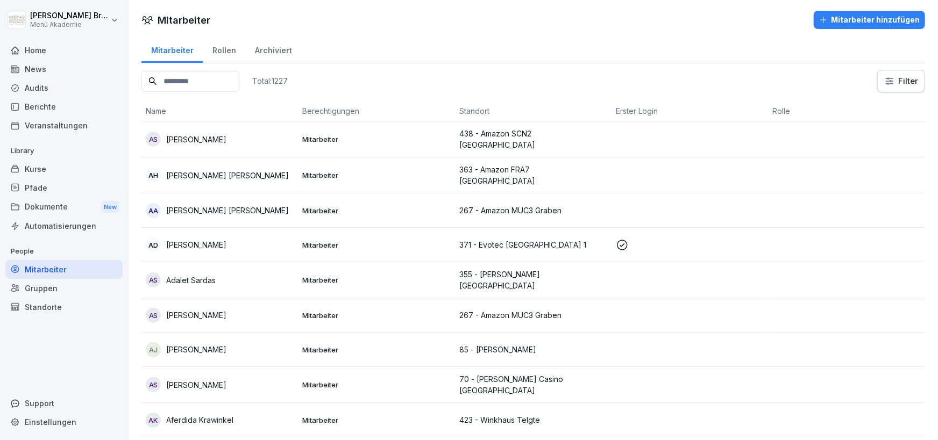
click at [53, 290] on div "Gruppen" at bounding box center [63, 288] width 117 height 19
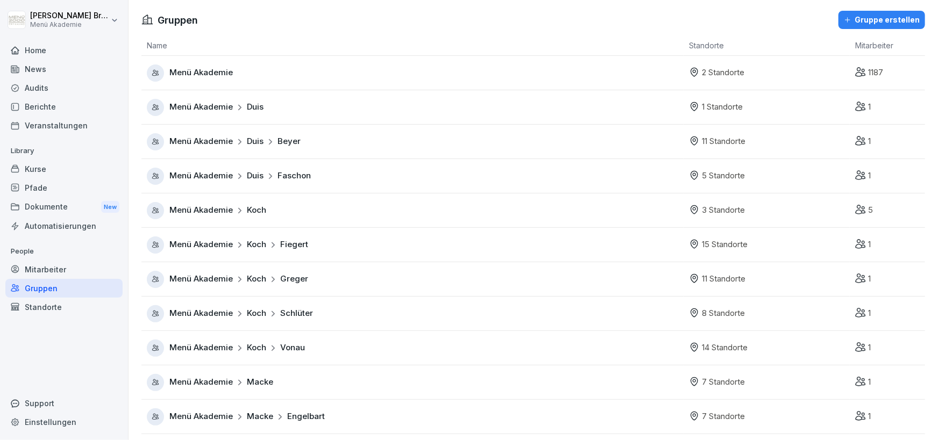
click at [212, 66] on div "Menü Akademie" at bounding box center [415, 73] width 537 height 17
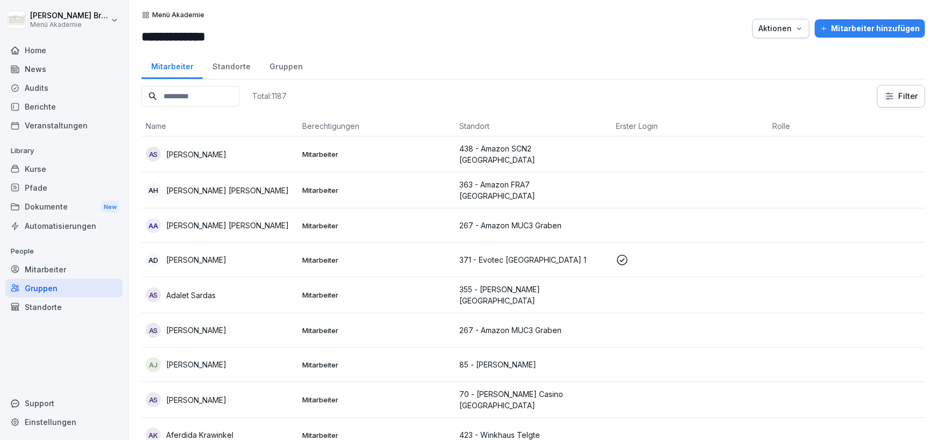
click at [229, 66] on div "Standorte" at bounding box center [231, 65] width 57 height 27
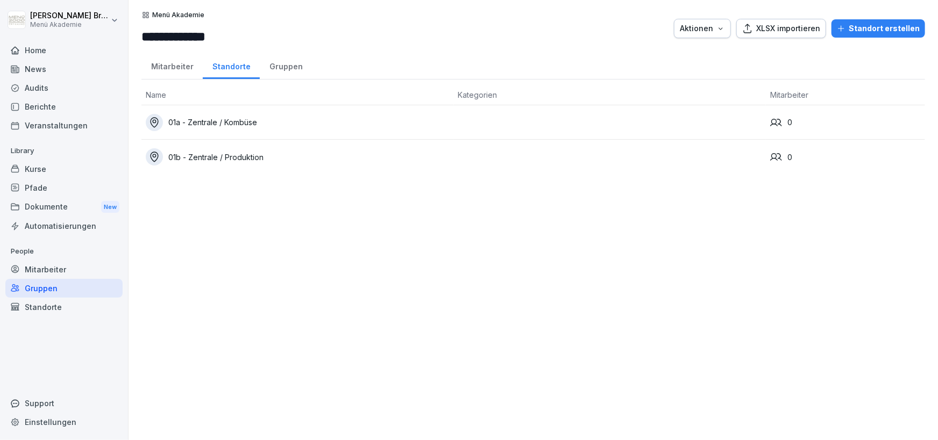
click at [173, 79] on div "Mitarbeiter" at bounding box center [171, 65] width 61 height 27
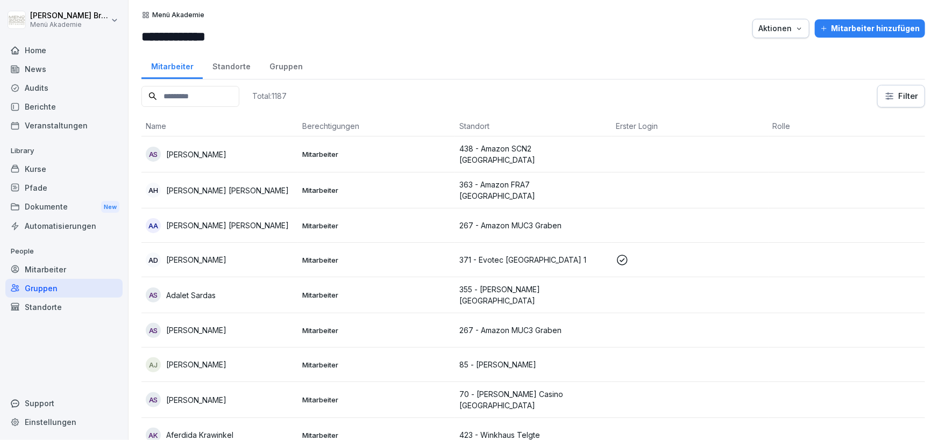
click at [49, 307] on div "Standorte" at bounding box center [63, 307] width 117 height 19
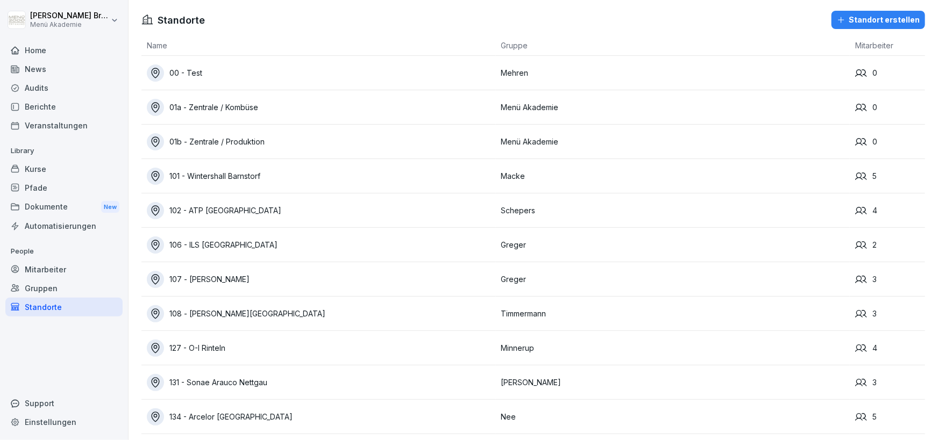
click at [63, 264] on div "Mitarbeiter" at bounding box center [63, 269] width 117 height 19
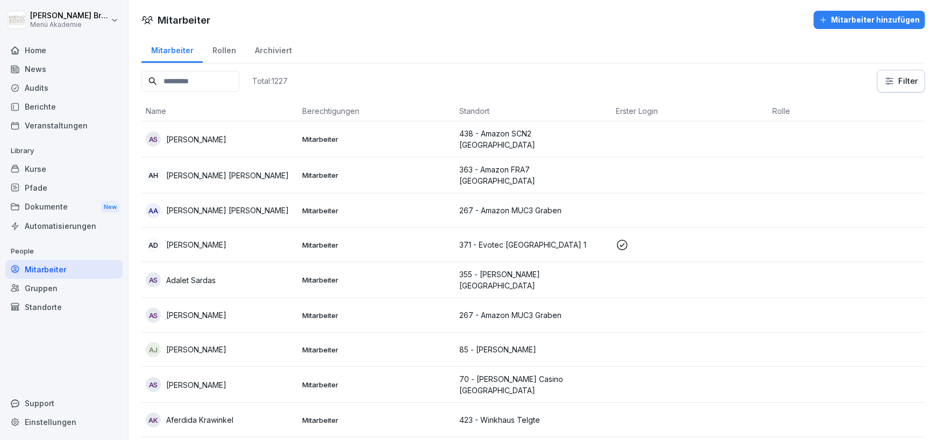
click at [41, 291] on div "Gruppen" at bounding box center [63, 288] width 117 height 19
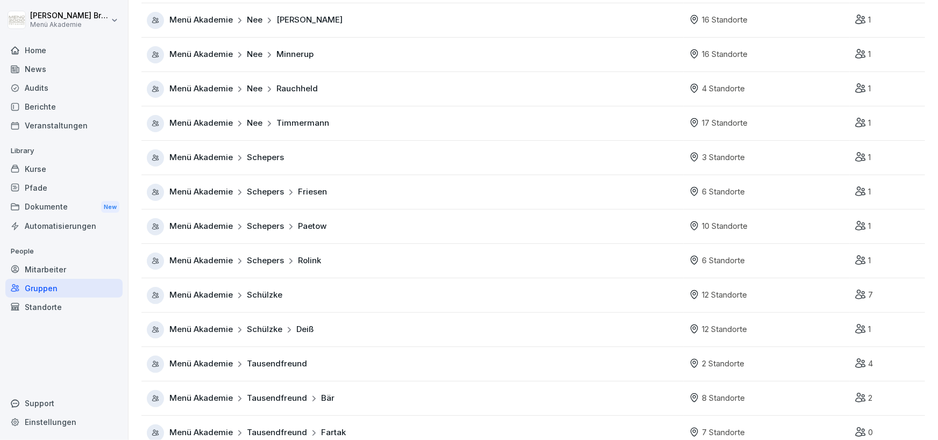
scroll to position [622, 0]
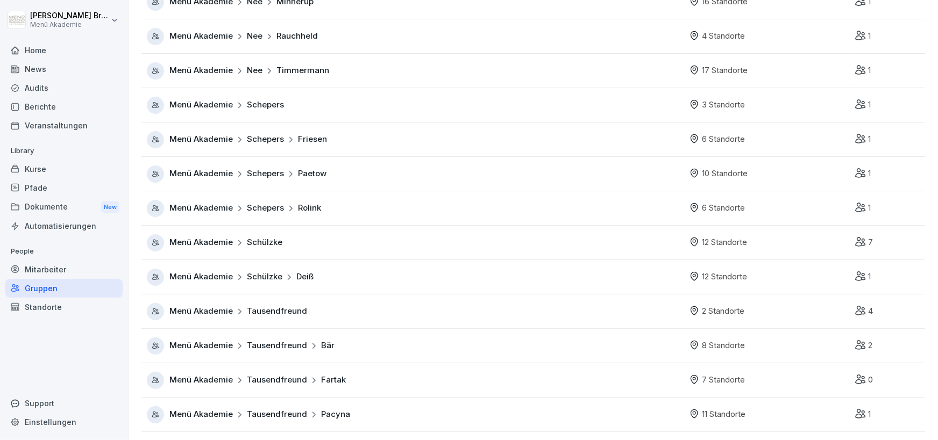
click at [198, 246] on span "Menü Akademie" at bounding box center [200, 243] width 63 height 12
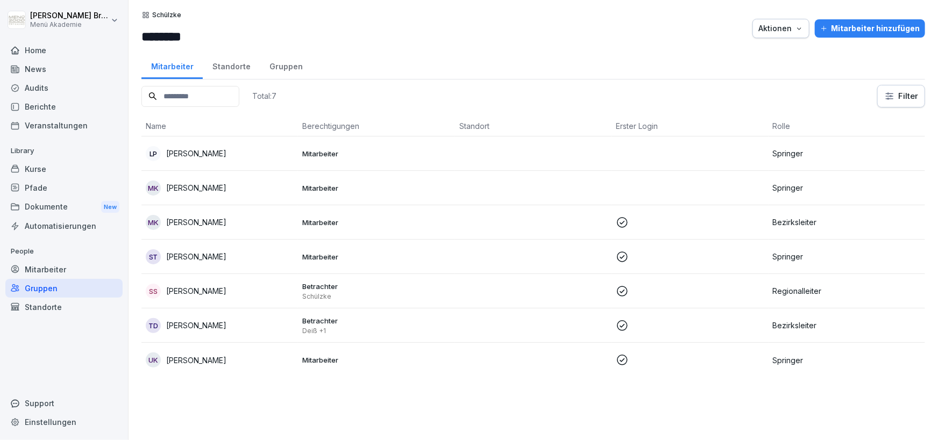
click at [236, 67] on div "Standorte" at bounding box center [231, 65] width 57 height 27
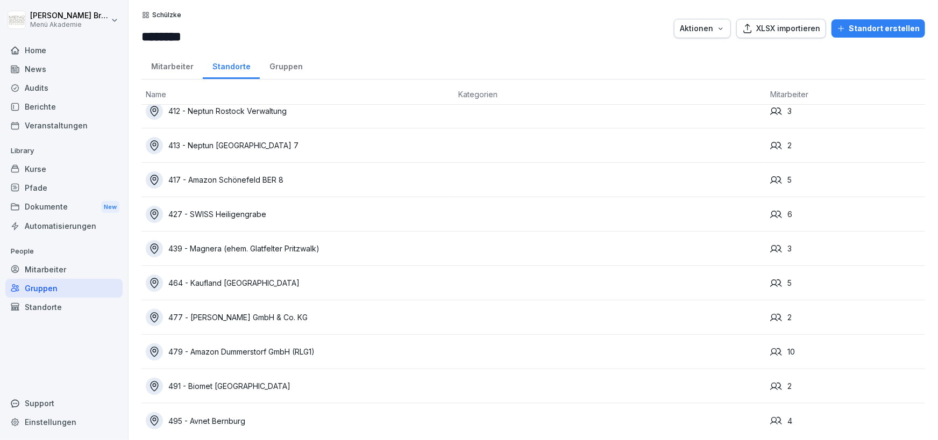
scroll to position [88, 0]
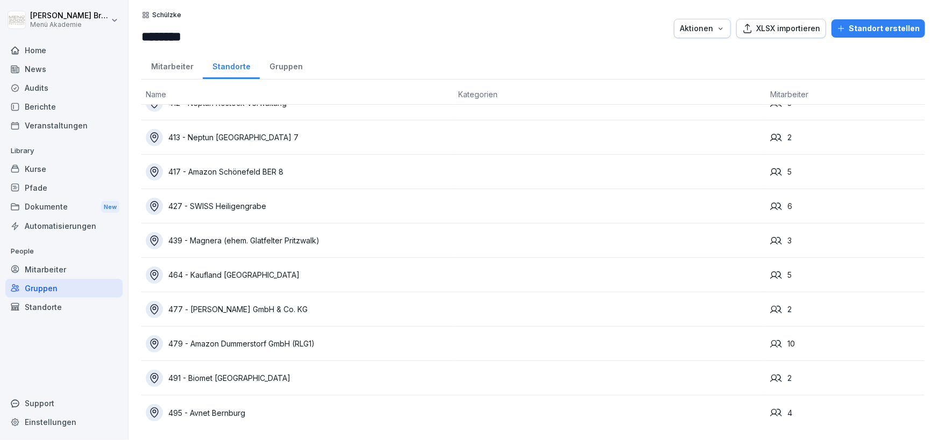
click at [232, 410] on div "495 - Avnet Bernburg" at bounding box center [298, 412] width 304 height 17
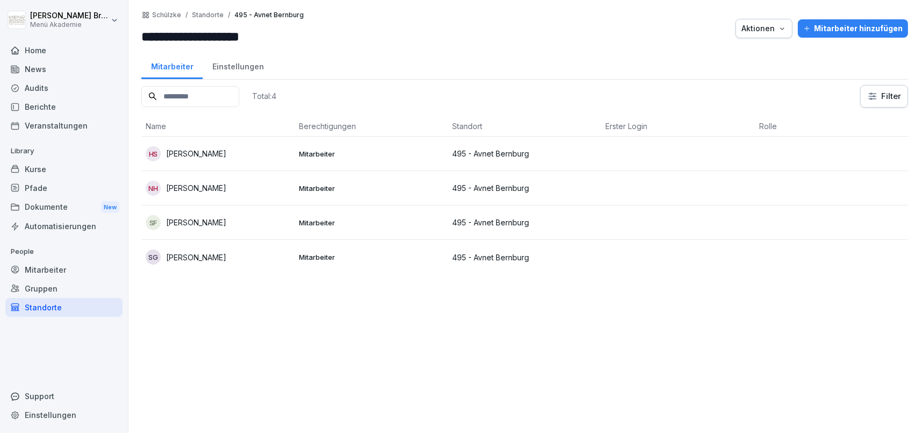
click at [245, 72] on div "Einstellungen" at bounding box center [238, 65] width 70 height 27
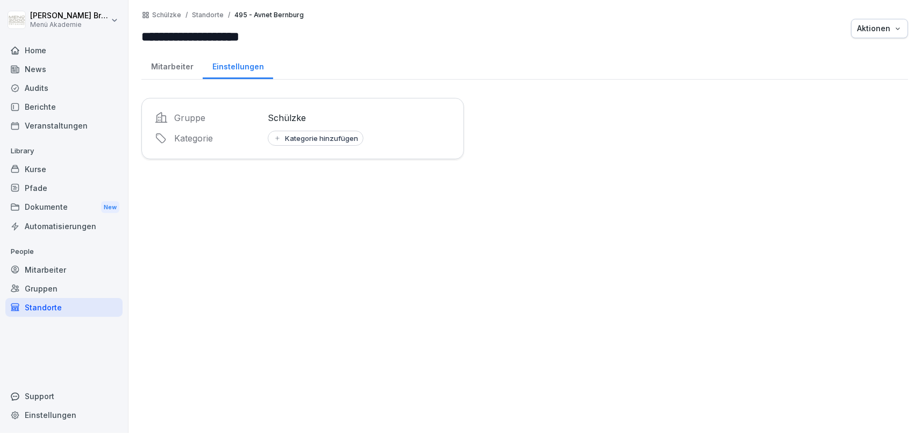
click at [182, 62] on div "Mitarbeiter" at bounding box center [171, 65] width 61 height 27
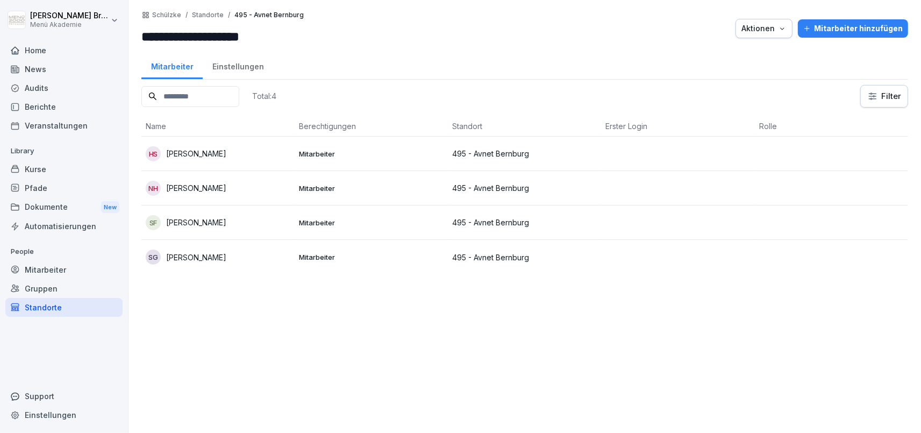
click at [192, 155] on p "[PERSON_NAME]" at bounding box center [196, 153] width 60 height 11
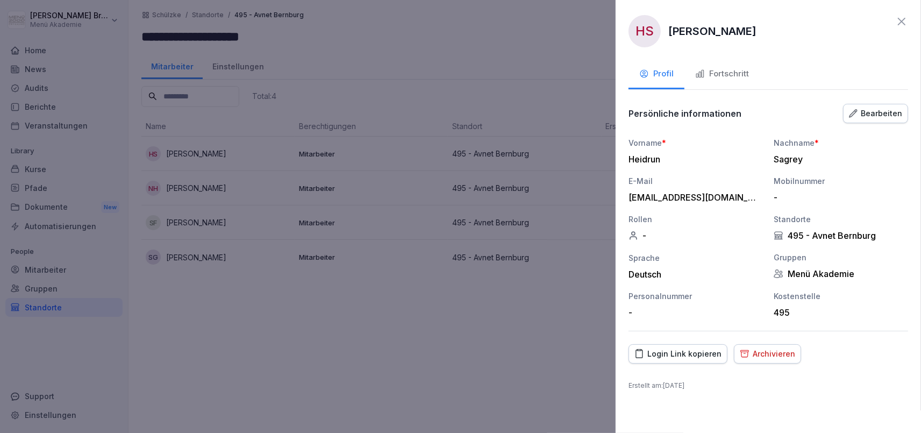
click at [710, 65] on button "Fortschritt" at bounding box center [722, 74] width 75 height 29
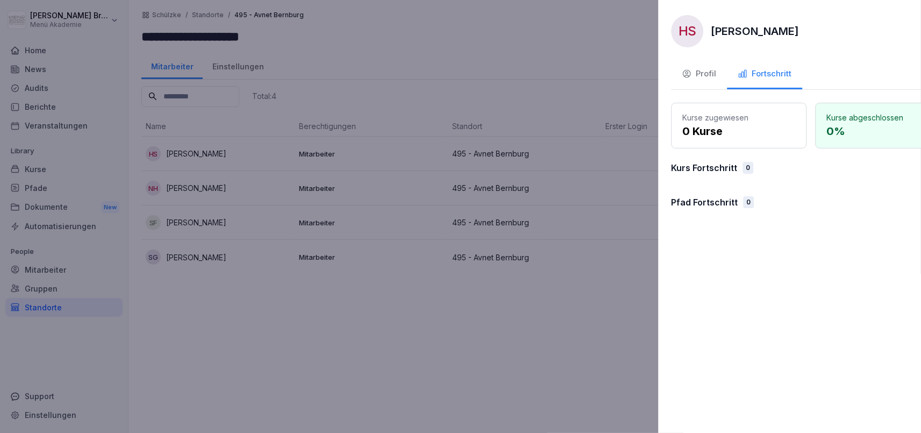
click at [473, 264] on div at bounding box center [460, 216] width 921 height 433
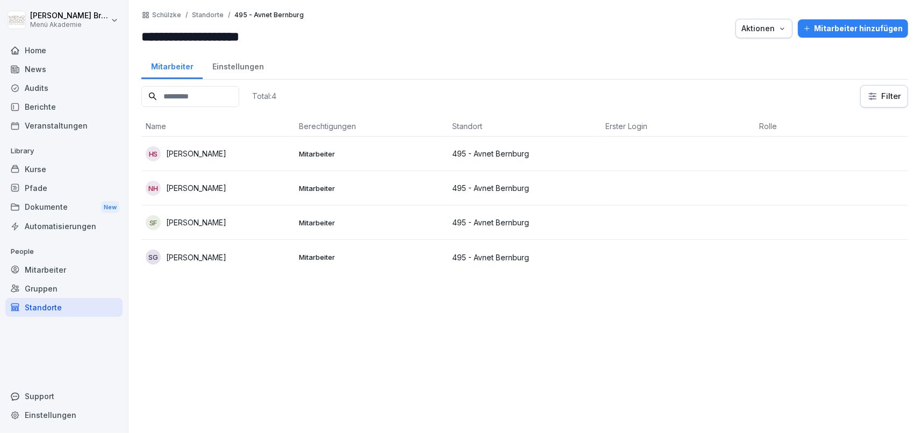
click at [499, 212] on td "495 - Avnet Bernburg" at bounding box center [524, 222] width 153 height 34
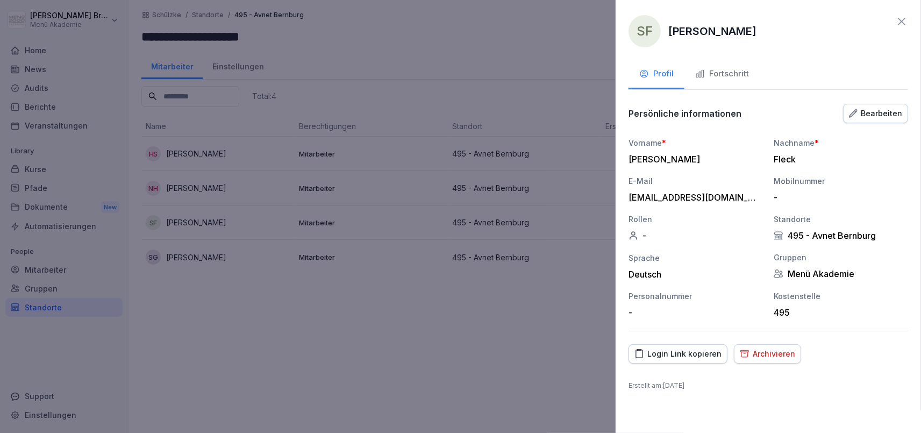
click at [709, 74] on div "Fortschritt" at bounding box center [722, 74] width 54 height 12
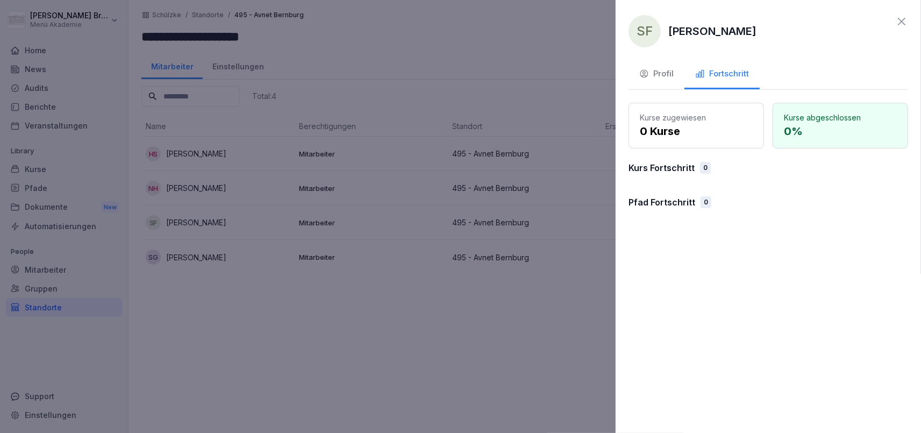
click at [576, 278] on div at bounding box center [460, 216] width 921 height 433
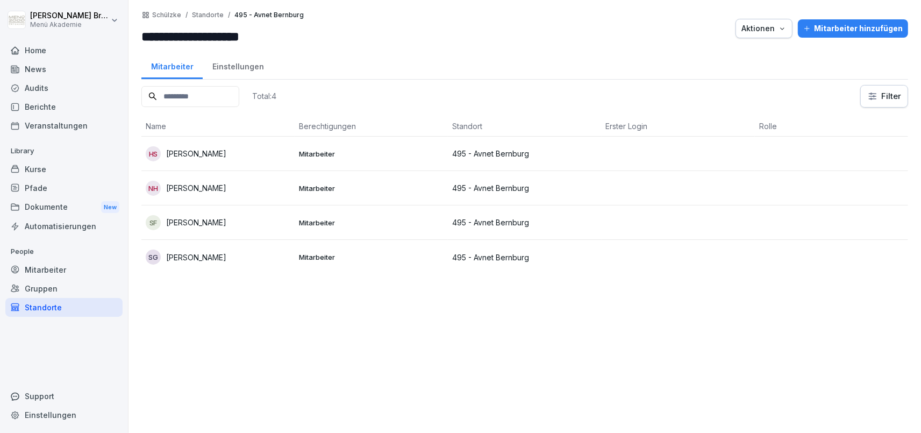
click at [60, 170] on div "Kurse" at bounding box center [63, 169] width 117 height 19
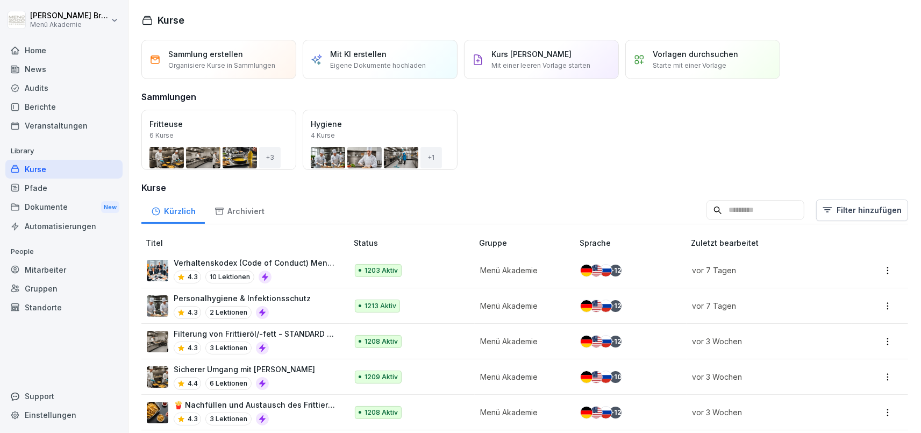
click at [27, 49] on div "Home" at bounding box center [63, 50] width 117 height 19
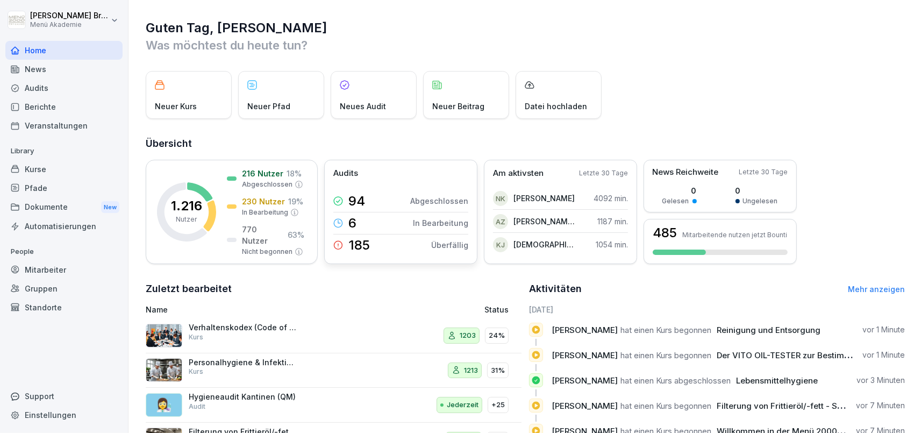
click at [361, 240] on p "185" at bounding box center [359, 245] width 22 height 13
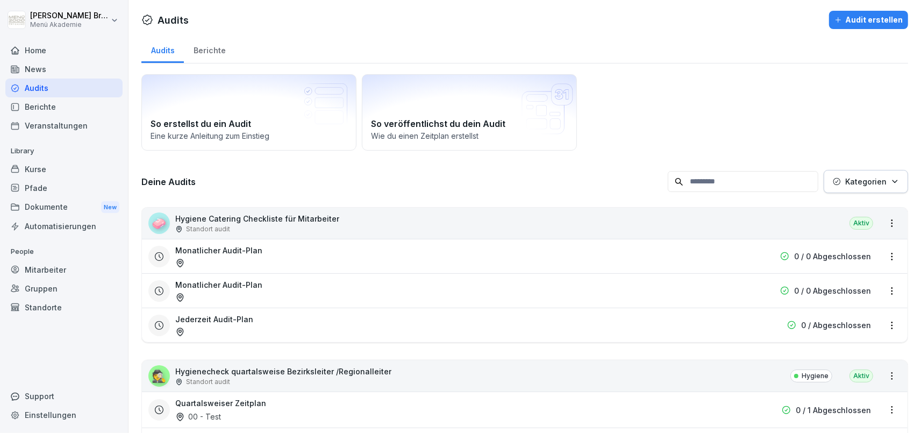
click at [335, 241] on div "Monatlicher Audit-Plan 0 / 0 Abgeschlossen" at bounding box center [525, 256] width 766 height 34
click at [45, 48] on div "Home" at bounding box center [63, 50] width 117 height 19
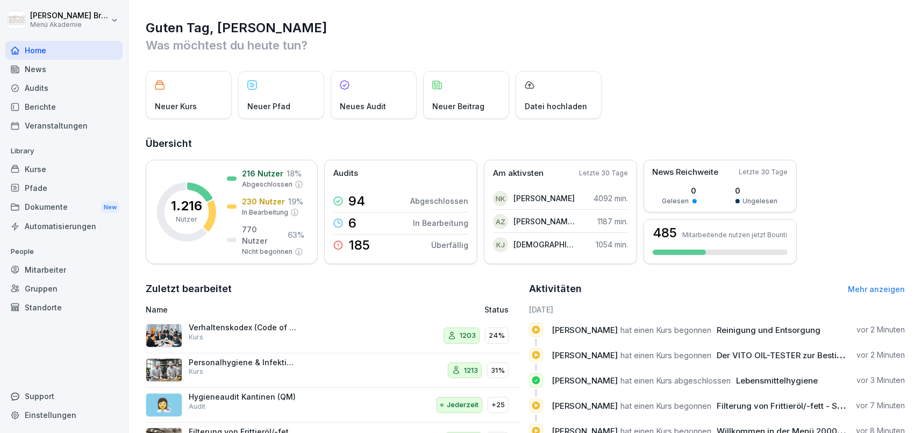
click at [60, 289] on div "Gruppen" at bounding box center [63, 288] width 117 height 19
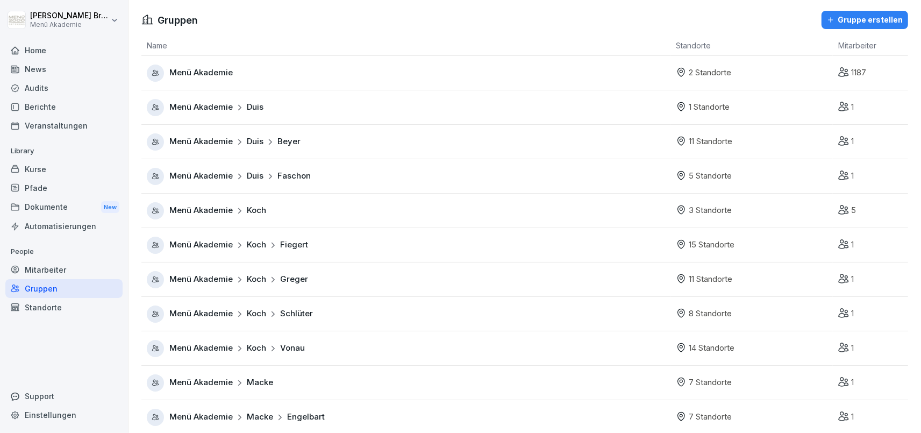
click at [57, 309] on div "Standorte" at bounding box center [63, 307] width 117 height 19
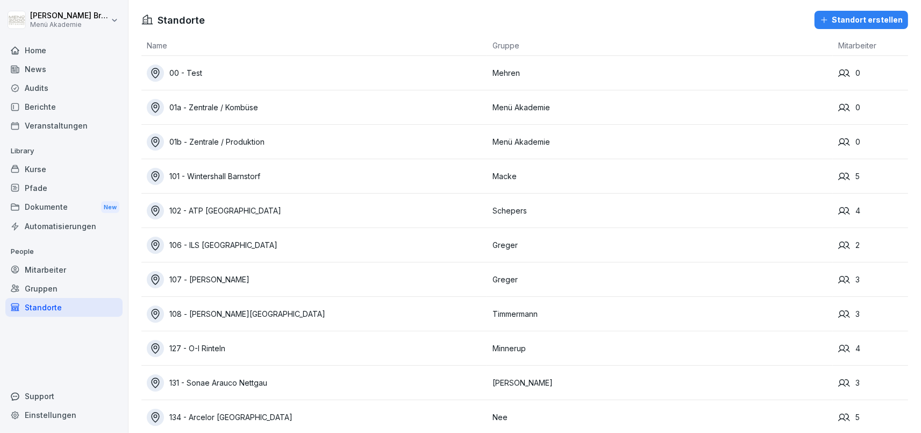
scroll to position [7222, 0]
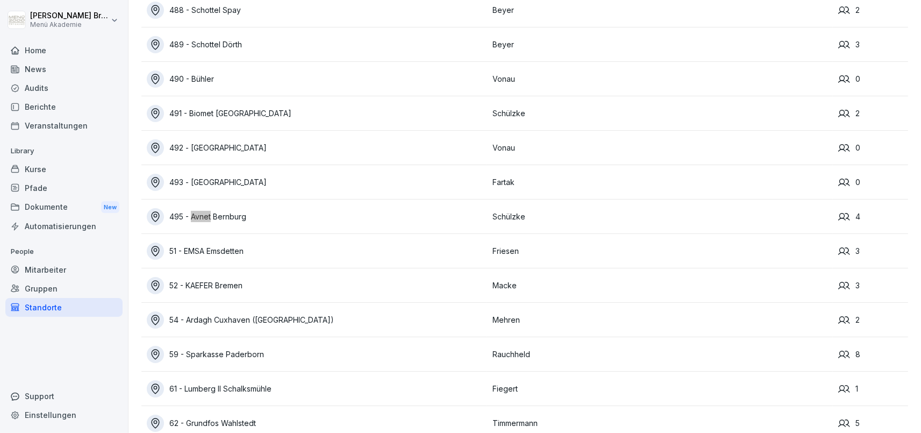
click at [234, 213] on div "495 - Avnet Bernburg" at bounding box center [317, 216] width 340 height 17
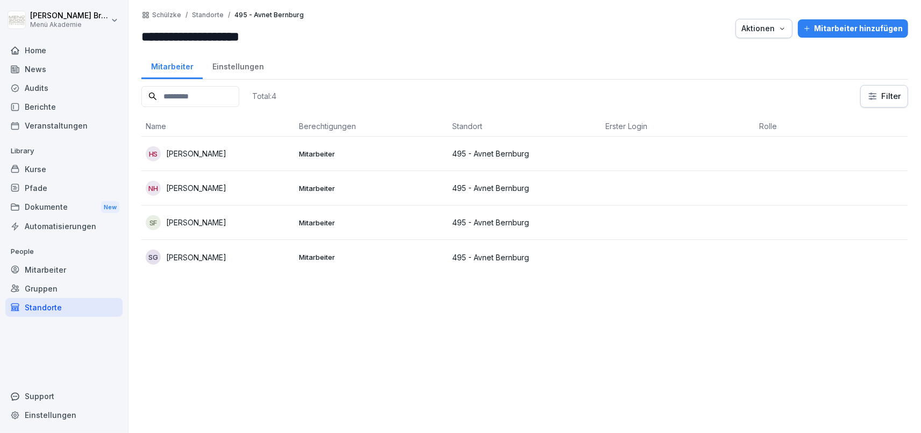
click at [498, 159] on td "495 - Avnet Bernburg" at bounding box center [524, 154] width 153 height 34
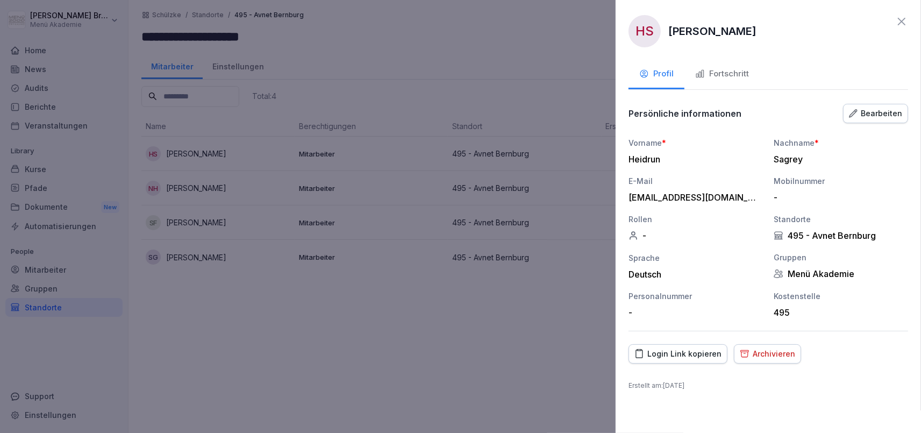
click at [740, 68] on div "Fortschritt" at bounding box center [722, 74] width 54 height 12
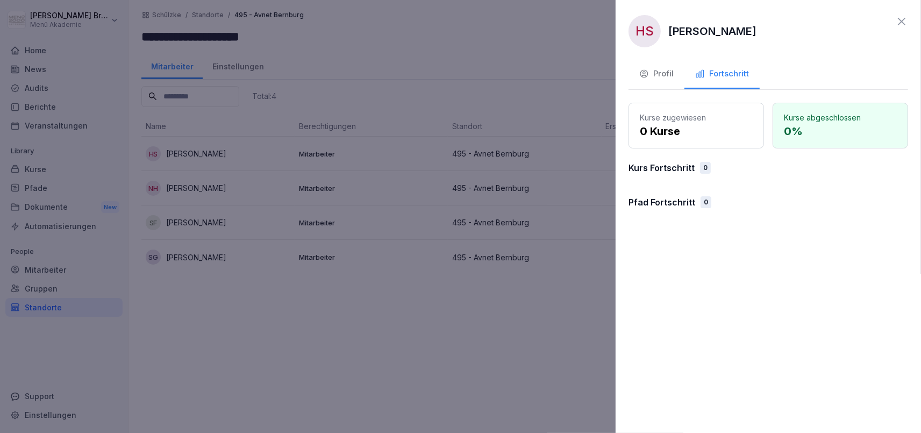
click at [523, 314] on div at bounding box center [460, 216] width 921 height 433
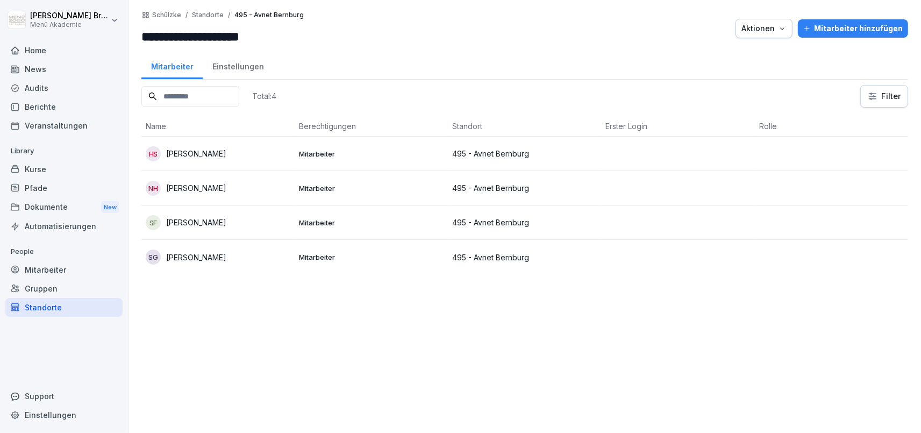
click at [455, 258] on p "495 - Avnet Bernburg" at bounding box center [524, 257] width 145 height 11
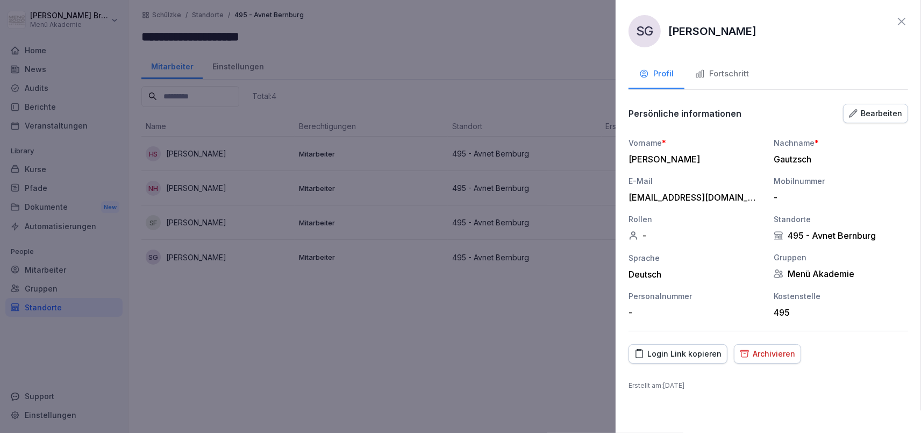
click at [725, 69] on div "Fortschritt" at bounding box center [722, 74] width 54 height 12
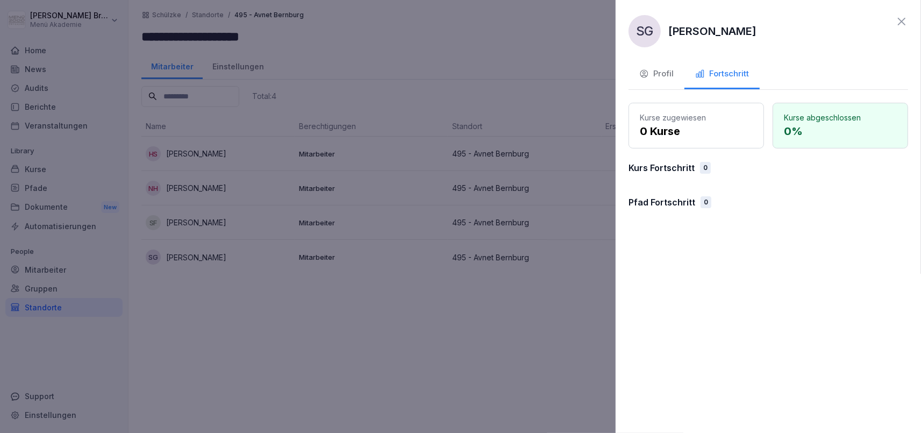
click at [482, 271] on div at bounding box center [460, 216] width 921 height 433
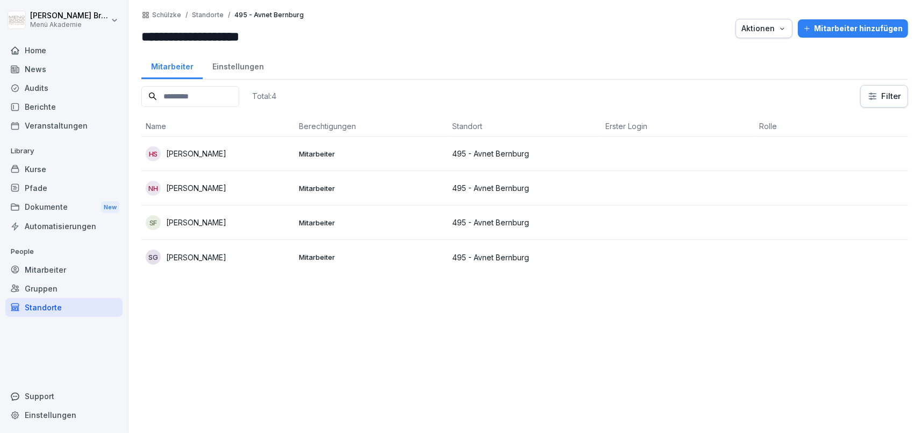
click at [317, 183] on p "Mitarbeiter" at bounding box center [371, 188] width 145 height 10
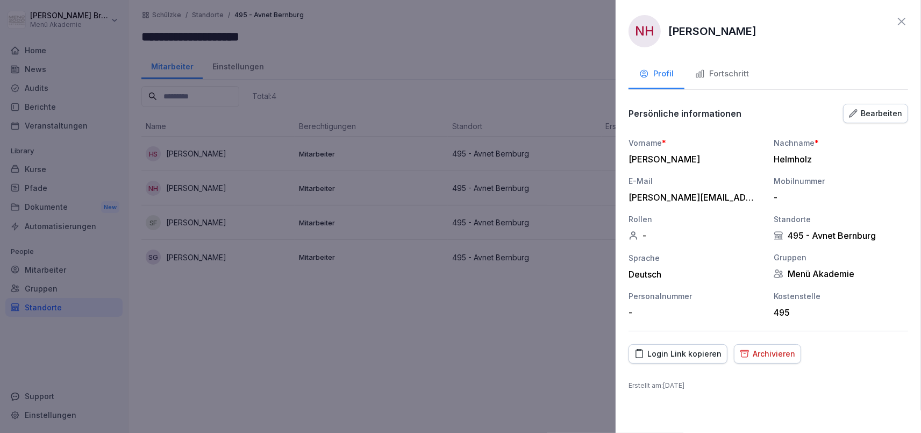
click at [704, 80] on button "Fortschritt" at bounding box center [722, 74] width 75 height 29
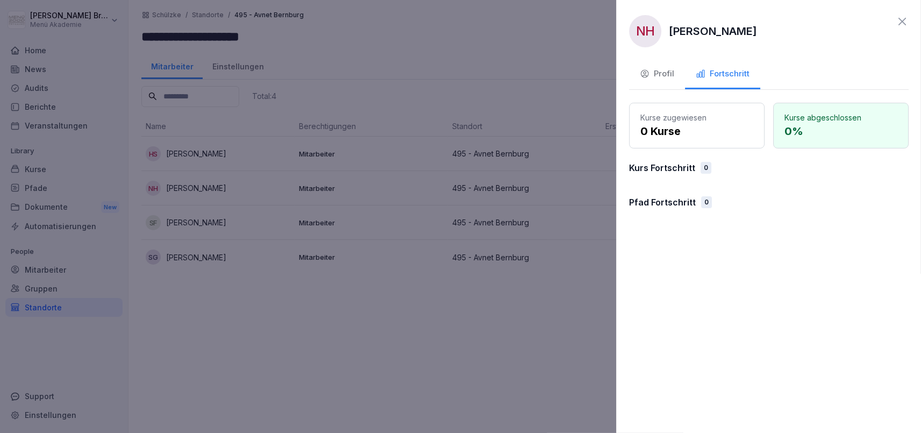
click at [447, 280] on div at bounding box center [460, 216] width 921 height 433
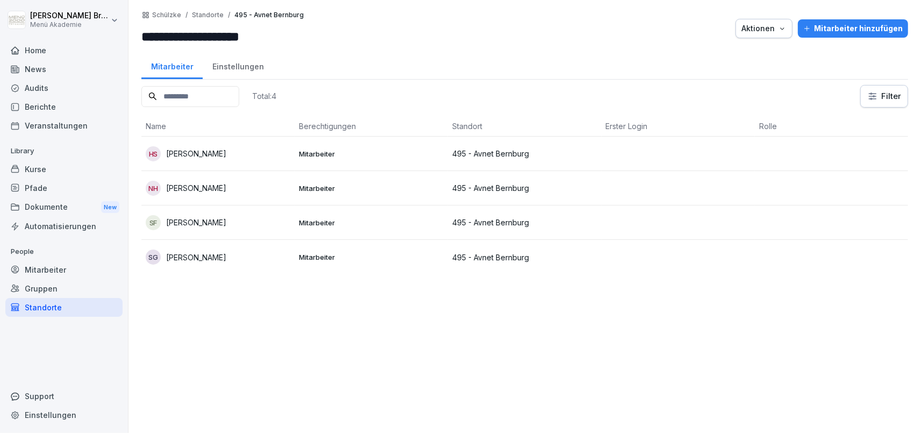
click at [466, 253] on p "495 - Avnet Bernburg" at bounding box center [524, 257] width 145 height 11
click at [47, 284] on div "Gruppen" at bounding box center [63, 288] width 117 height 19
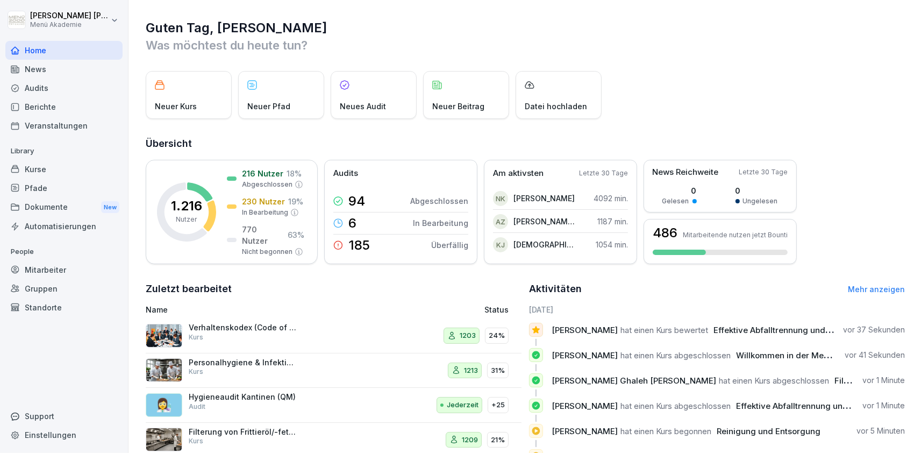
click at [62, 264] on div "Mitarbeiter" at bounding box center [63, 269] width 117 height 19
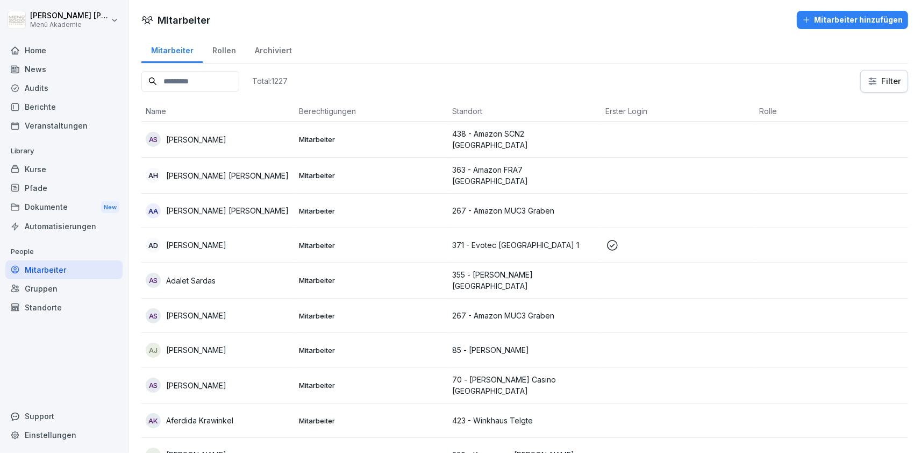
click at [58, 304] on div "Standorte" at bounding box center [63, 307] width 117 height 19
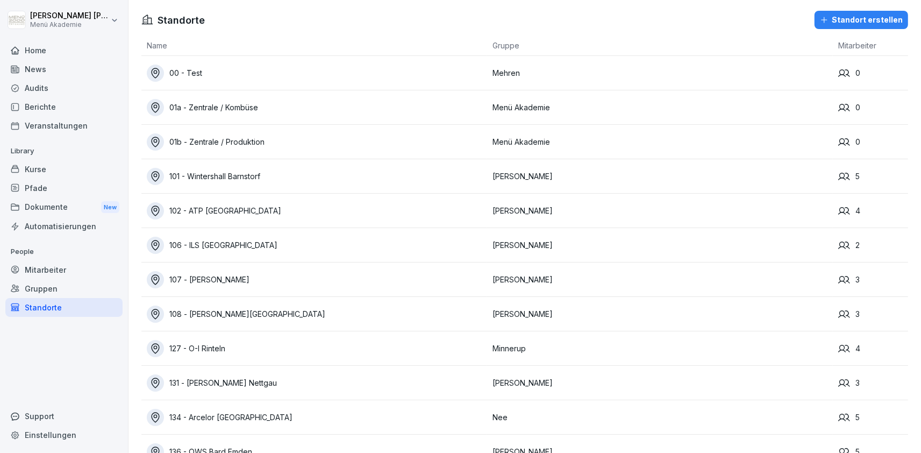
click at [60, 308] on div "Standorte" at bounding box center [63, 307] width 117 height 19
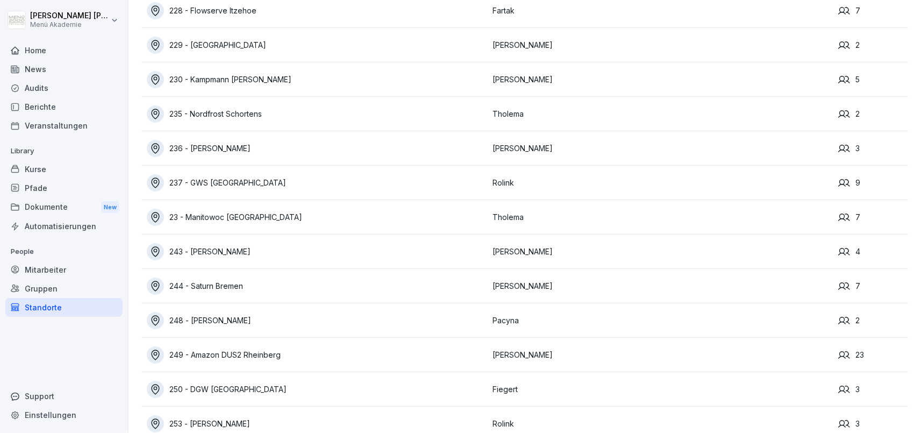
scroll to position [7222, 0]
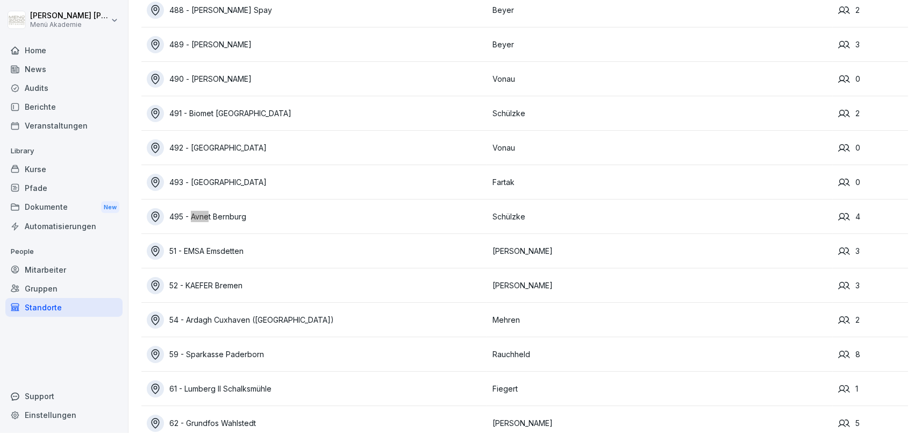
click at [236, 222] on div "495 - Avnet Bernburg" at bounding box center [317, 216] width 340 height 17
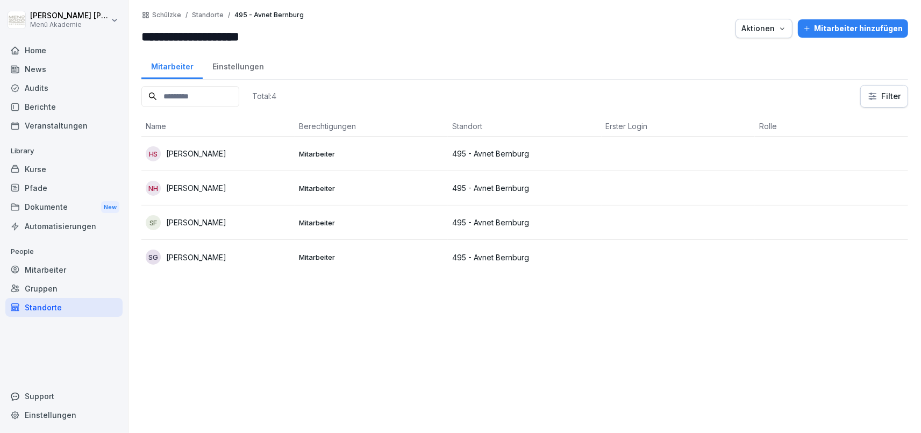
click at [239, 217] on div "SF Sandra Fleck" at bounding box center [218, 222] width 145 height 15
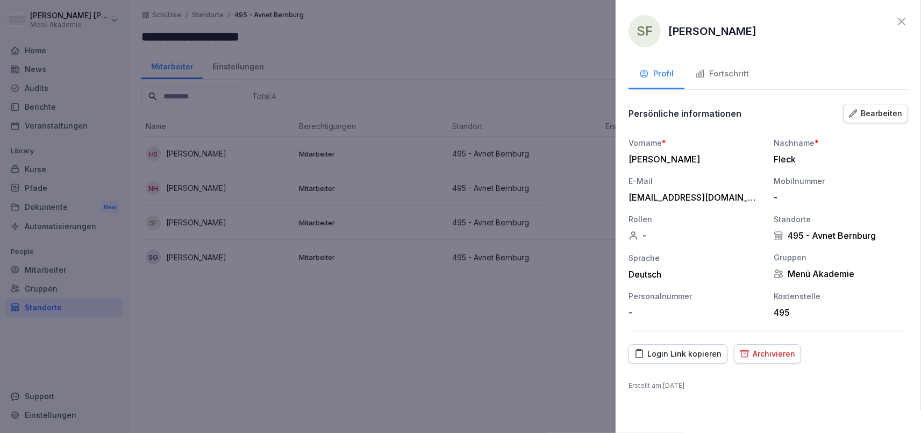
click at [736, 67] on button "Fortschritt" at bounding box center [722, 74] width 75 height 29
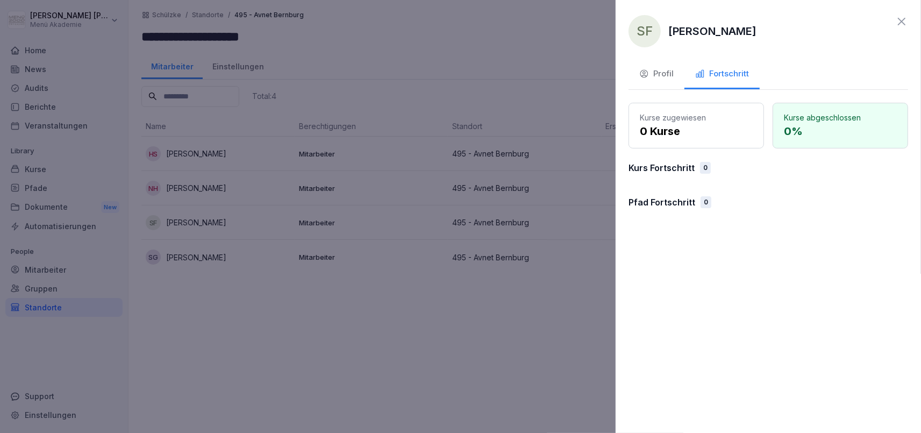
drag, startPoint x: 706, startPoint y: 102, endPoint x: 704, endPoint y: 113, distance: 11.3
click at [705, 104] on div "SF Sandra Fleck Profil Fortschritt Kurse zugewiesen 0 Kurse Kurse abgeschlossen…" at bounding box center [768, 216] width 305 height 433
drag, startPoint x: 701, startPoint y: 122, endPoint x: 539, endPoint y: 208, distance: 183.6
click at [694, 128] on div "Kurse zugewiesen 0 Kurse" at bounding box center [697, 126] width 136 height 46
click at [392, 380] on div at bounding box center [460, 216] width 921 height 433
